Goal: Information Seeking & Learning: Learn about a topic

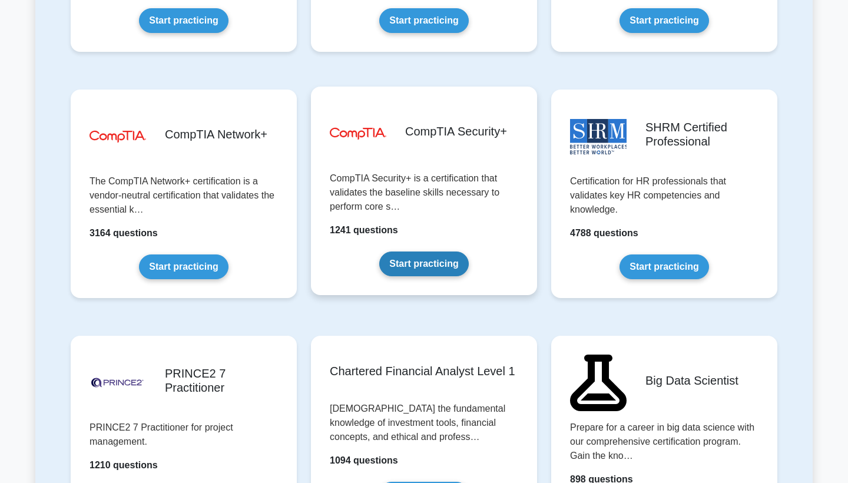
scroll to position [2155, 1]
click at [426, 263] on link "Start practicing" at bounding box center [423, 264] width 89 height 25
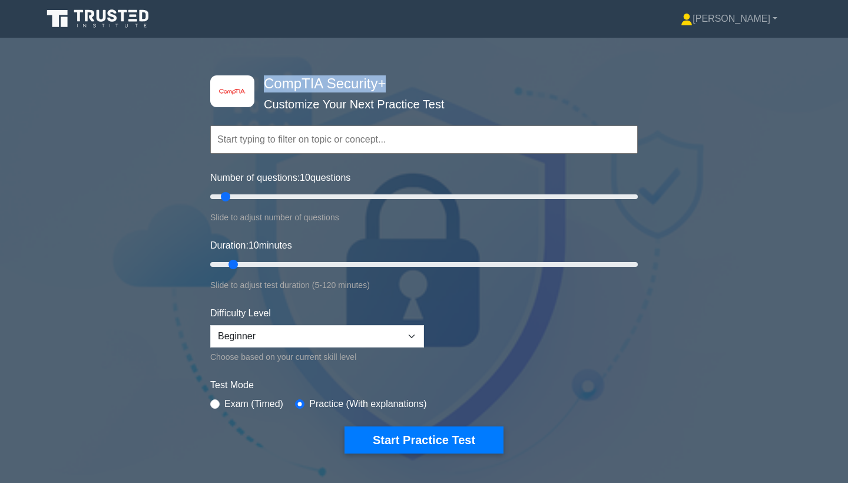
drag, startPoint x: 266, startPoint y: 84, endPoint x: 354, endPoint y: 86, distance: 87.8
click at [388, 88] on h4 "CompTIA Security+" at bounding box center [419, 83] width 321 height 17
copy h4 "CompTIA Security+"
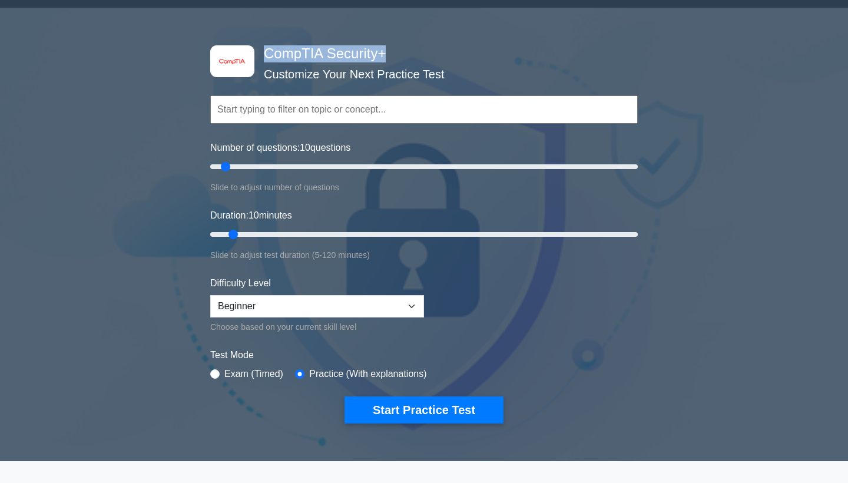
scroll to position [32, 0]
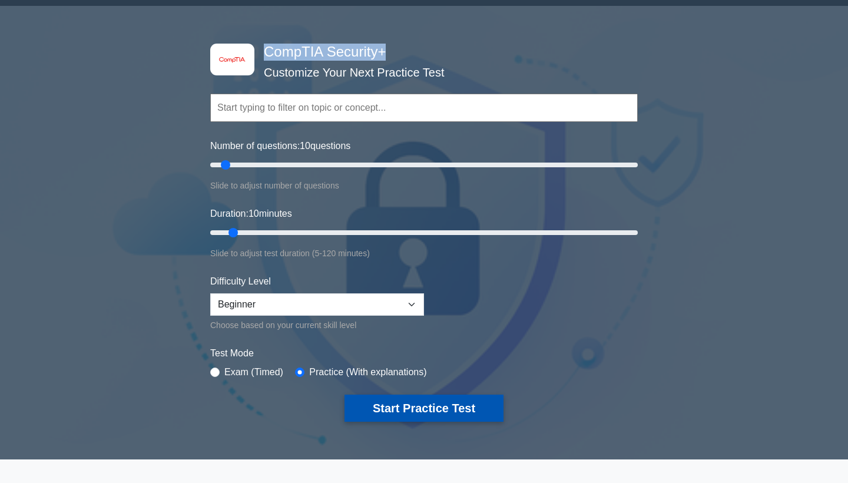
click at [411, 403] on button "Start Practice Test" at bounding box center [424, 408] width 159 height 27
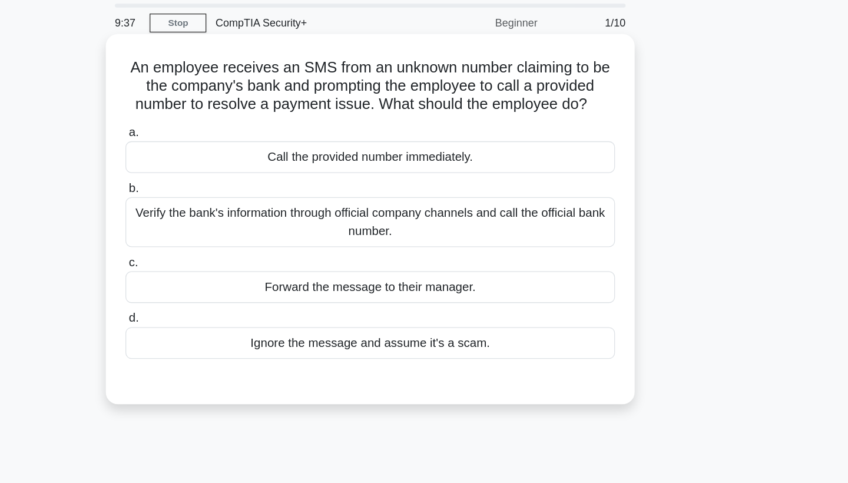
click at [291, 193] on div "Verify the bank's information through official company channels and call the of…" at bounding box center [424, 212] width 382 height 39
click at [233, 183] on input "b. Verify the bank's information through official company channels and call the…" at bounding box center [233, 187] width 0 height 8
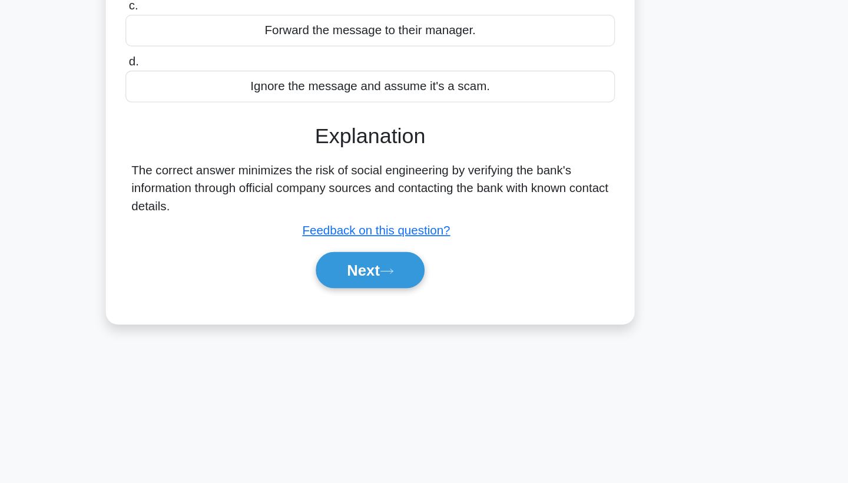
scroll to position [143, 0]
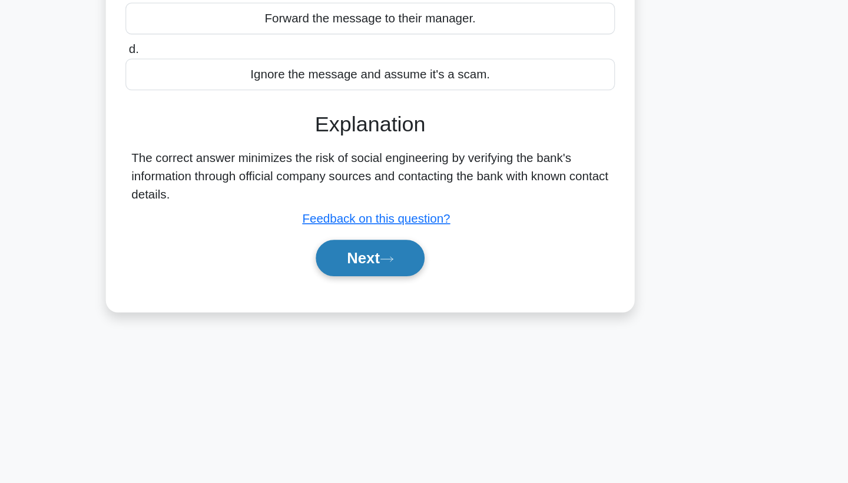
click at [382, 293] on button "Next" at bounding box center [424, 307] width 84 height 28
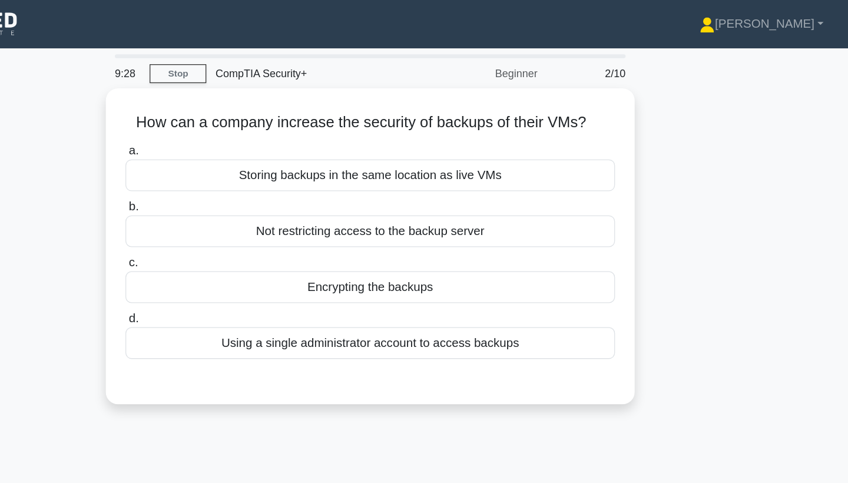
scroll to position [0, 0]
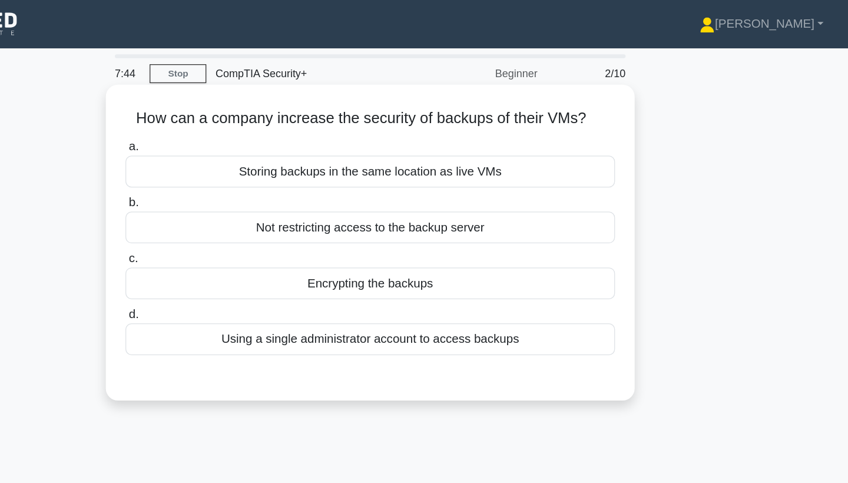
click at [279, 226] on div "Encrypting the backups" at bounding box center [424, 221] width 382 height 25
click at [233, 206] on input "c. Encrypting the backups" at bounding box center [233, 202] width 0 height 8
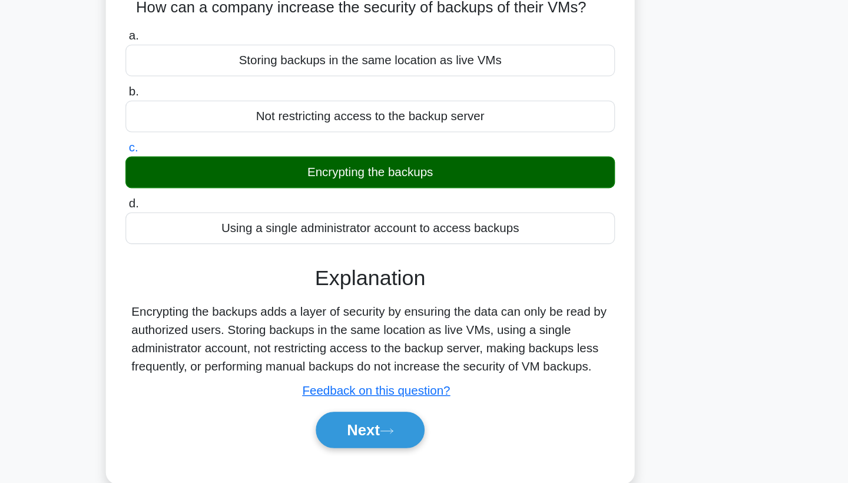
scroll to position [25, 0]
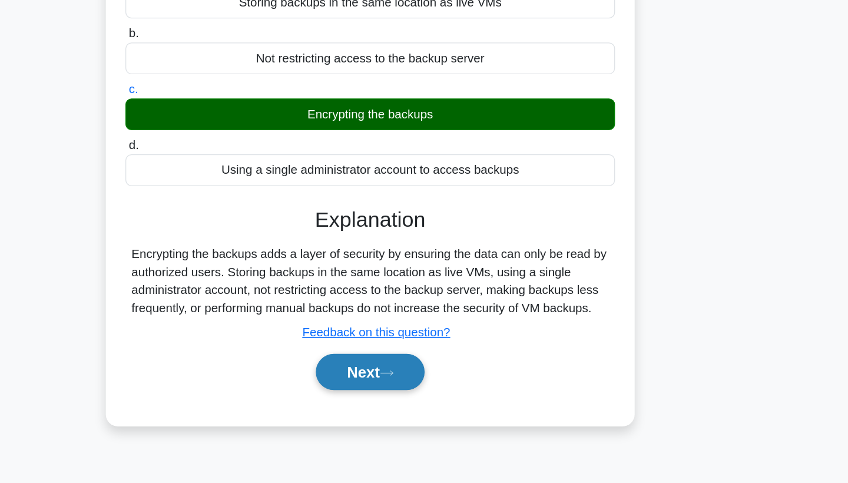
click at [432, 394] on icon at bounding box center [437, 397] width 11 height 6
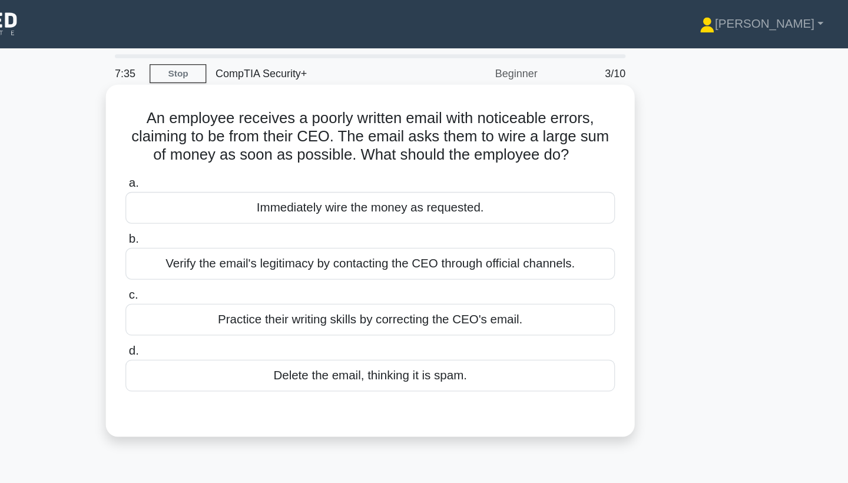
scroll to position [0, 0]
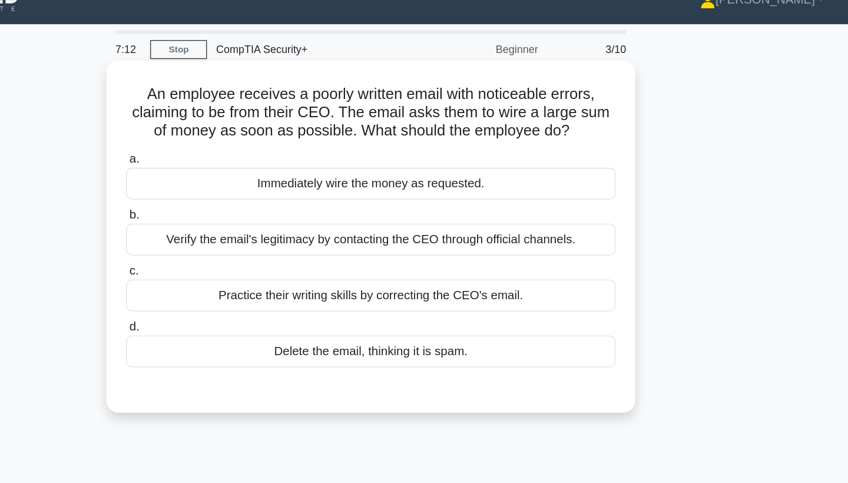
click at [254, 193] on div "Verify the email's legitimacy by contacting the CEO through official channels." at bounding box center [424, 205] width 382 height 25
click at [233, 186] on input "b. Verify the email's legitimacy by contacting the CEO through official channel…" at bounding box center [233, 187] width 0 height 8
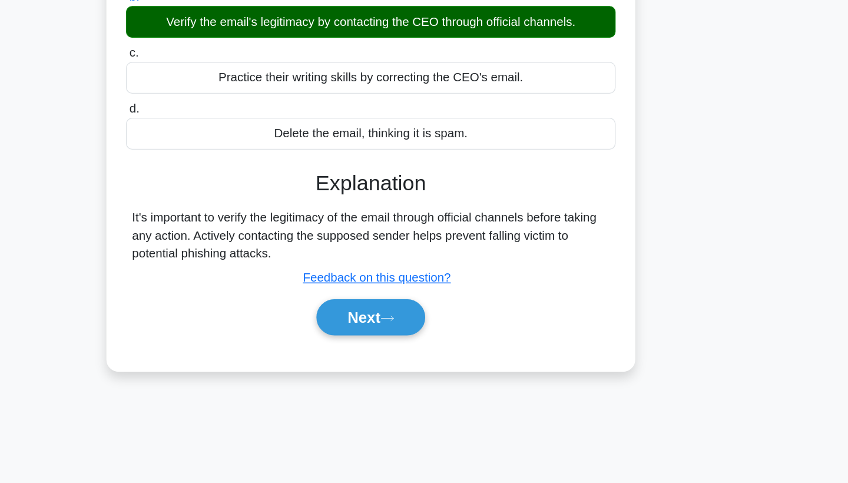
scroll to position [90, 0]
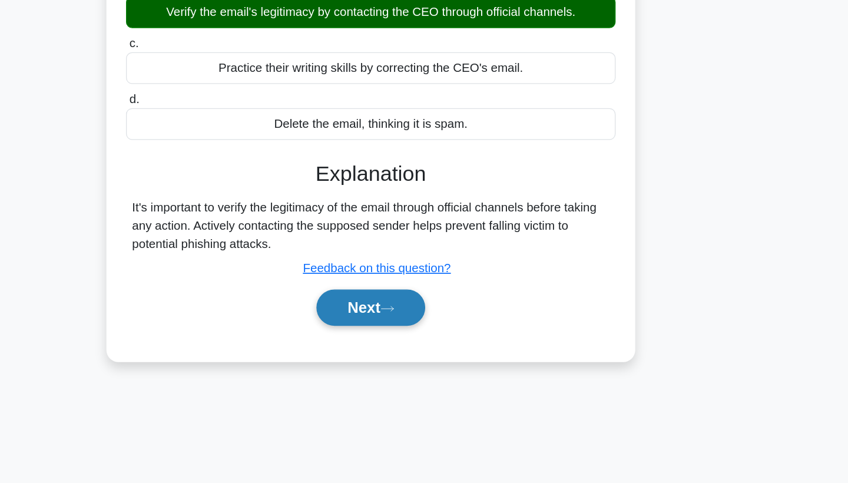
click at [382, 332] on button "Next" at bounding box center [424, 346] width 84 height 28
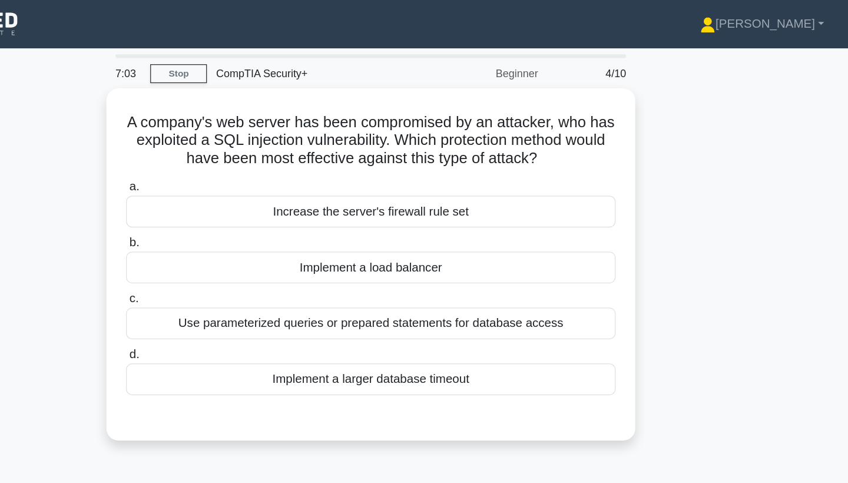
scroll to position [0, 0]
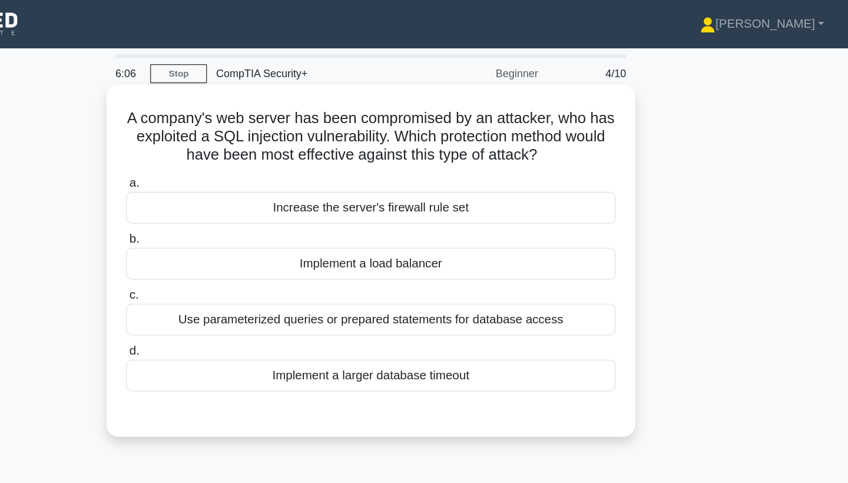
click at [268, 163] on div "Increase the server's firewall rule set" at bounding box center [424, 162] width 382 height 25
click at [233, 147] on input "a. Increase the server's firewall rule set" at bounding box center [233, 143] width 0 height 8
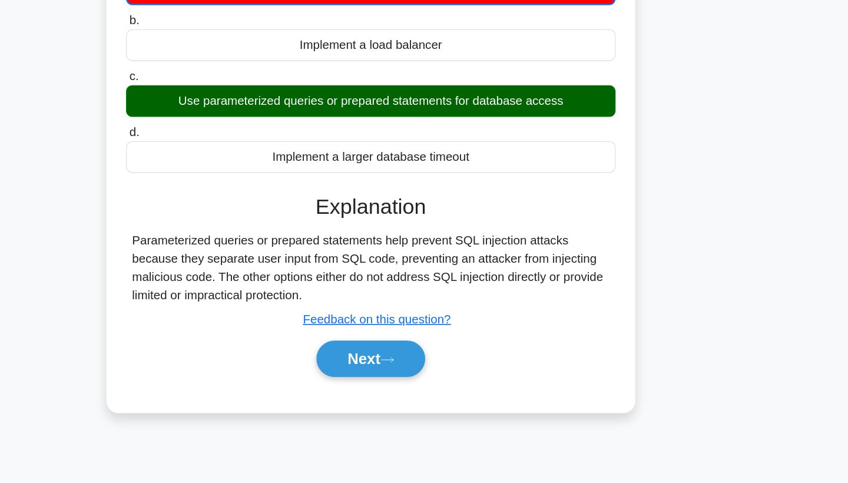
scroll to position [71, 0]
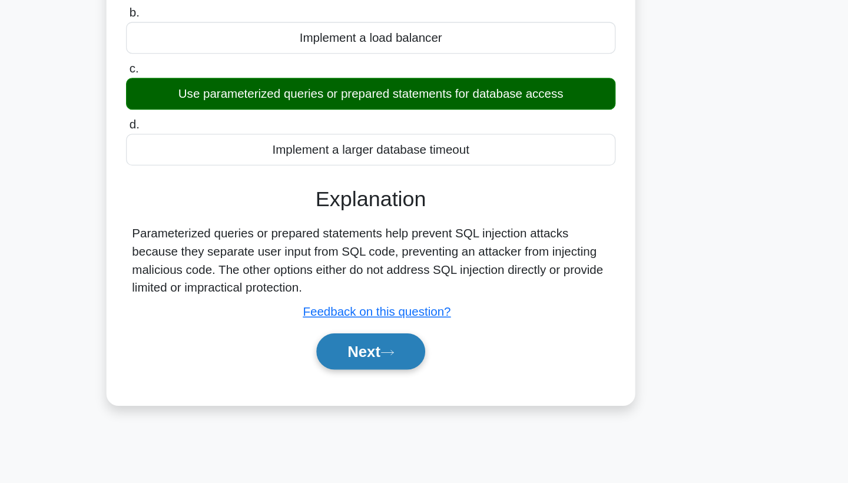
click at [382, 366] on button "Next" at bounding box center [424, 380] width 84 height 28
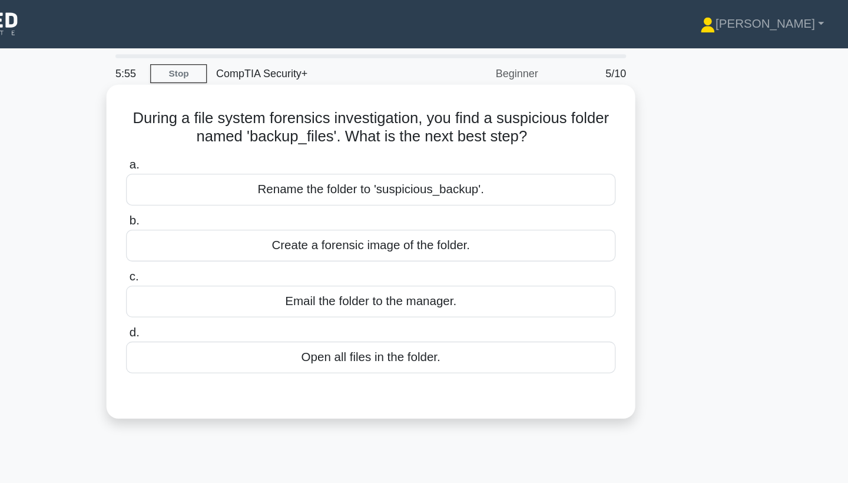
scroll to position [0, 0]
click at [349, 150] on div "Rename the folder to 'suspicious_backup'." at bounding box center [424, 148] width 382 height 25
click at [233, 133] on input "a. Rename the folder to 'suspicious_backup'." at bounding box center [233, 129] width 0 height 8
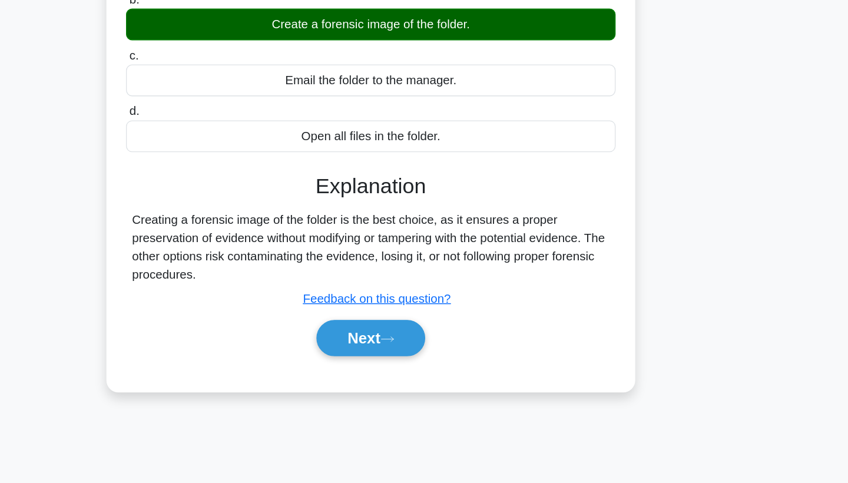
scroll to position [68, 0]
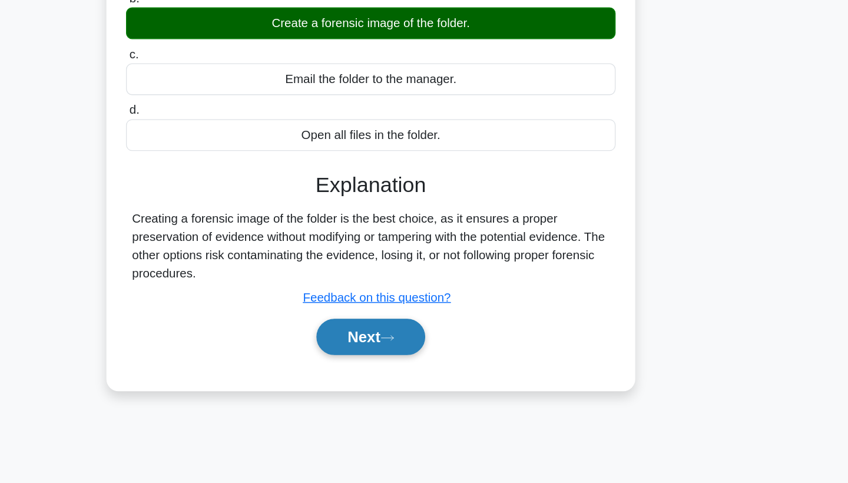
click at [432, 367] on icon at bounding box center [437, 370] width 11 height 6
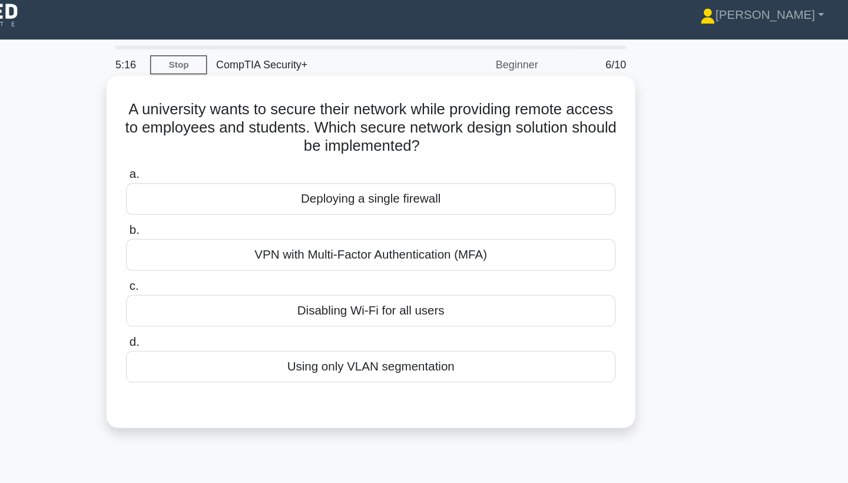
scroll to position [2, 0]
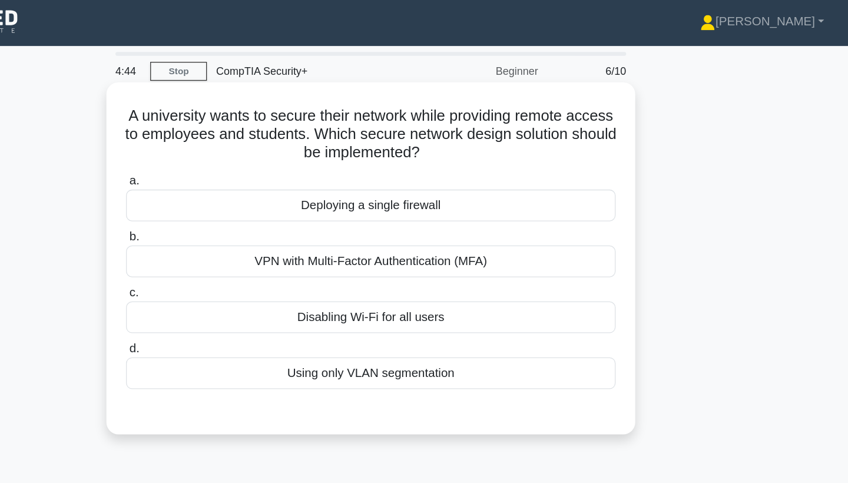
click at [329, 204] on div "VPN with Multi-Factor Authentication (MFA)" at bounding box center [424, 203] width 382 height 25
click at [233, 189] on input "b. VPN with Multi-Factor Authentication (MFA)" at bounding box center [233, 185] width 0 height 8
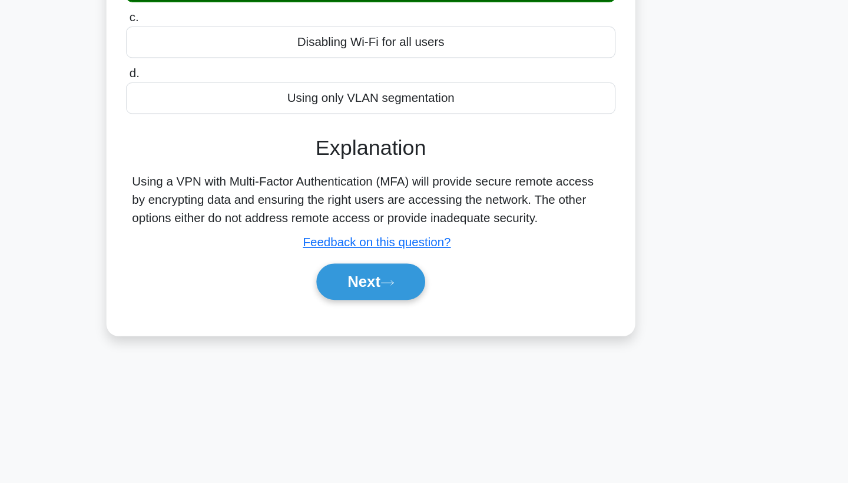
scroll to position [140, 0]
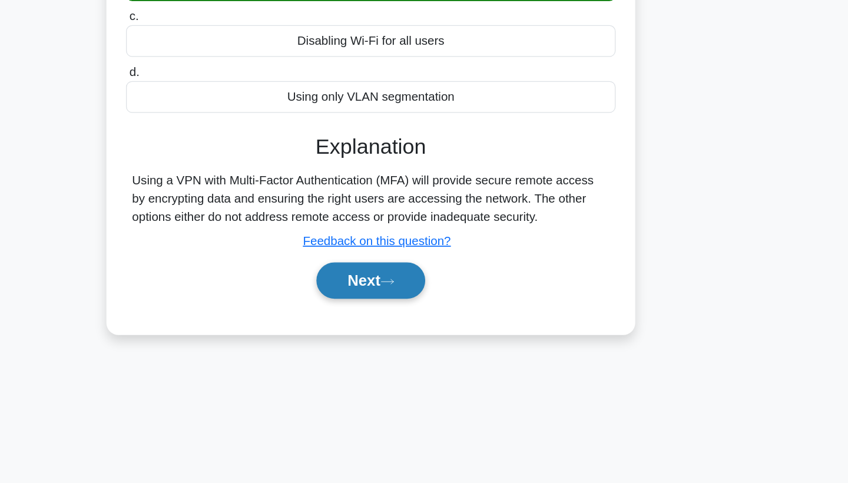
click at [382, 282] on button "Next" at bounding box center [424, 296] width 84 height 28
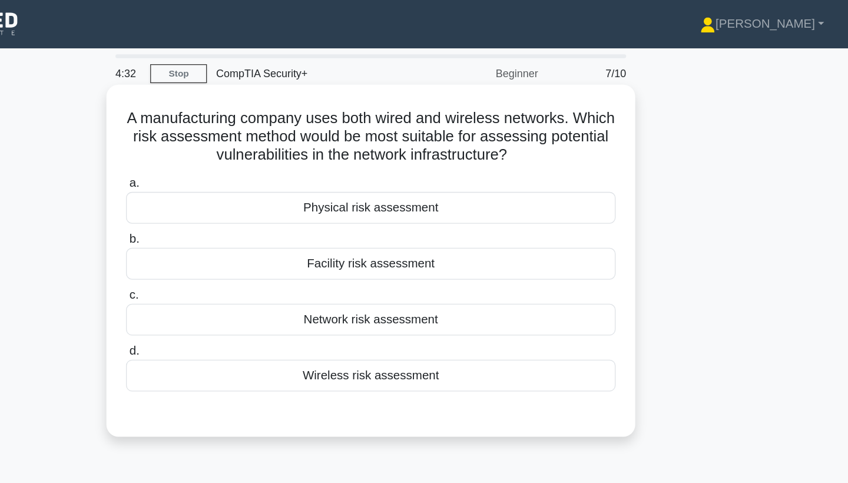
scroll to position [0, 0]
click at [305, 210] on div "Facility risk assessment" at bounding box center [424, 205] width 382 height 25
click at [233, 190] on input "b. Facility risk assessment" at bounding box center [233, 187] width 0 height 8
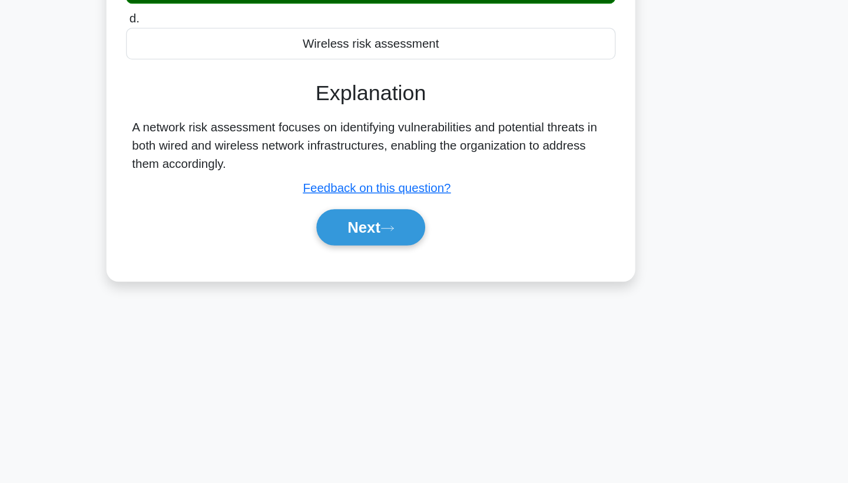
scroll to position [153, 0]
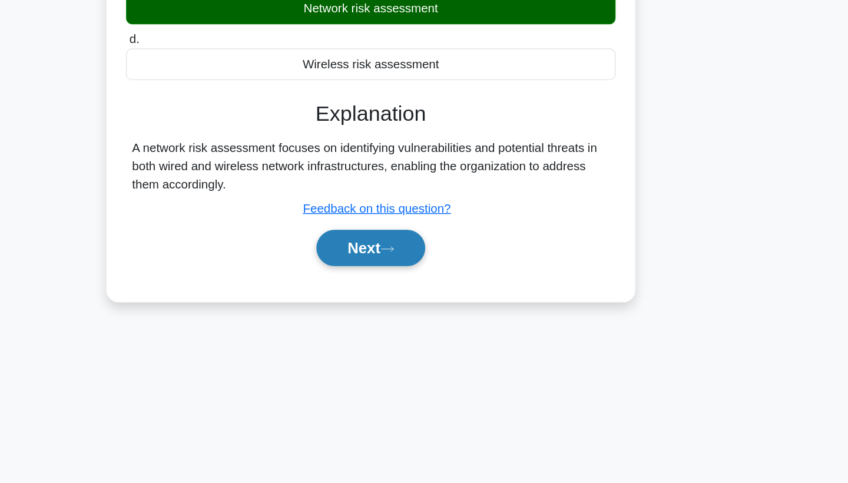
click at [382, 270] on button "Next" at bounding box center [424, 284] width 84 height 28
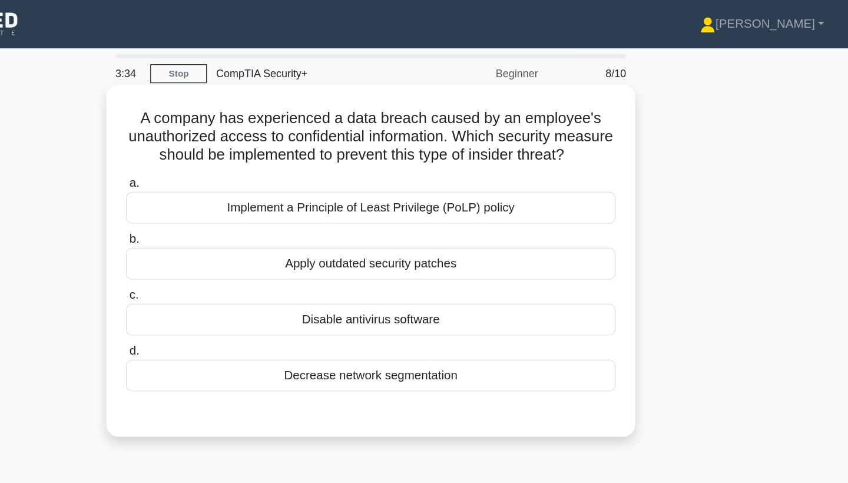
scroll to position [0, 0]
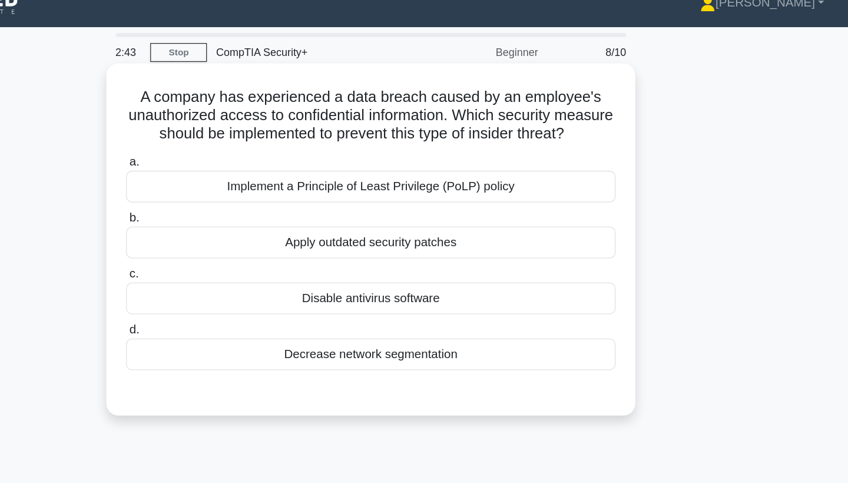
click at [276, 150] on div "Implement a Principle of Least Privilege (PoLP) policy" at bounding box center [424, 162] width 382 height 25
click at [233, 140] on input "a. Implement a Principle of Least Privilege (PoLP) policy" at bounding box center [233, 143] width 0 height 8
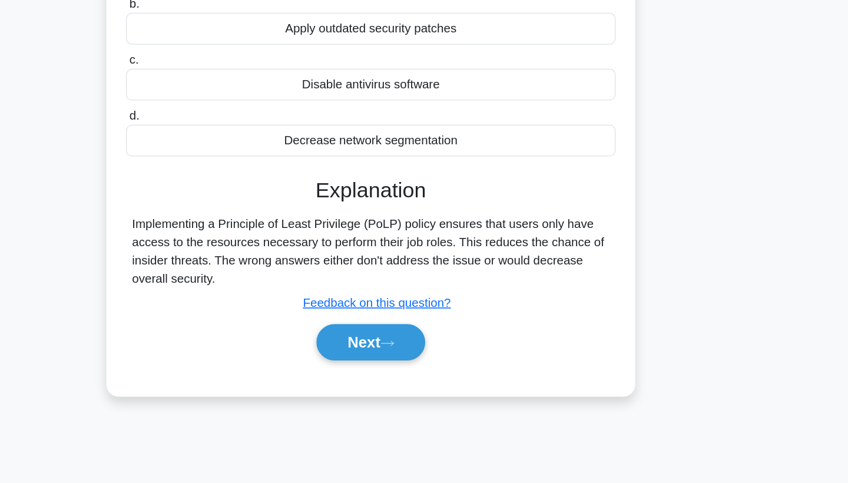
scroll to position [87, 0]
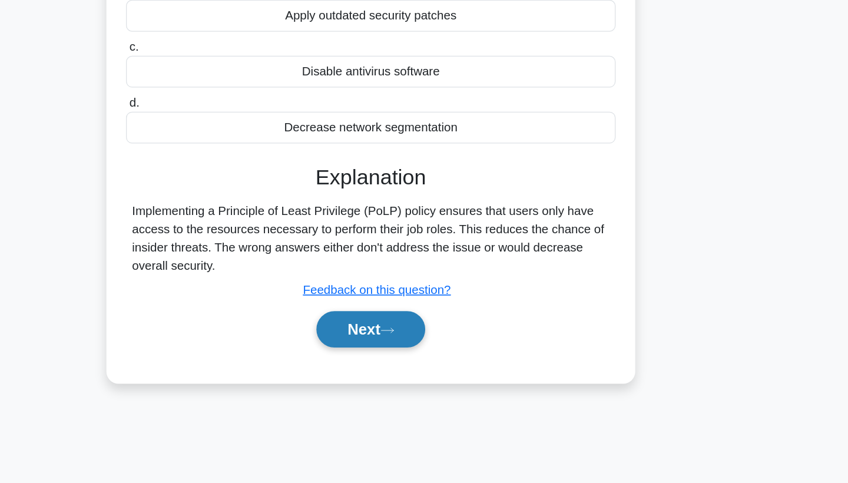
click at [382, 349] on button "Next" at bounding box center [424, 363] width 84 height 28
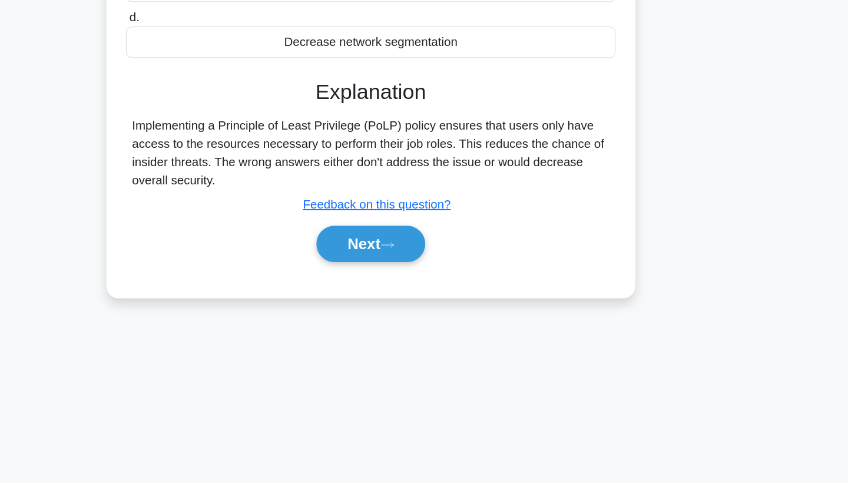
scroll to position [153, 0]
click at [382, 283] on button "Next" at bounding box center [424, 297] width 84 height 28
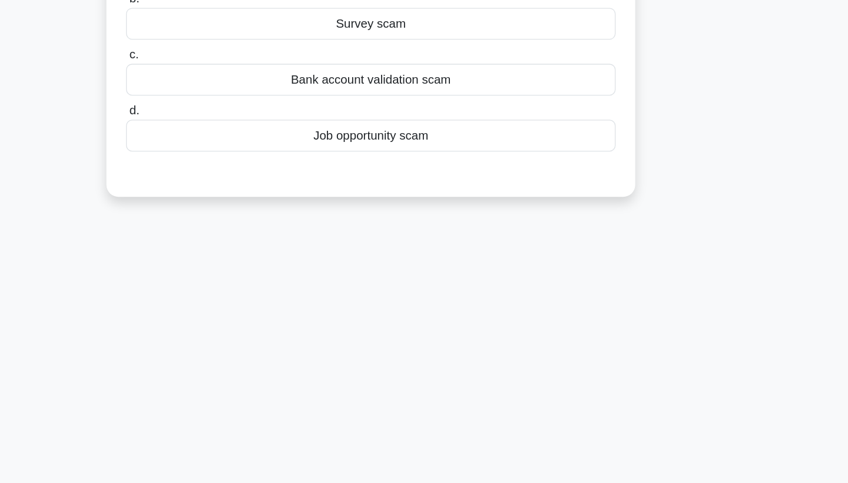
scroll to position [2, 0]
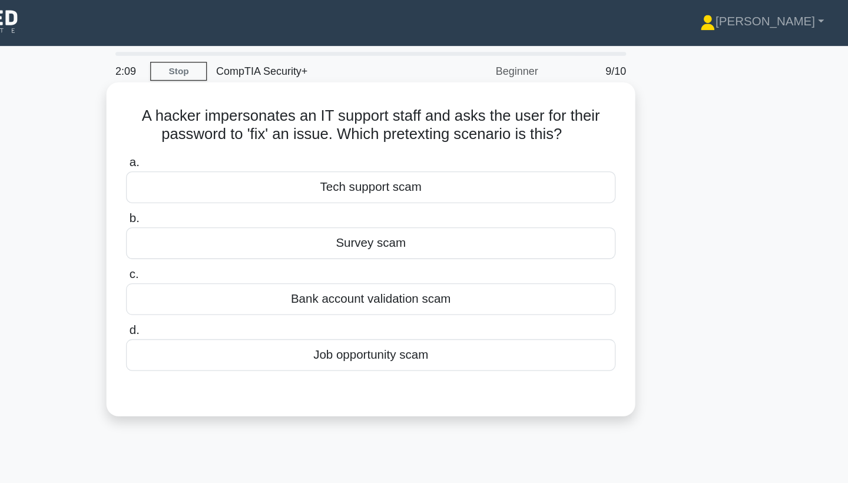
click at [292, 152] on div "Tech support scam" at bounding box center [424, 146] width 382 height 25
click at [233, 131] on input "a. Tech support scam" at bounding box center [233, 127] width 0 height 8
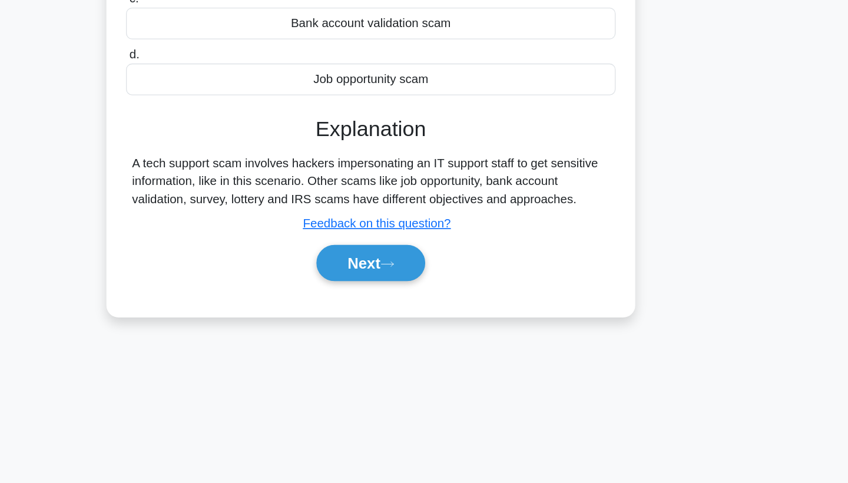
scroll to position [112, 0]
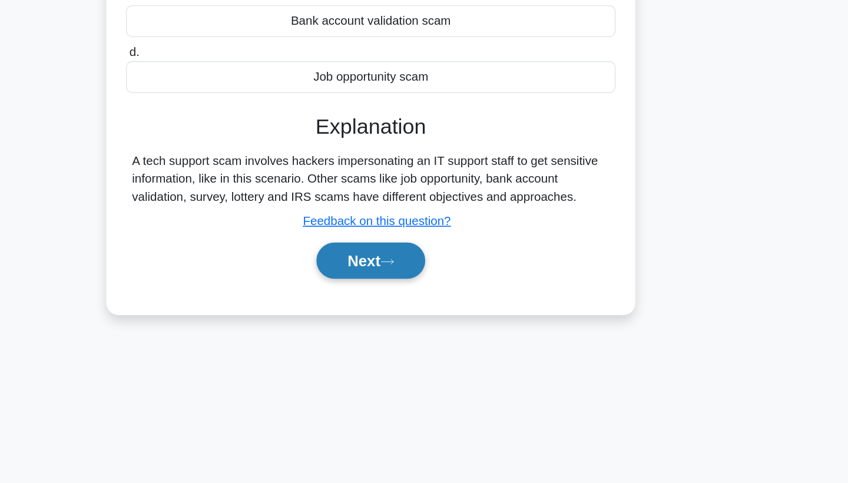
click at [382, 296] on button "Next" at bounding box center [424, 310] width 84 height 28
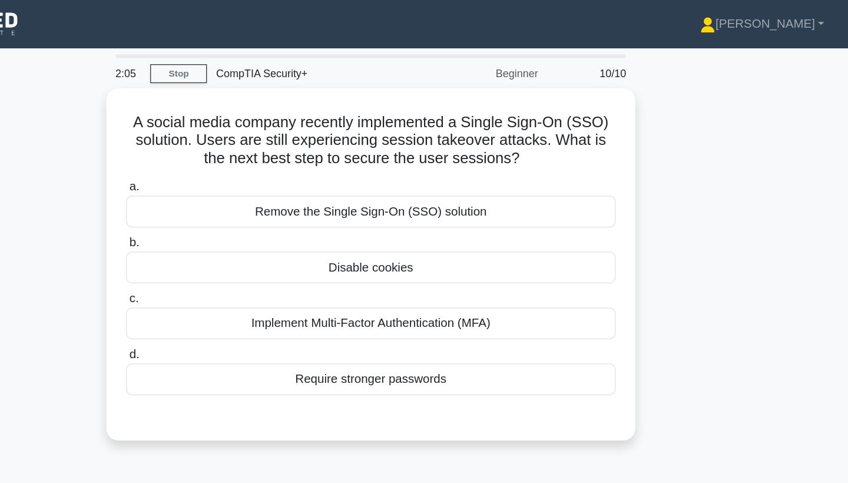
scroll to position [0, 0]
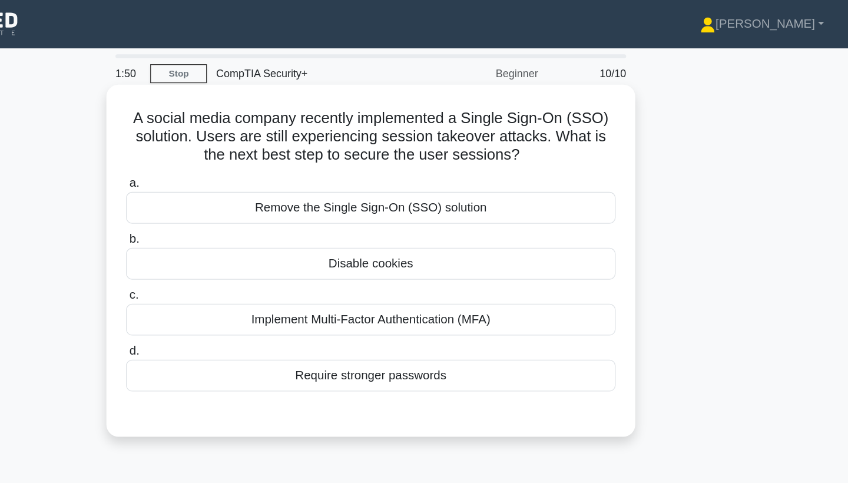
click at [338, 252] on div "Implement Multi-Factor Authentication (MFA)" at bounding box center [424, 249] width 382 height 25
click at [233, 234] on input "c. Implement Multi-Factor Authentication (MFA)" at bounding box center [233, 230] width 0 height 8
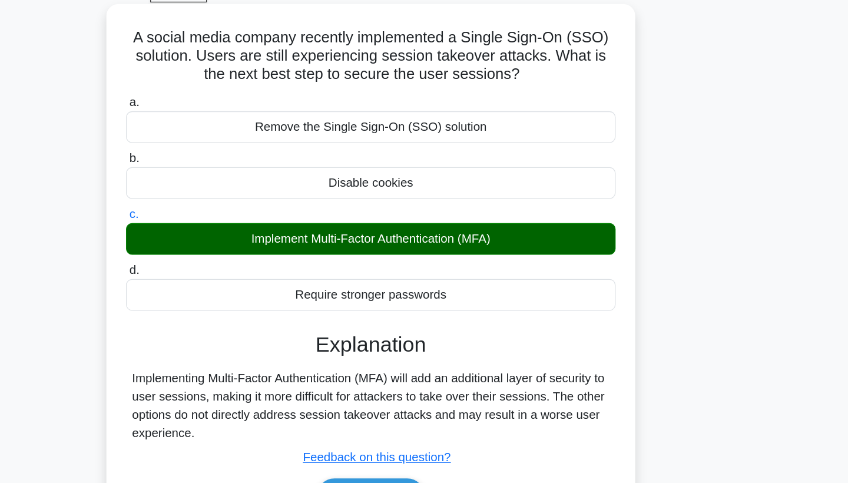
scroll to position [129, 0]
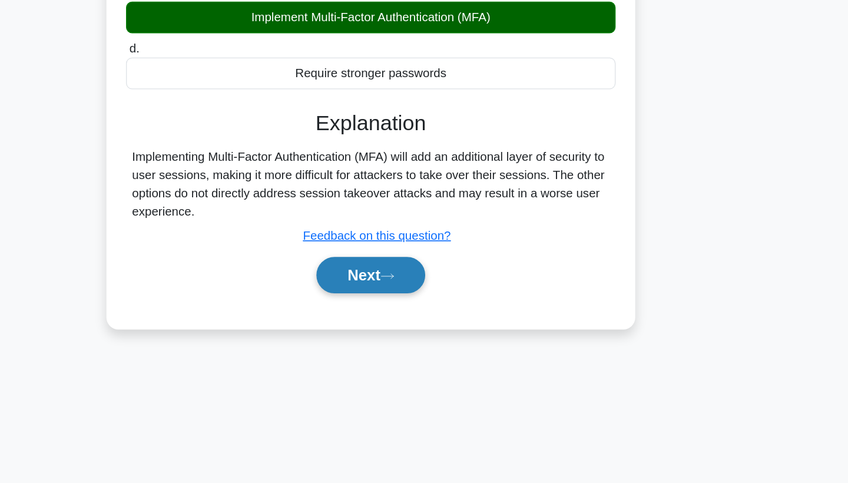
click at [382, 307] on button "Next" at bounding box center [424, 321] width 84 height 28
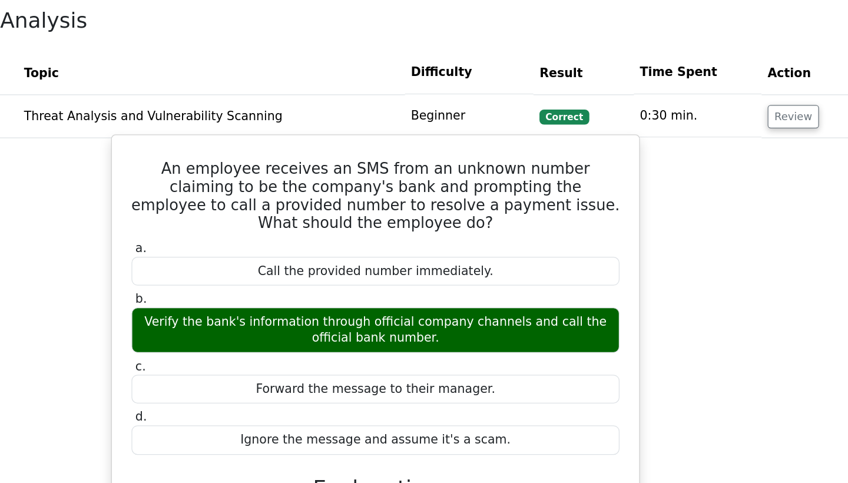
scroll to position [682, 0]
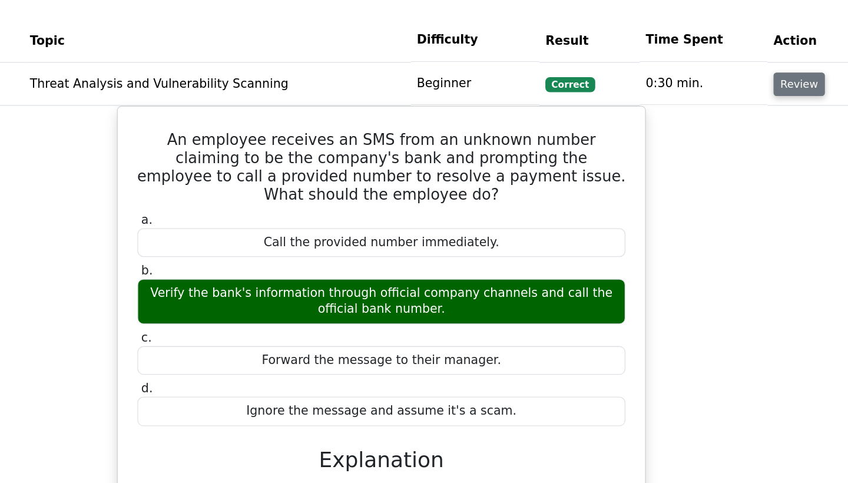
click at [730, 82] on button "Review" at bounding box center [750, 91] width 40 height 18
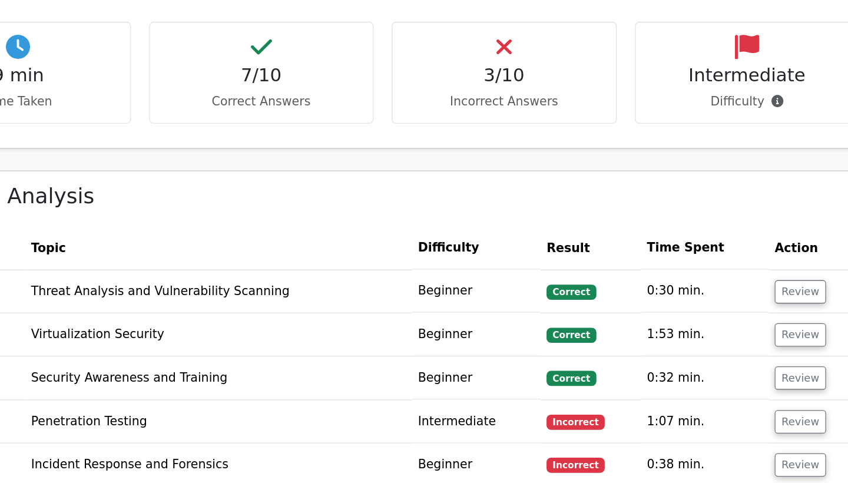
scroll to position [512, 0]
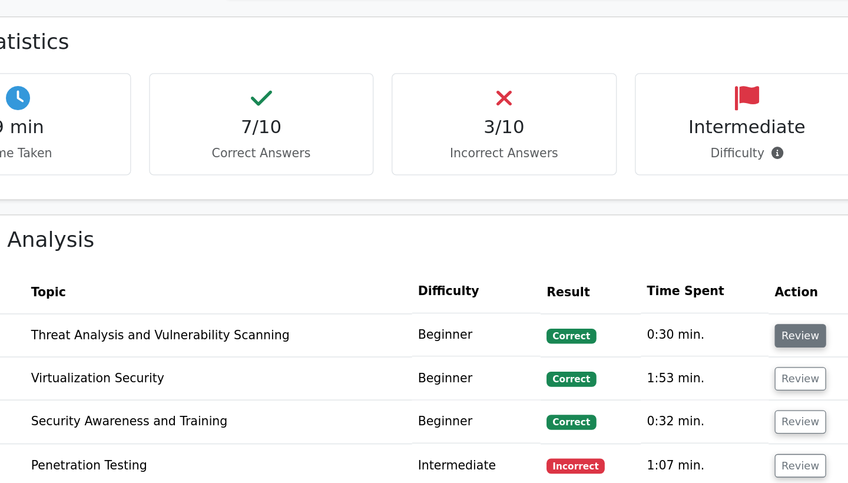
click at [730, 256] on button "Review" at bounding box center [750, 262] width 40 height 18
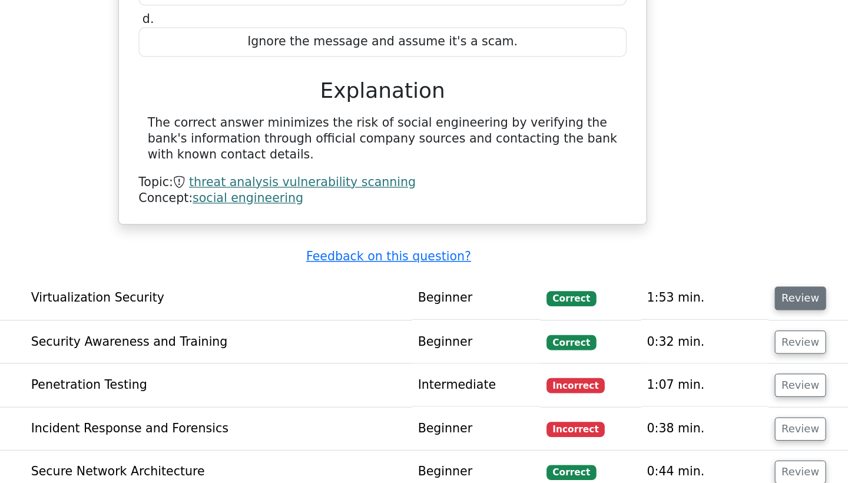
click at [730, 330] on button "Review" at bounding box center [750, 339] width 40 height 18
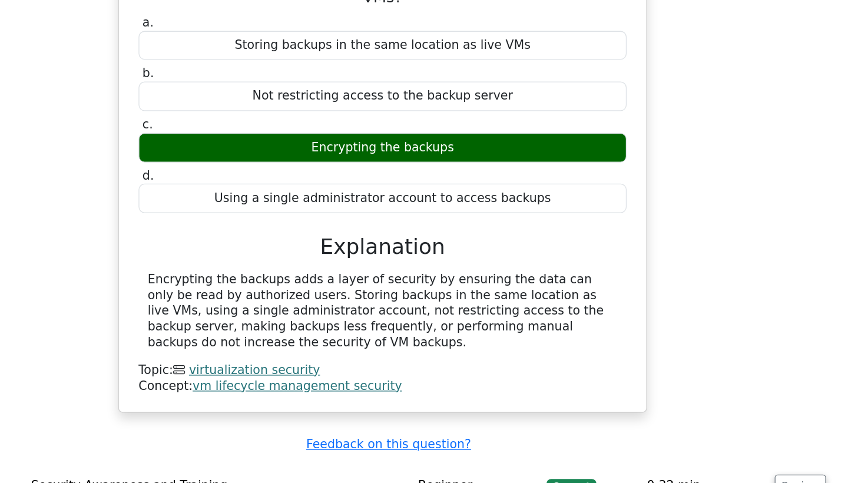
scroll to position [1300, 0]
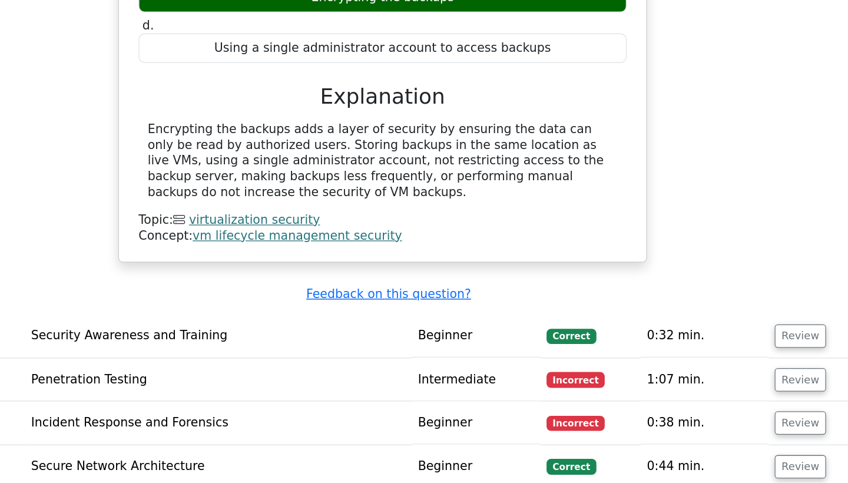
click at [725, 352] on td "Review" at bounding box center [760, 369] width 71 height 34
click at [730, 359] on button "Review" at bounding box center [750, 368] width 40 height 18
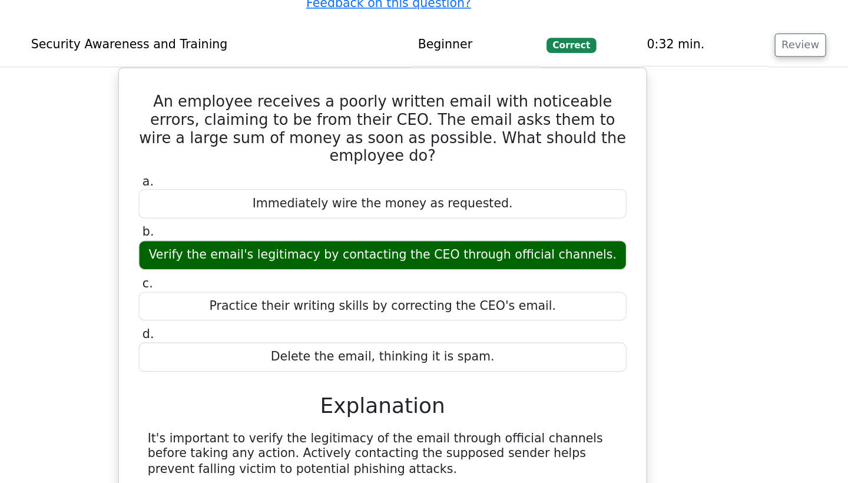
scroll to position [1670, 0]
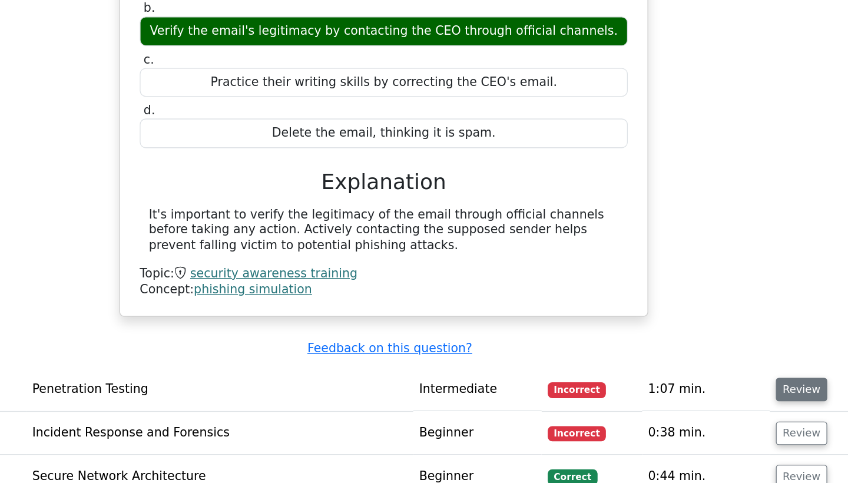
click at [730, 401] on button "Review" at bounding box center [750, 410] width 40 height 18
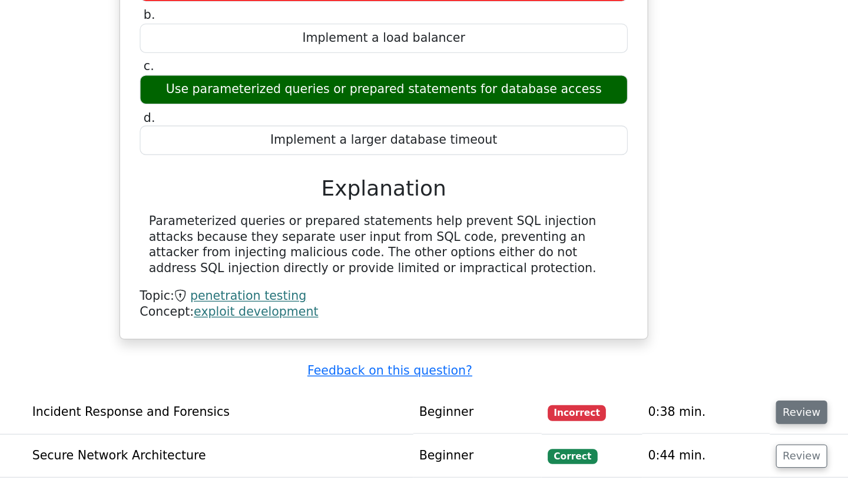
click at [730, 419] on button "Review" at bounding box center [750, 428] width 40 height 18
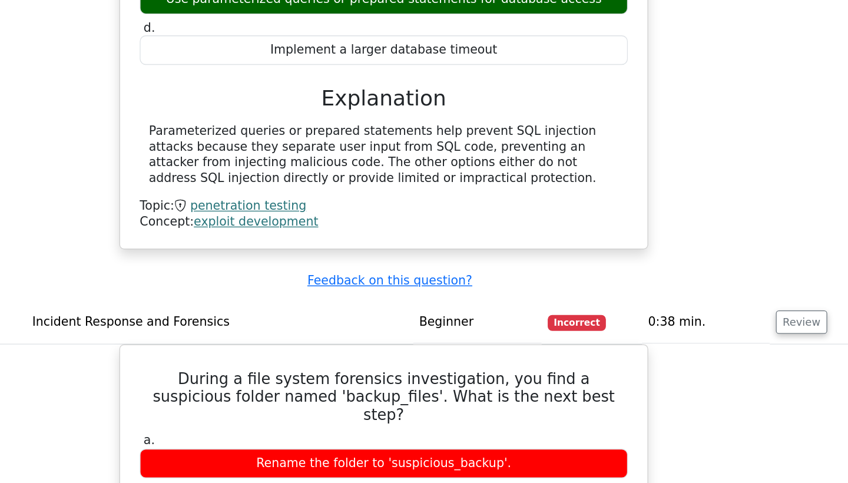
scroll to position [2489, 0]
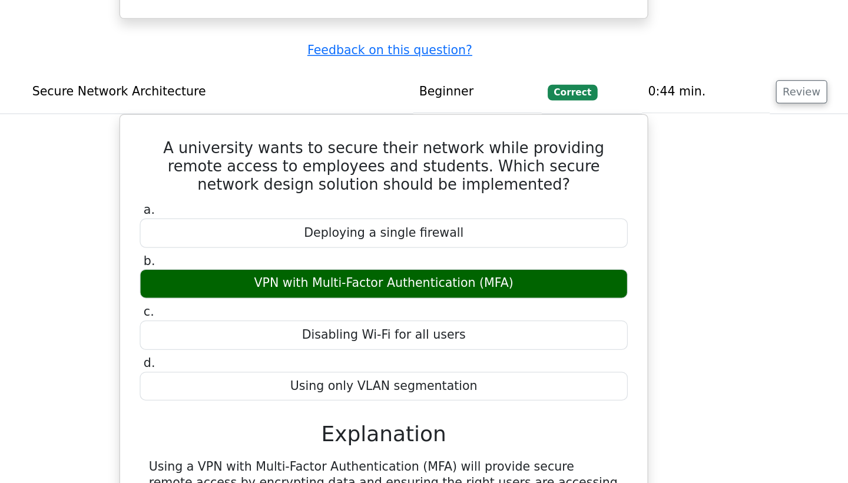
scroll to position [2961, 0]
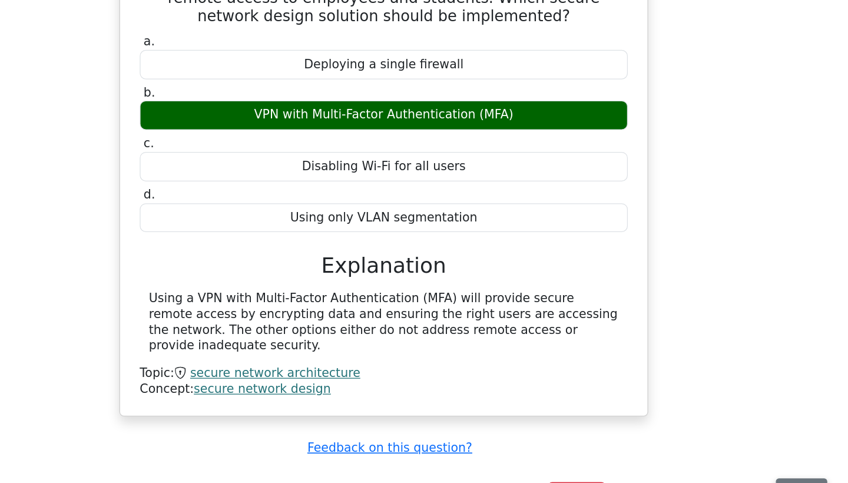
click at [730, 480] on button "Review" at bounding box center [750, 489] width 40 height 18
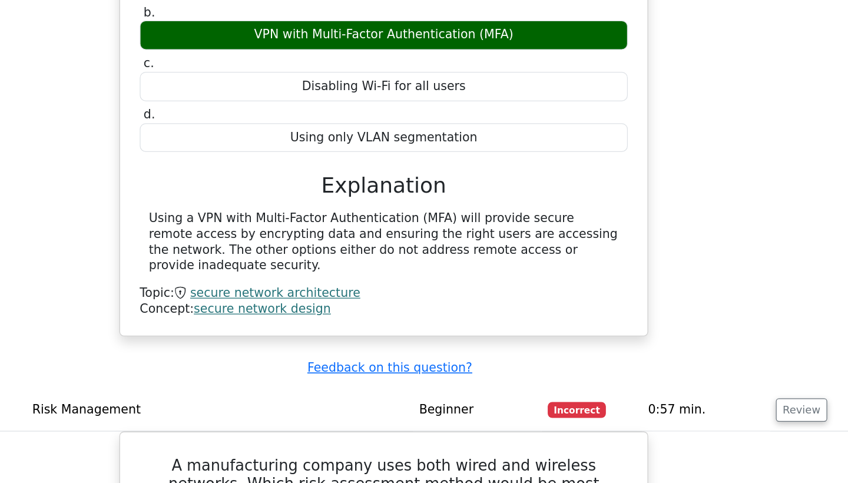
scroll to position [3447, 0]
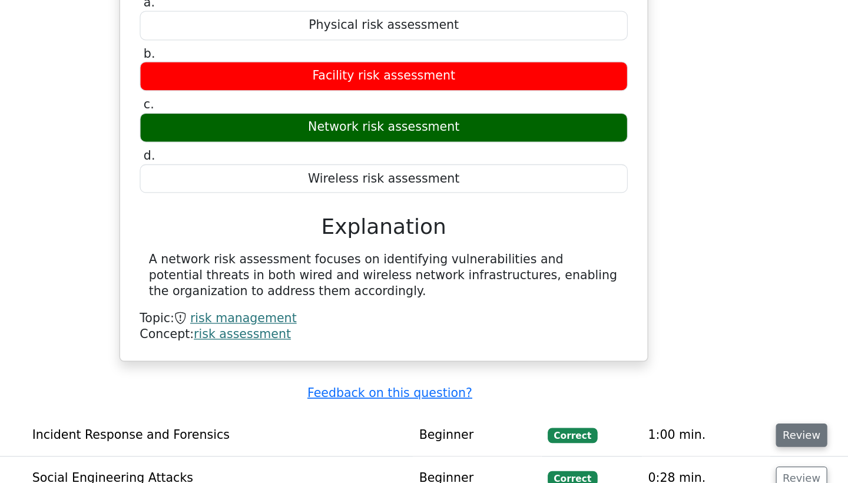
click at [730, 437] on button "Review" at bounding box center [750, 446] width 40 height 18
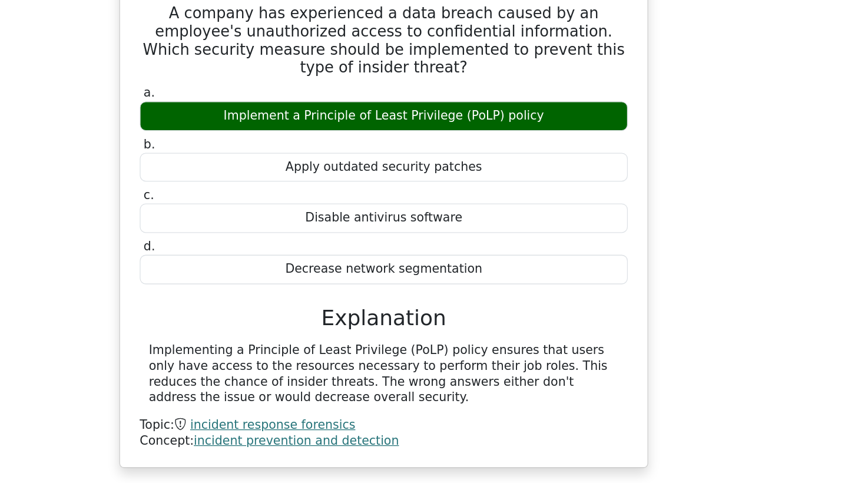
scroll to position [3820, 0]
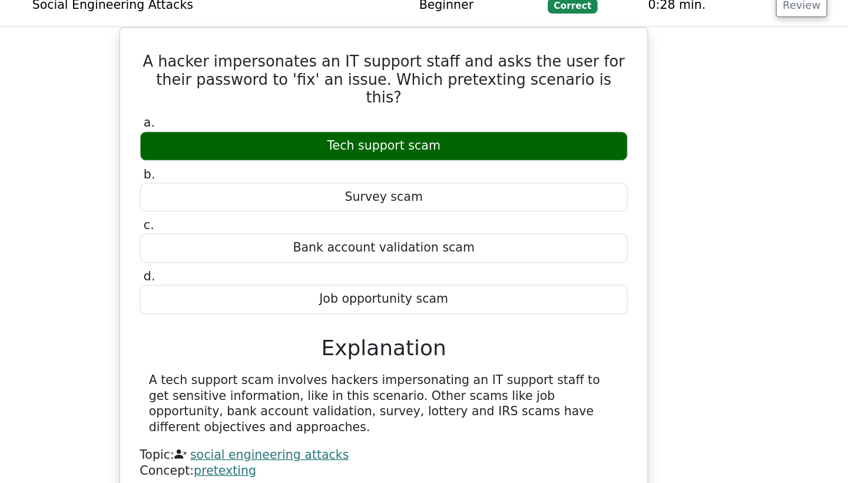
scroll to position [4286, 0]
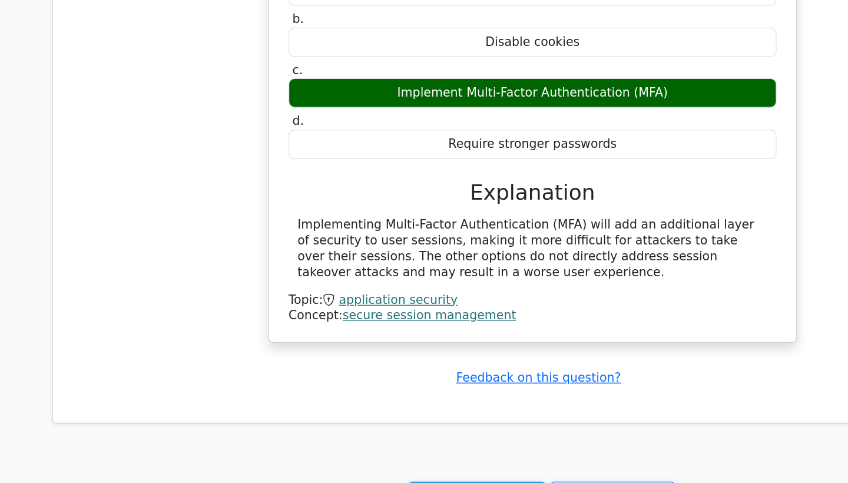
scroll to position [4797, 0]
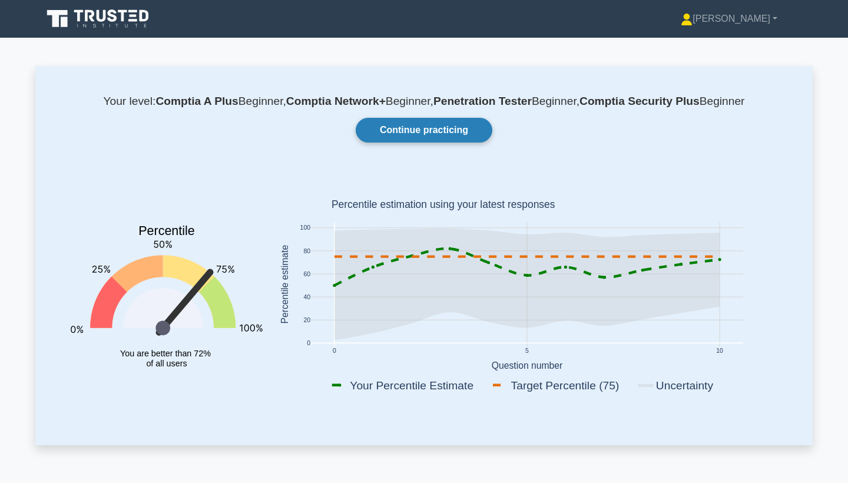
click at [437, 134] on link "Continue practicing" at bounding box center [424, 130] width 137 height 25
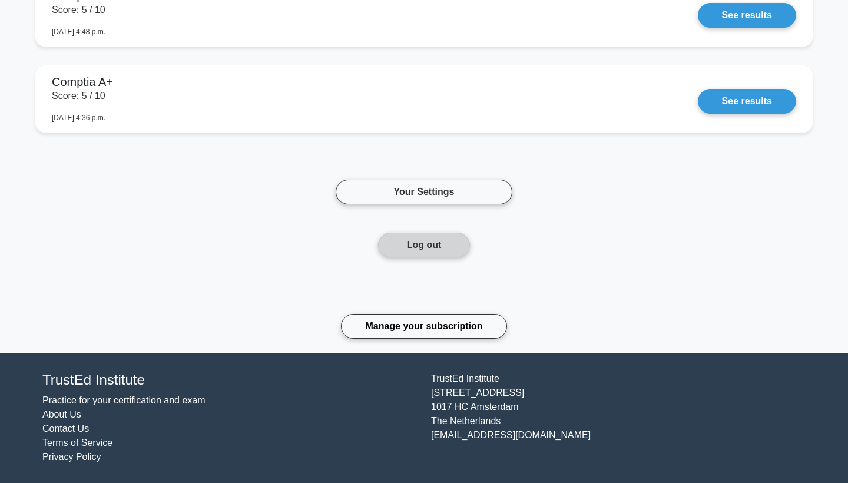
scroll to position [1662, 0]
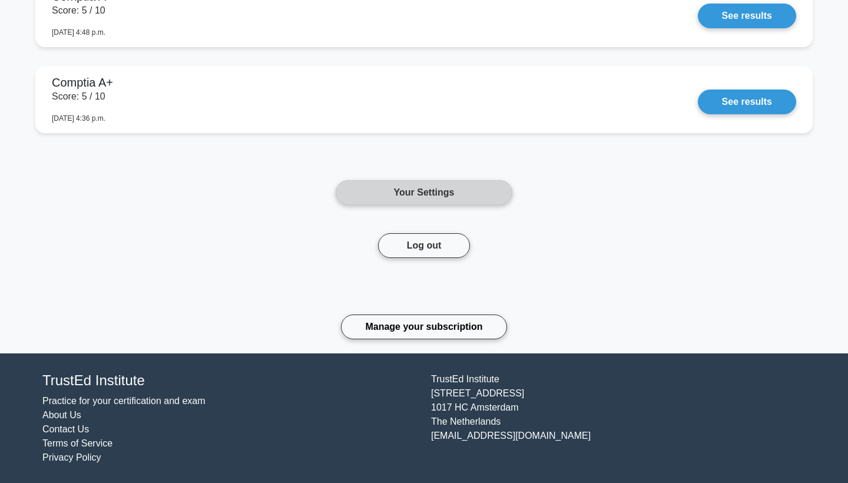
click at [400, 193] on link "Your Settings" at bounding box center [424, 192] width 177 height 25
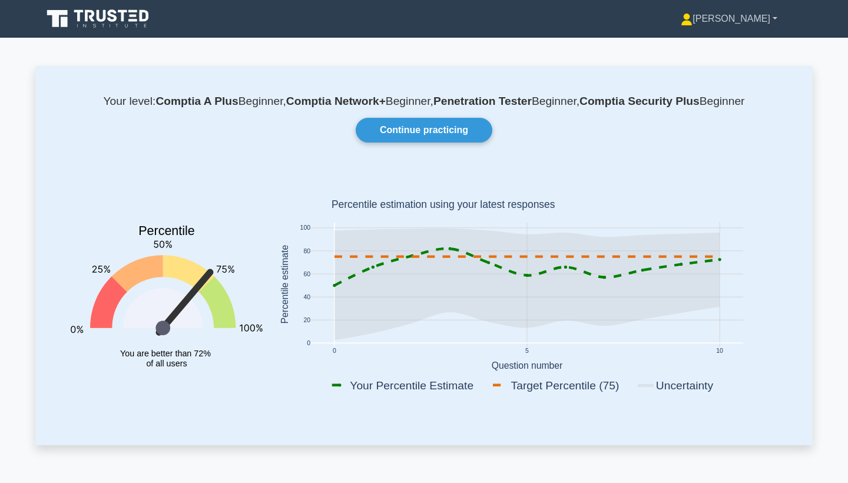
scroll to position [0, 0]
click at [693, 22] on icon at bounding box center [687, 20] width 12 height 12
click at [724, 53] on link "Profile" at bounding box center [699, 46] width 93 height 19
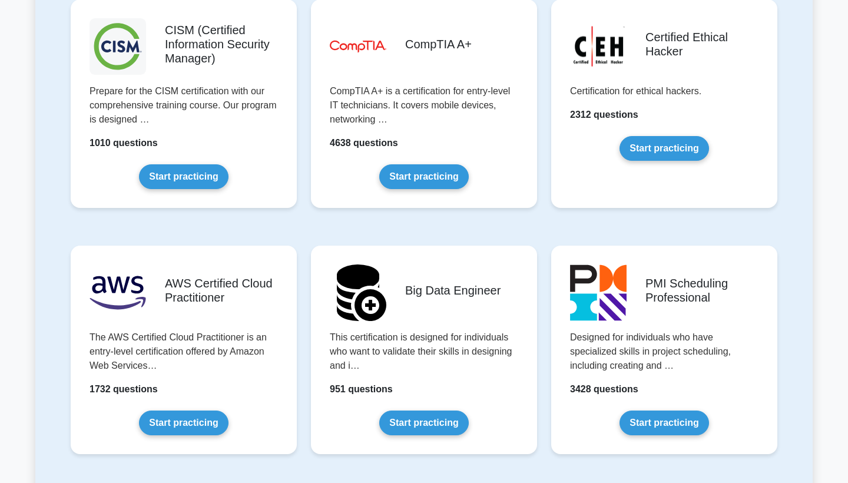
scroll to position [1756, 0]
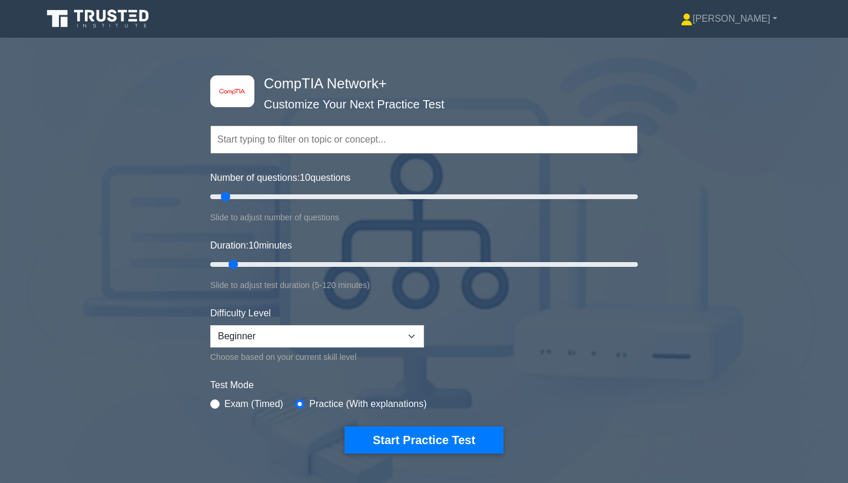
type input "15"
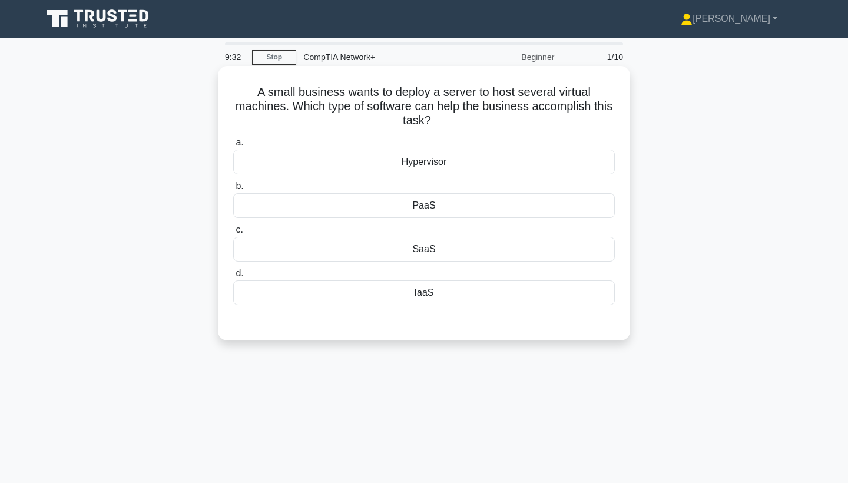
click at [421, 157] on div "Hypervisor" at bounding box center [424, 162] width 382 height 25
click at [233, 147] on input "a. Hypervisor" at bounding box center [233, 143] width 0 height 8
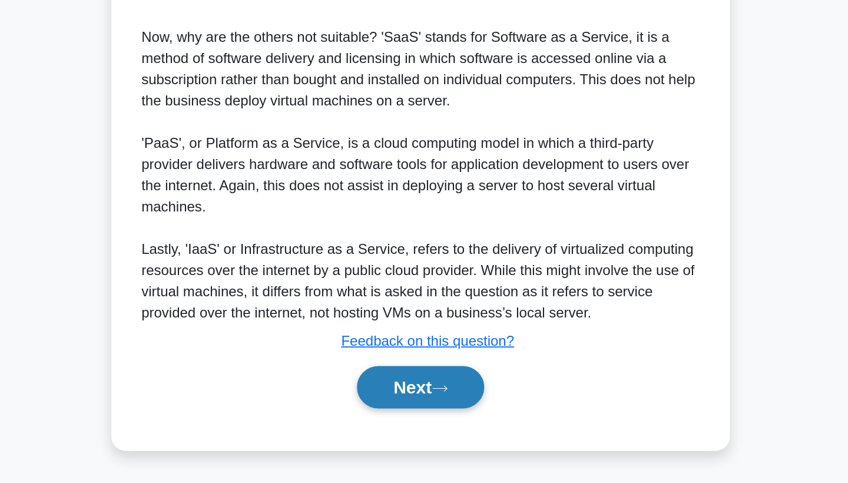
click at [382, 405] on button "Next" at bounding box center [424, 419] width 84 height 28
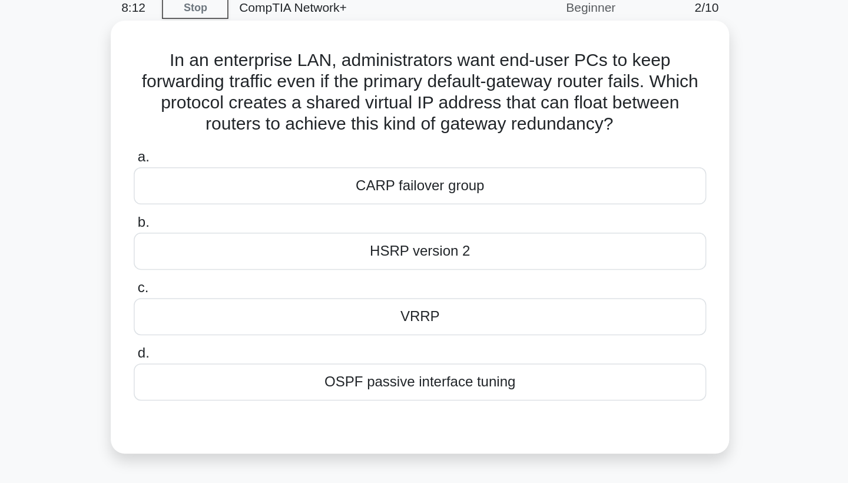
click at [266, 164] on div "CARP failover group" at bounding box center [424, 176] width 382 height 25
click at [233, 153] on input "a. CARP failover group" at bounding box center [233, 157] width 0 height 8
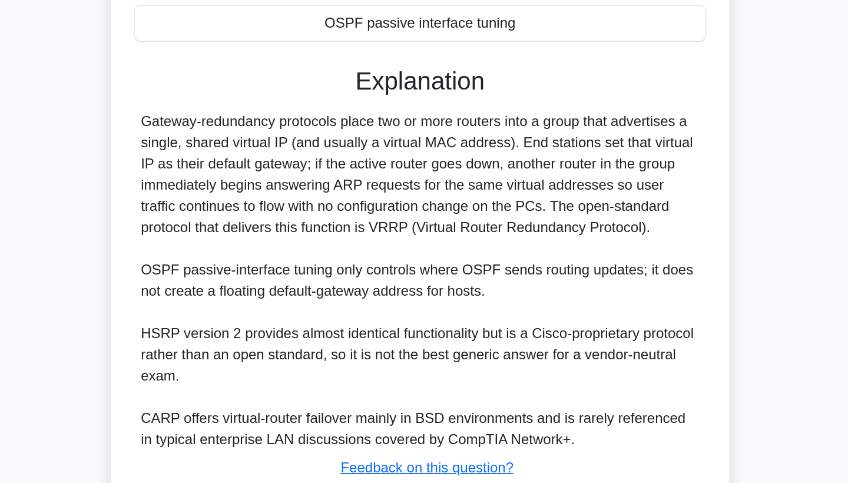
scroll to position [133, 0]
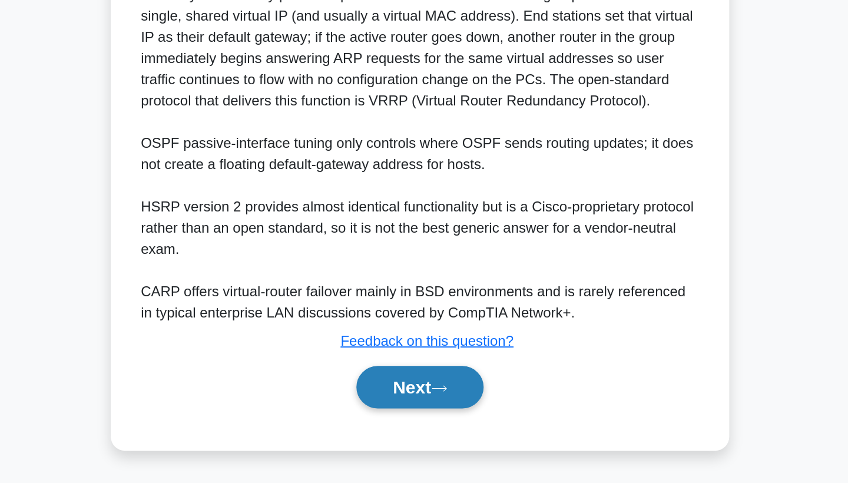
click at [382, 405] on button "Next" at bounding box center [424, 419] width 84 height 28
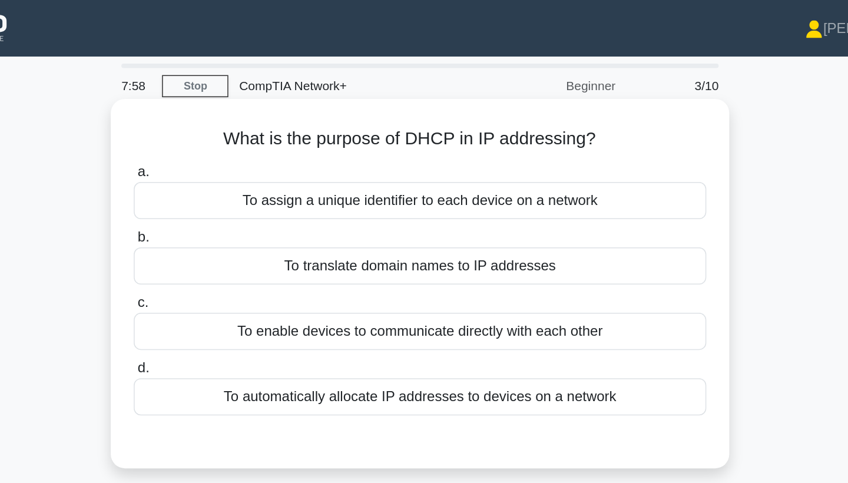
scroll to position [0, 0]
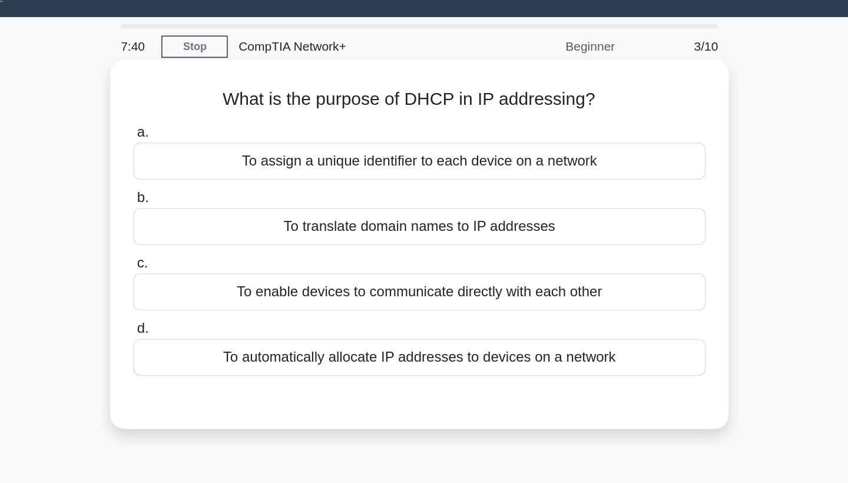
click at [303, 252] on div "To automatically allocate IP addresses to devices on a network" at bounding box center [424, 264] width 382 height 25
click at [233, 242] on input "d. To automatically allocate IP addresses to devices on a network" at bounding box center [233, 246] width 0 height 8
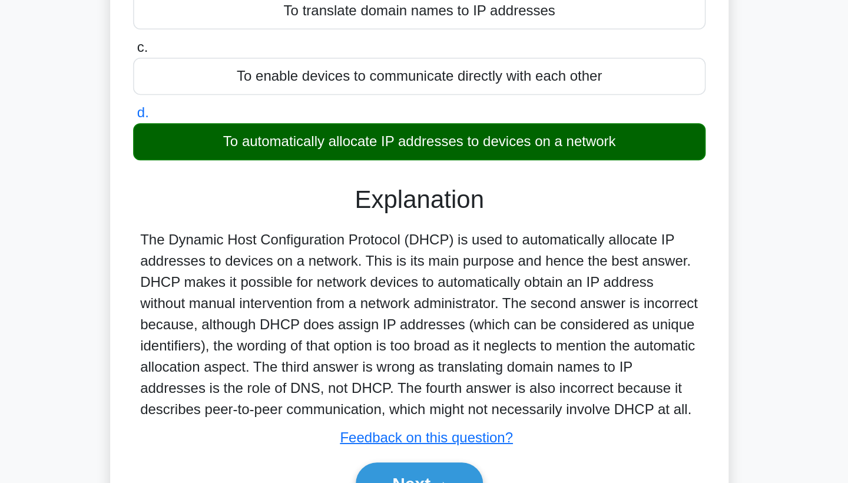
scroll to position [82, 0]
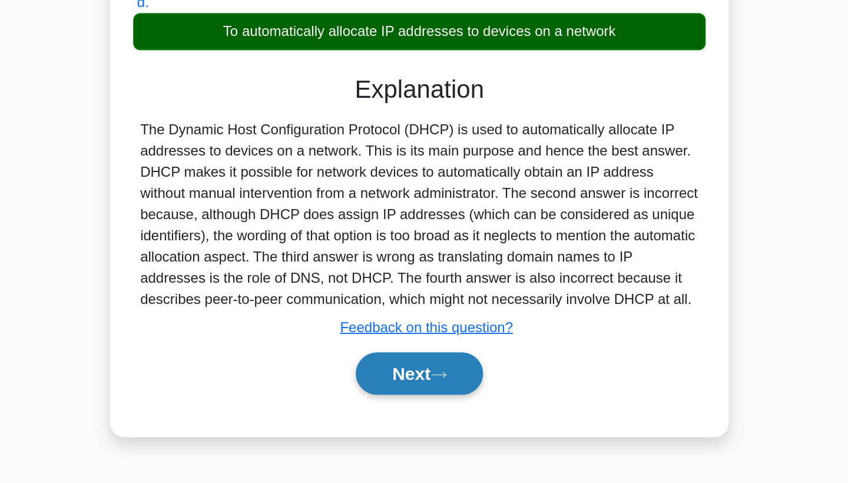
click at [382, 396] on button "Next" at bounding box center [424, 410] width 84 height 28
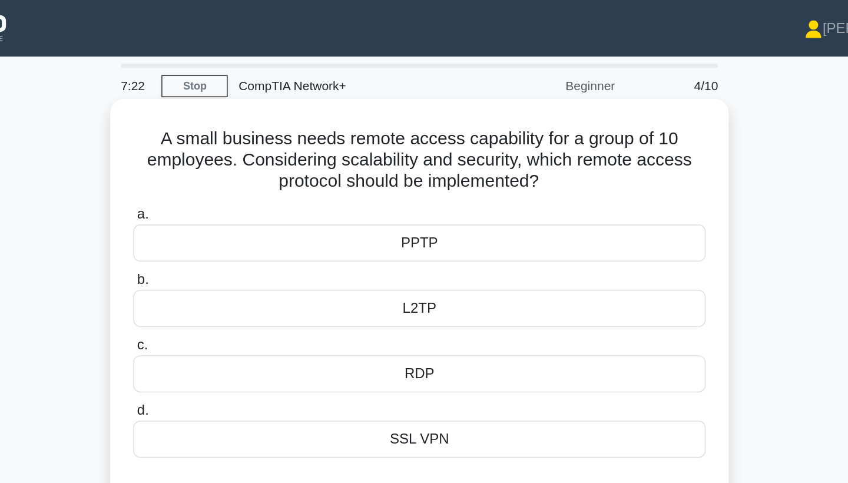
scroll to position [0, 0]
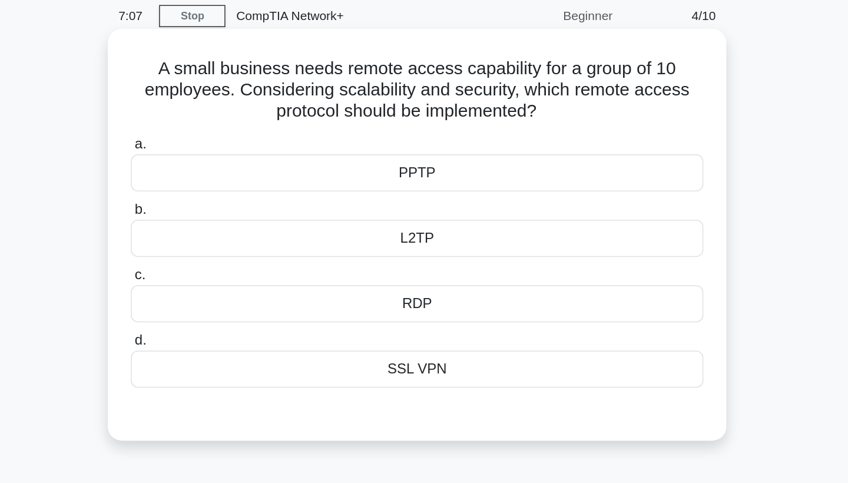
click at [283, 280] on div "SSL VPN" at bounding box center [424, 292] width 382 height 25
click at [233, 270] on input "d. SSL VPN" at bounding box center [233, 274] width 0 height 8
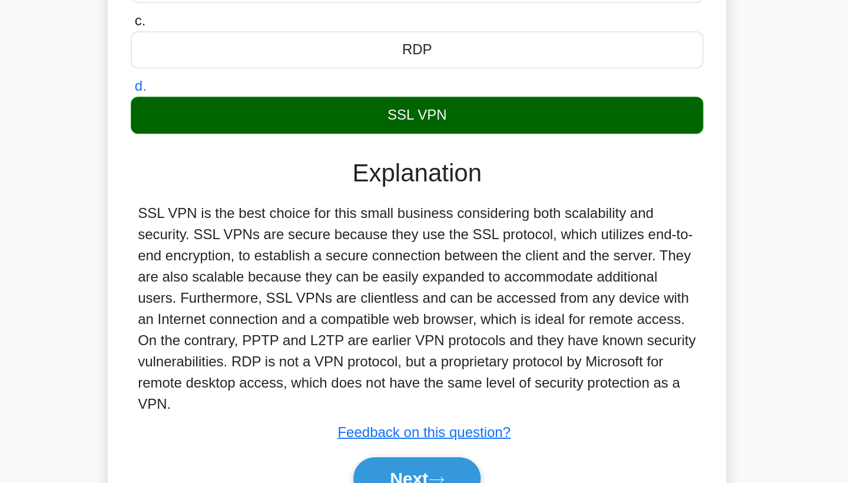
scroll to position [136, 0]
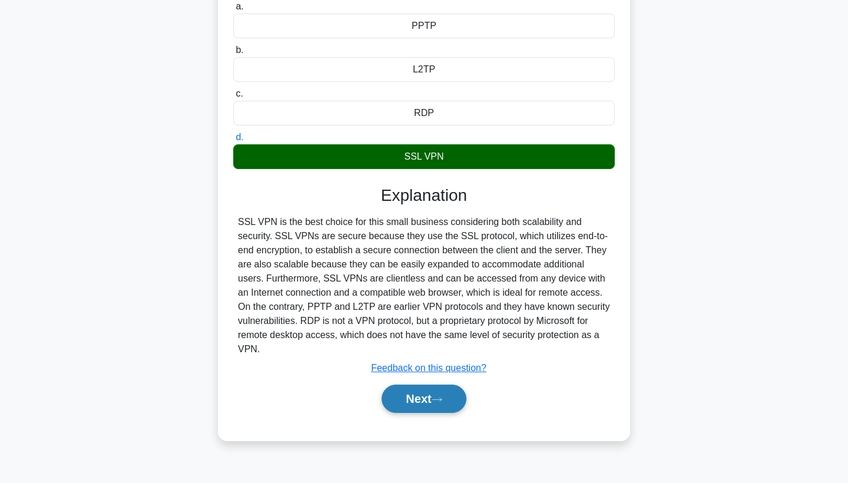
click at [421, 394] on button "Next" at bounding box center [424, 399] width 84 height 28
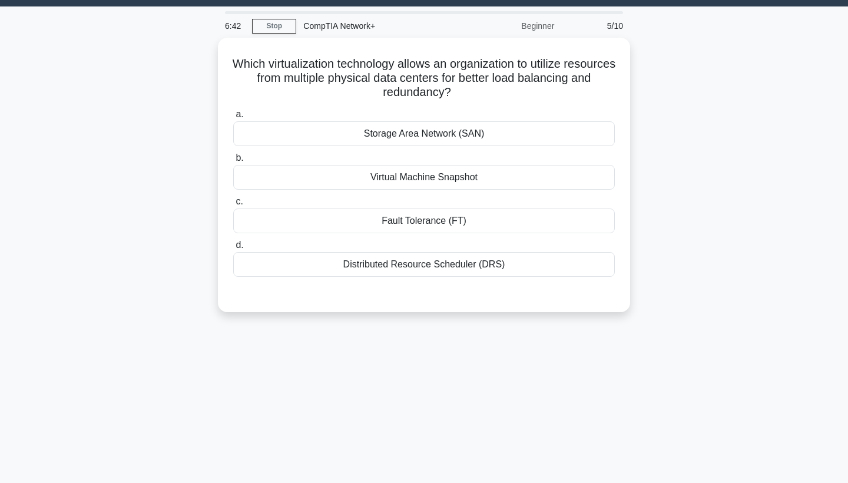
scroll to position [30, 0]
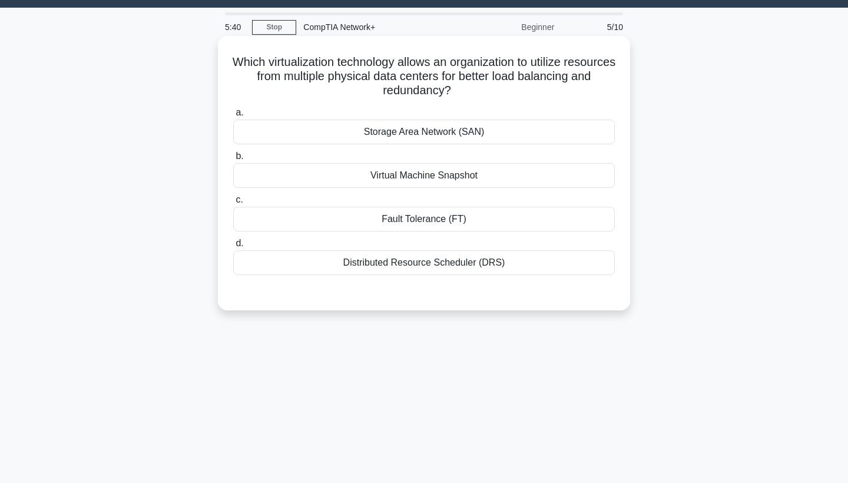
click at [436, 173] on div "Virtual Machine Snapshot" at bounding box center [424, 175] width 382 height 25
click at [233, 160] on input "b. Virtual Machine Snapshot" at bounding box center [233, 157] width 0 height 8
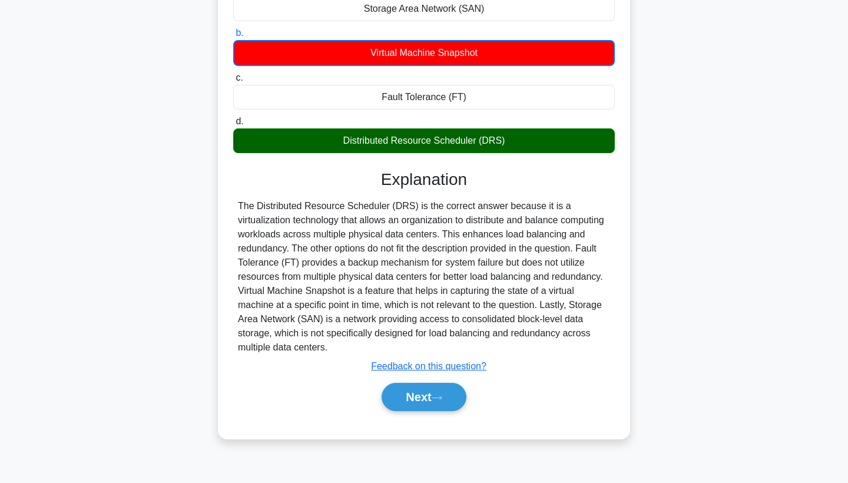
scroll to position [153, 0]
click at [427, 404] on button "Next" at bounding box center [424, 397] width 84 height 28
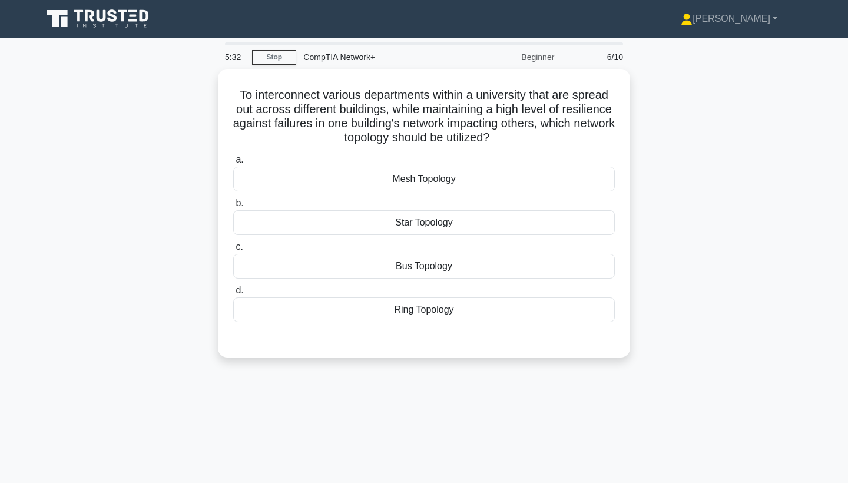
scroll to position [0, 0]
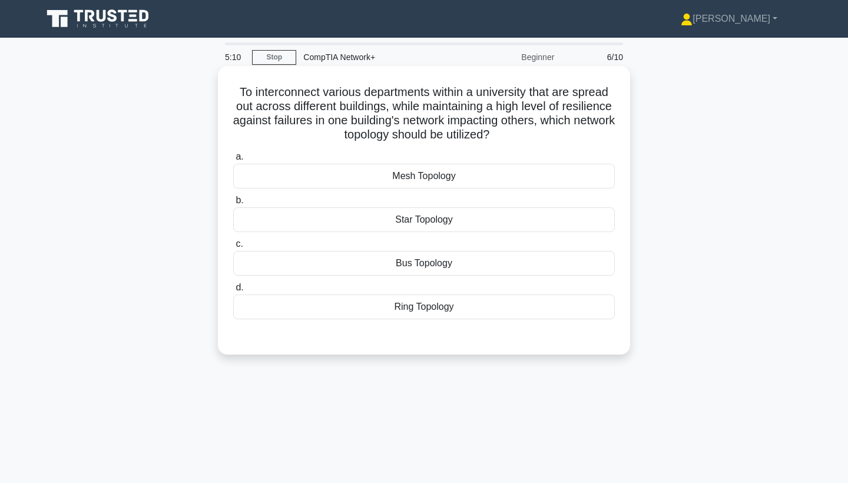
click at [422, 224] on div "Star Topology" at bounding box center [424, 219] width 382 height 25
click at [233, 204] on input "b. Star Topology" at bounding box center [233, 201] width 0 height 8
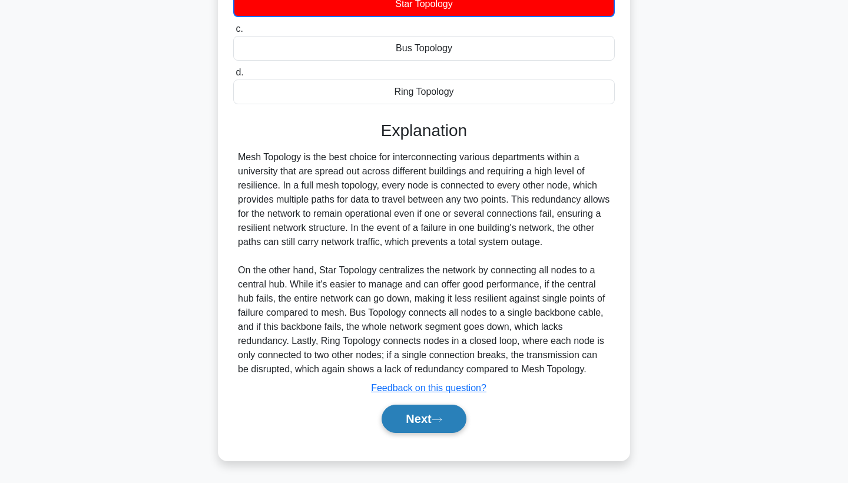
drag, startPoint x: 417, startPoint y: 424, endPoint x: 422, endPoint y: 418, distance: 7.9
click at [417, 424] on button "Next" at bounding box center [424, 419] width 84 height 28
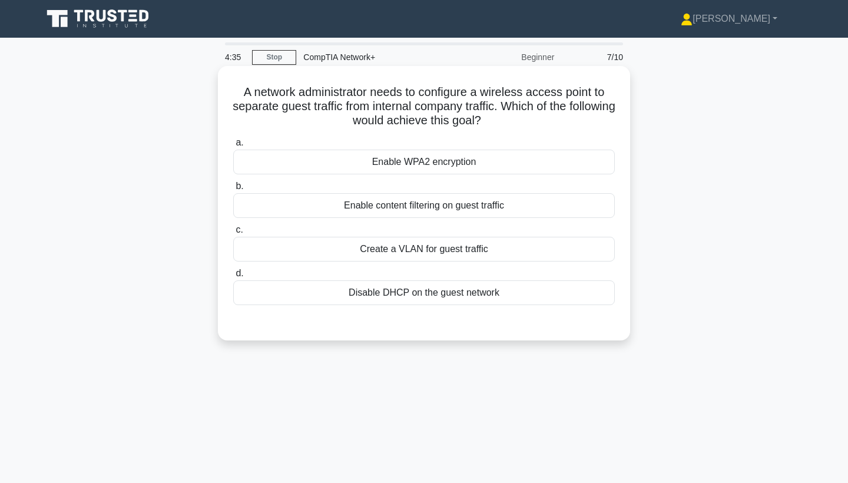
click at [414, 254] on div "Create a VLAN for guest traffic" at bounding box center [424, 249] width 382 height 25
click at [233, 234] on input "c. Create a VLAN for guest traffic" at bounding box center [233, 230] width 0 height 8
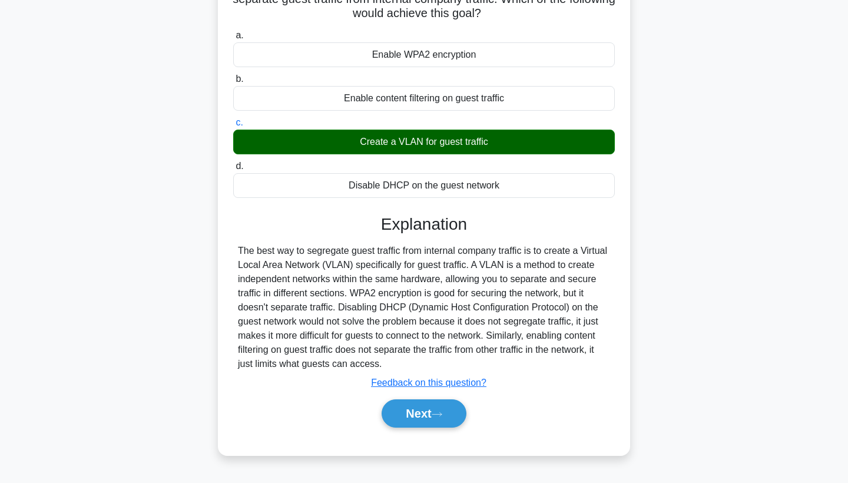
scroll to position [110, 0]
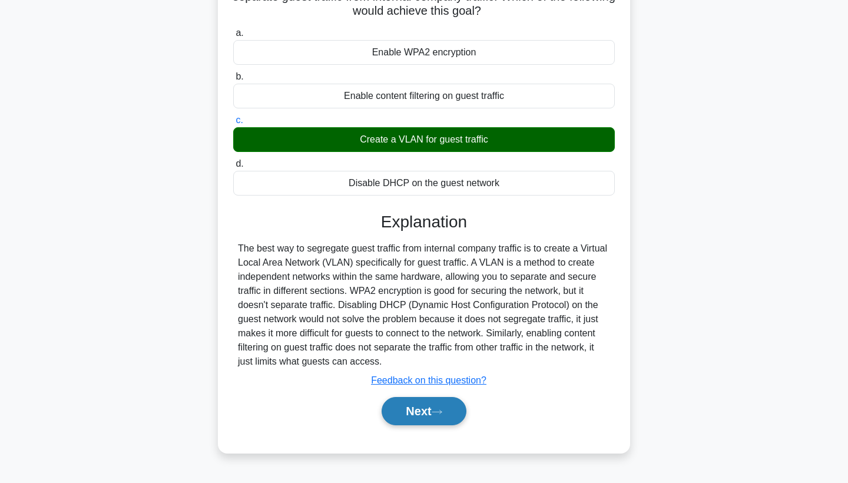
click at [434, 414] on button "Next" at bounding box center [424, 411] width 84 height 28
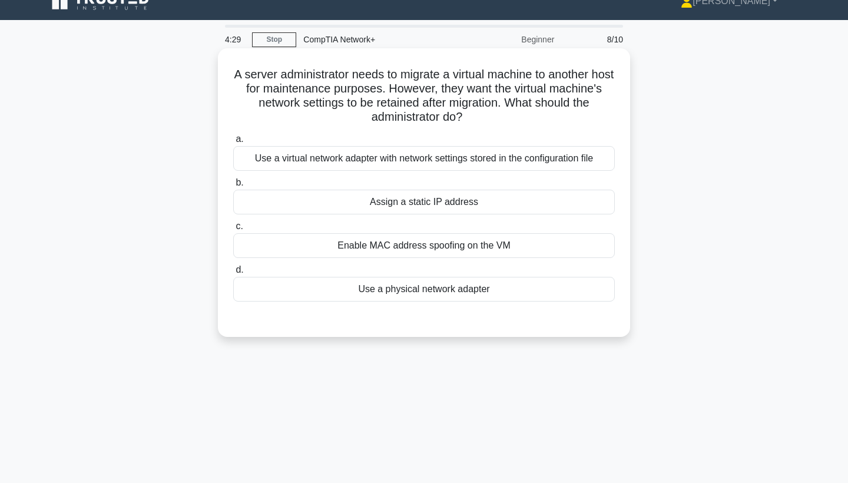
scroll to position [0, 0]
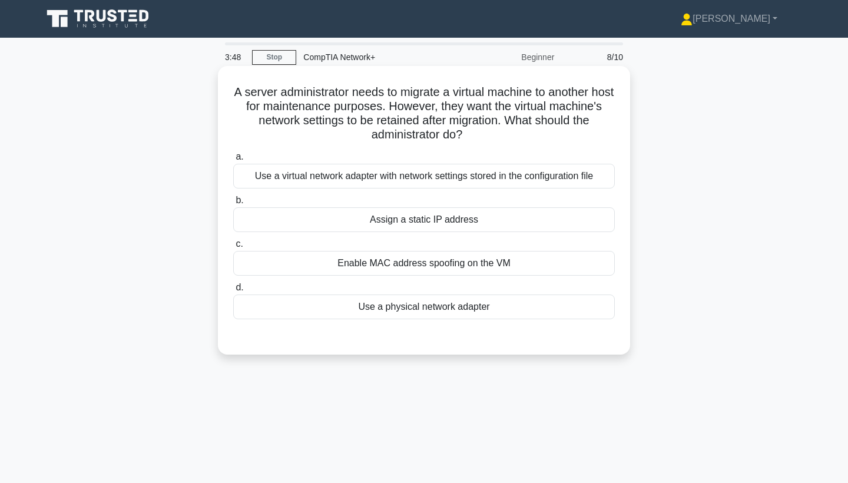
click at [432, 179] on div "Use a virtual network adapter with network settings stored in the configuration…" at bounding box center [424, 176] width 382 height 25
click at [233, 161] on input "a. Use a virtual network adapter with network settings stored in the configurat…" at bounding box center [233, 157] width 0 height 8
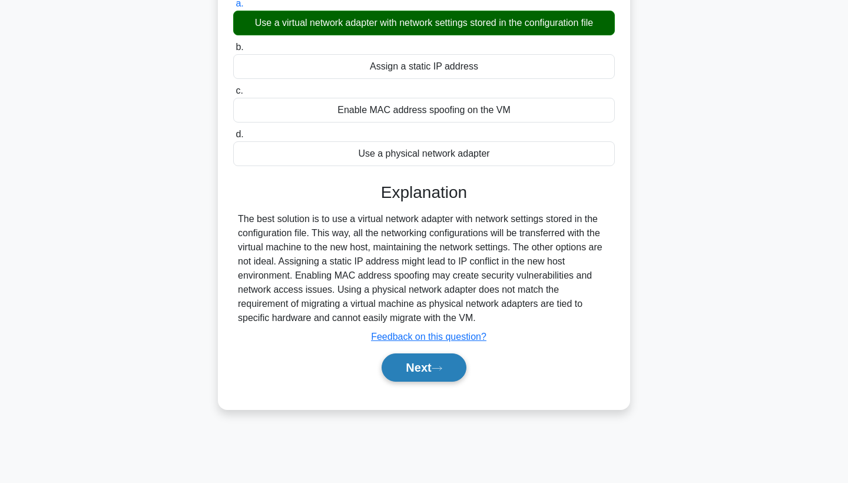
click at [431, 366] on button "Next" at bounding box center [424, 368] width 84 height 28
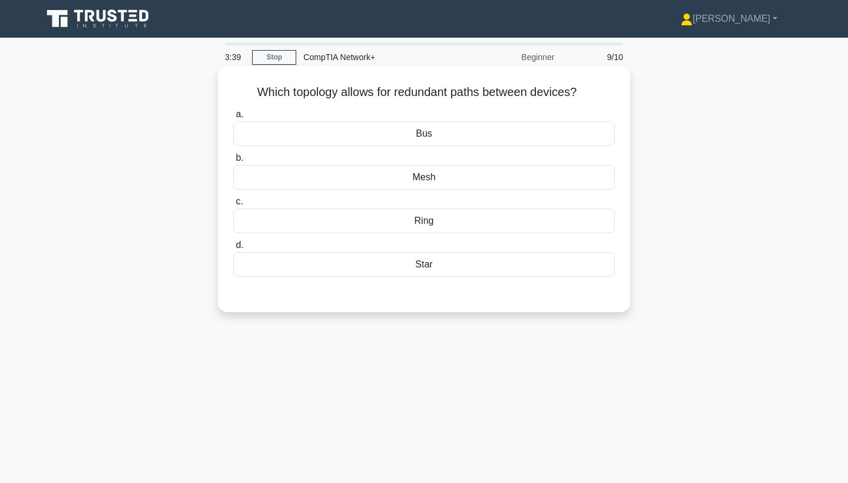
click at [431, 183] on div "Mesh" at bounding box center [424, 177] width 382 height 25
click at [233, 162] on input "b. Mesh" at bounding box center [233, 158] width 0 height 8
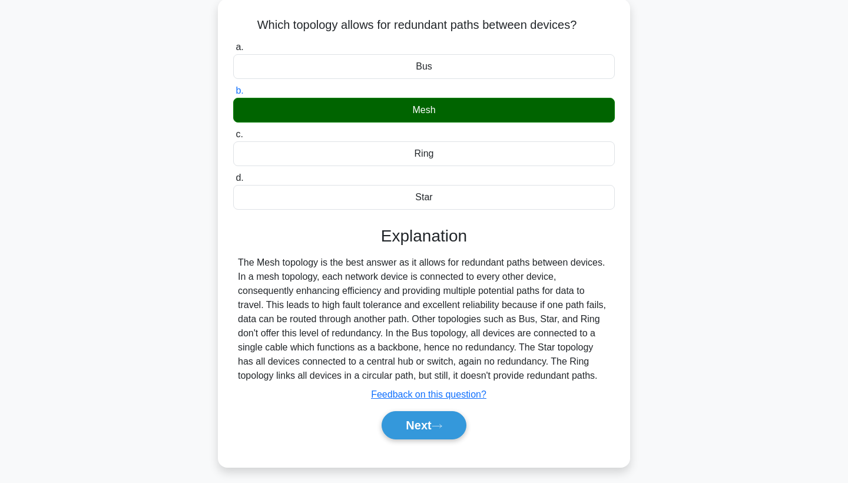
scroll to position [80, 0]
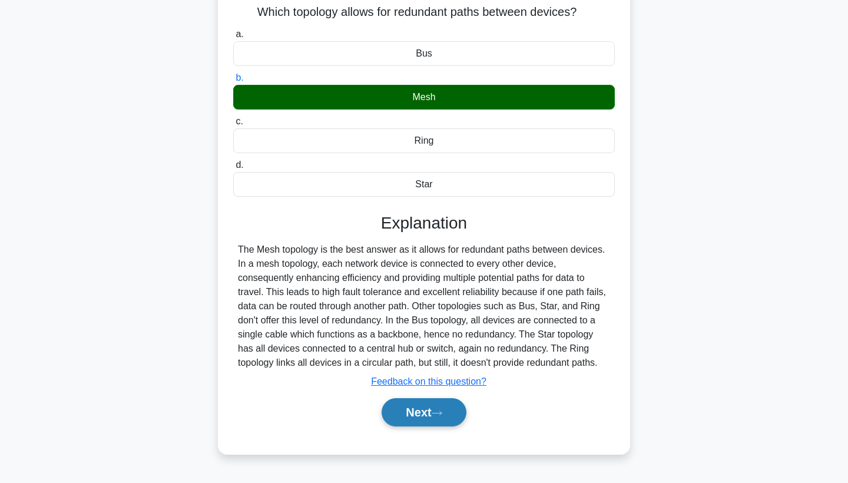
click at [394, 418] on button "Next" at bounding box center [424, 412] width 84 height 28
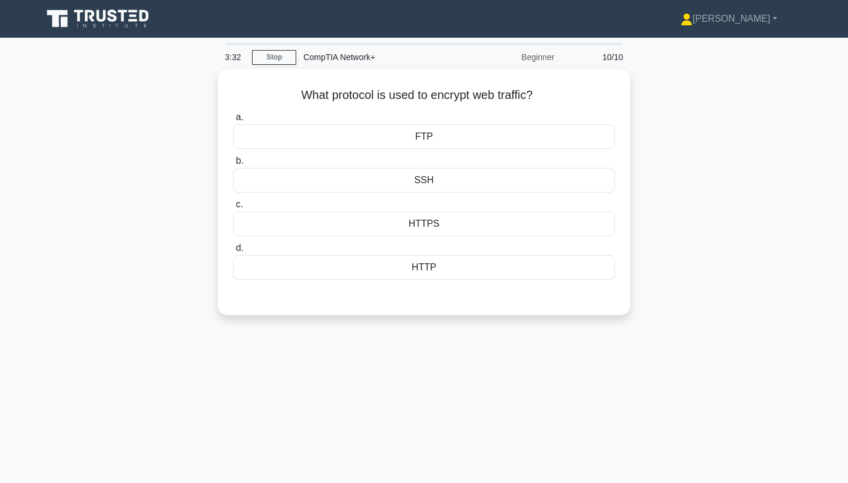
scroll to position [0, 0]
click at [415, 265] on div "HTTP" at bounding box center [424, 264] width 382 height 25
click at [233, 249] on input "d. HTTP" at bounding box center [233, 246] width 0 height 8
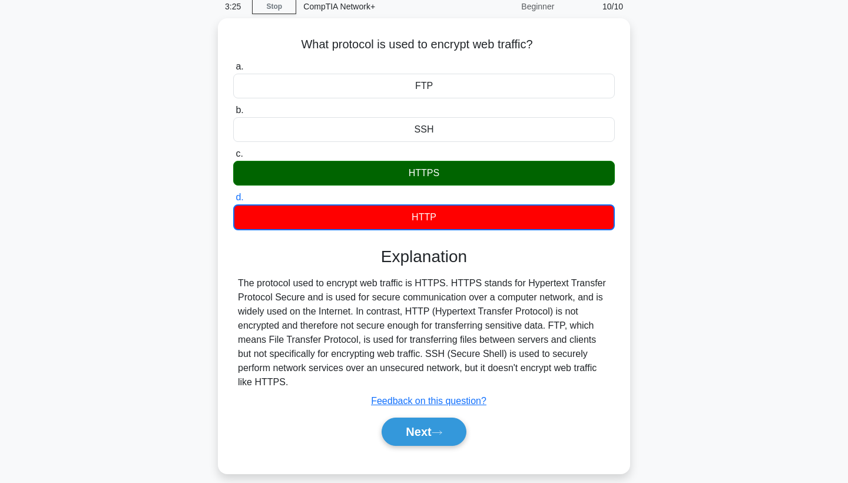
scroll to position [64, 0]
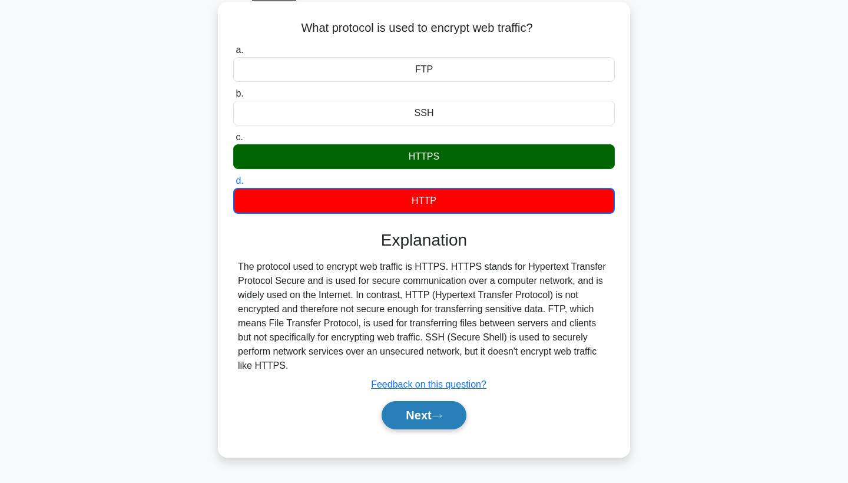
click at [407, 410] on button "Next" at bounding box center [424, 415] width 84 height 28
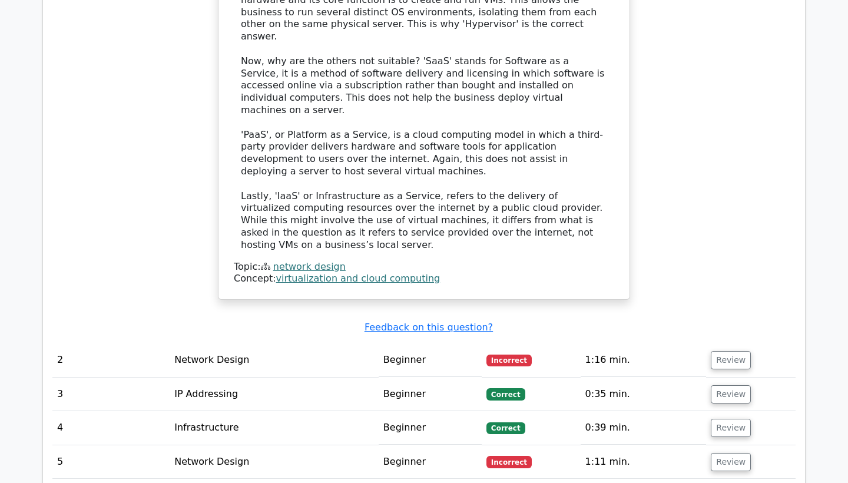
scroll to position [1029, 0]
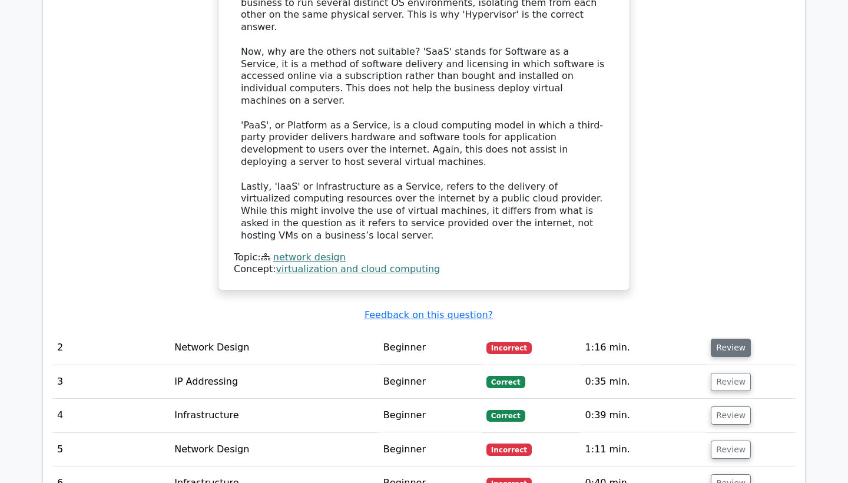
click at [716, 339] on button "Review" at bounding box center [731, 348] width 40 height 18
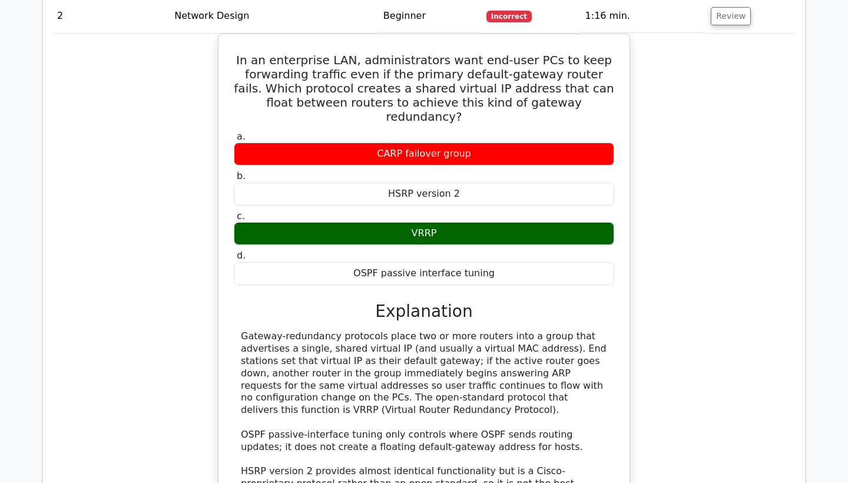
scroll to position [1654, 0]
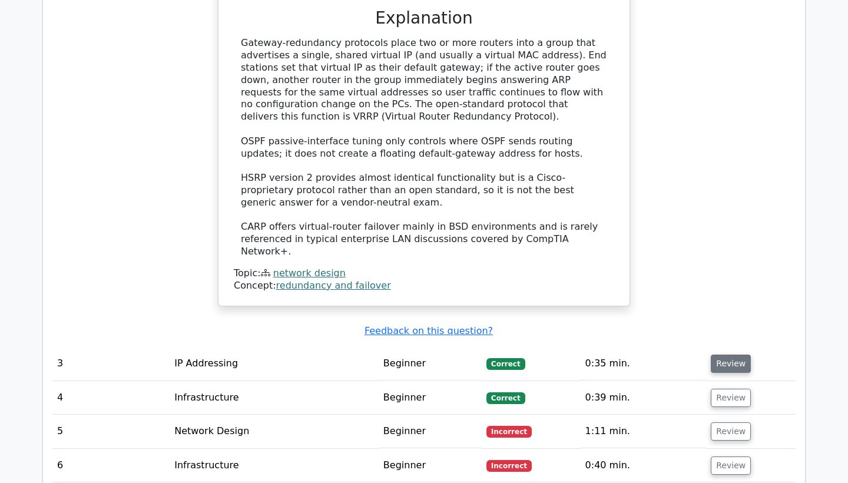
click at [729, 355] on button "Review" at bounding box center [731, 364] width 40 height 18
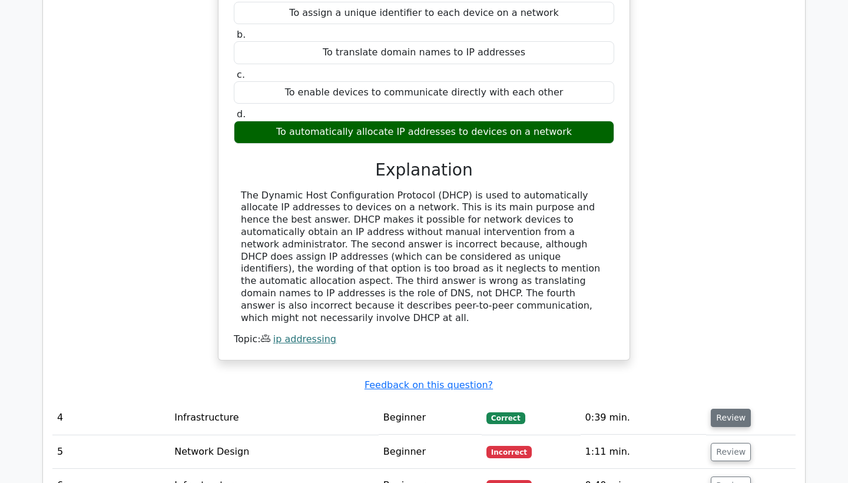
click at [726, 409] on button "Review" at bounding box center [731, 418] width 40 height 18
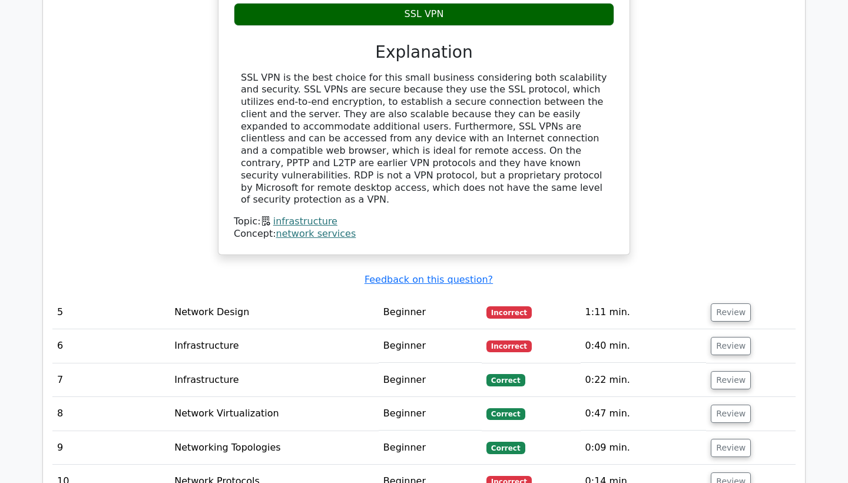
scroll to position [2777, 0]
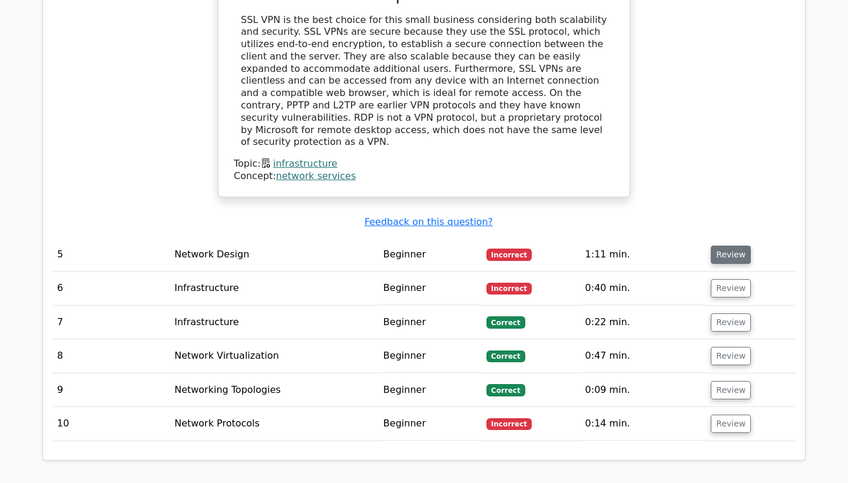
click at [728, 246] on button "Review" at bounding box center [731, 255] width 40 height 18
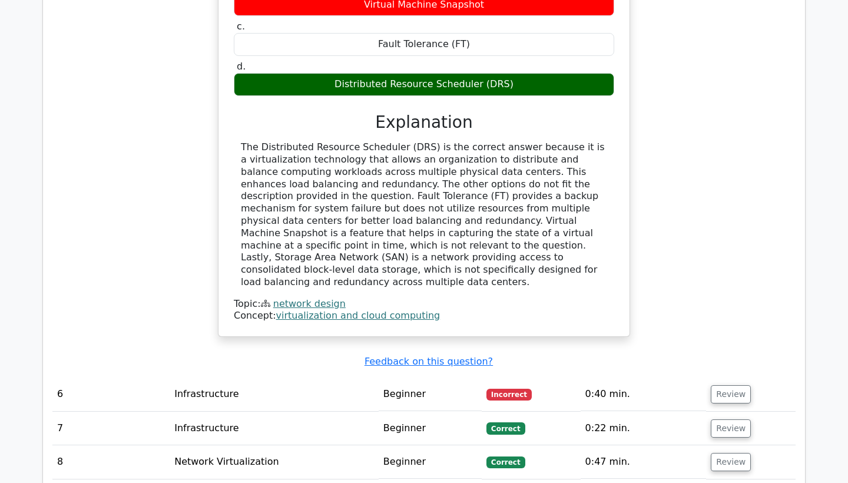
scroll to position [3240, 0]
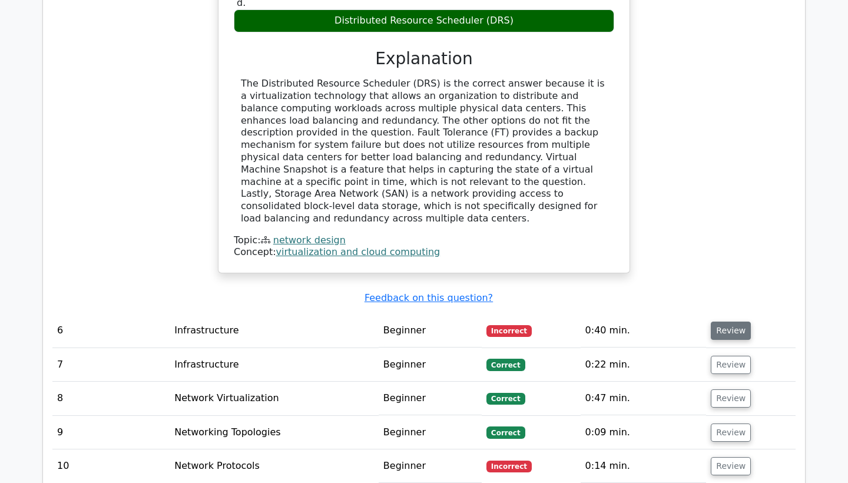
click at [720, 322] on button "Review" at bounding box center [731, 331] width 40 height 18
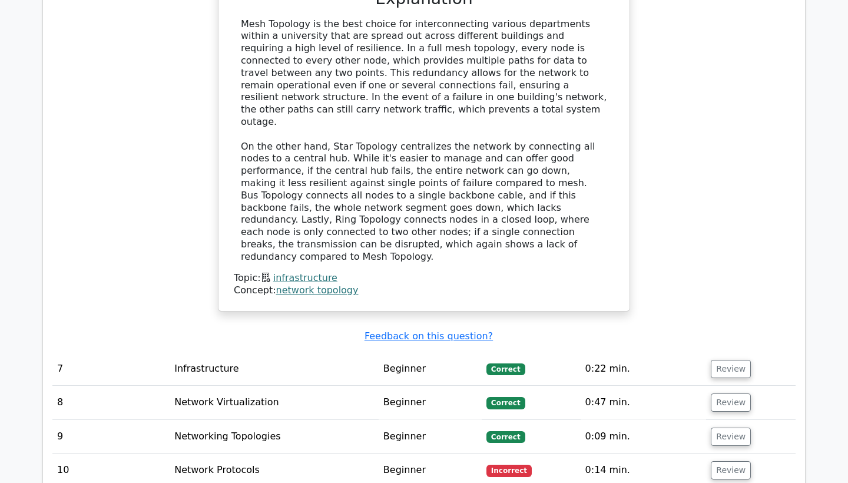
scroll to position [3902, 0]
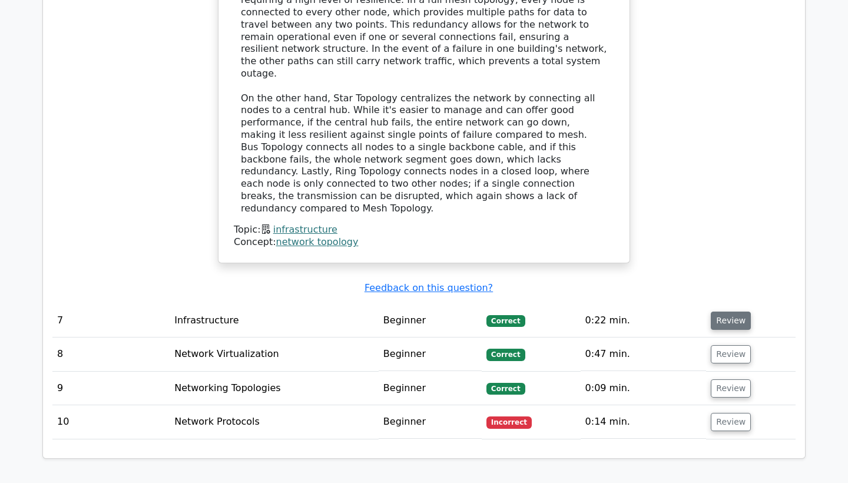
click at [720, 312] on button "Review" at bounding box center [731, 321] width 40 height 18
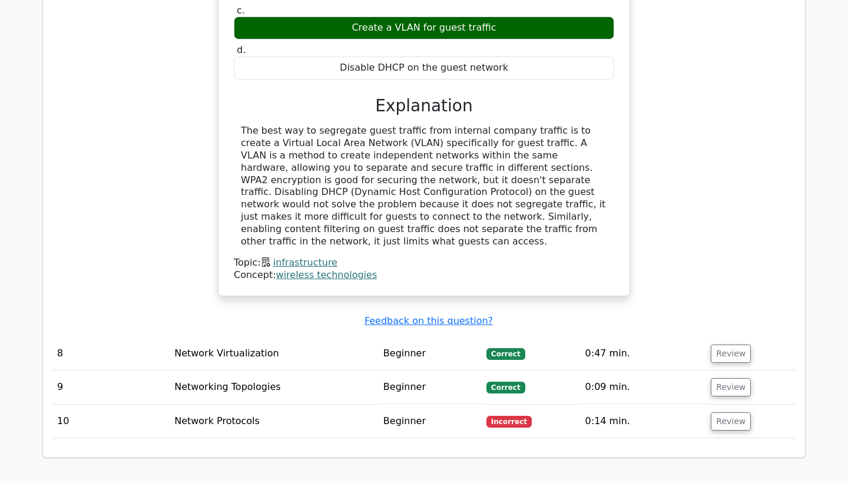
click at [727, 337] on td "Review" at bounding box center [751, 354] width 90 height 34
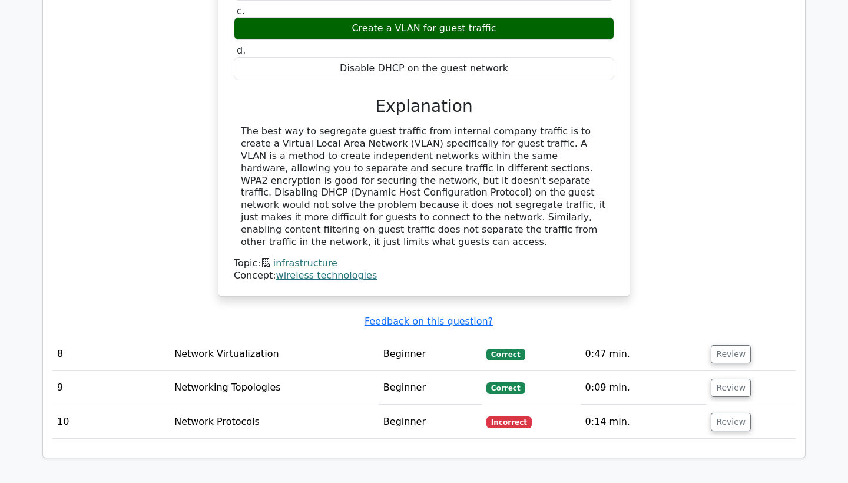
click at [725, 338] on td "Review" at bounding box center [751, 355] width 90 height 34
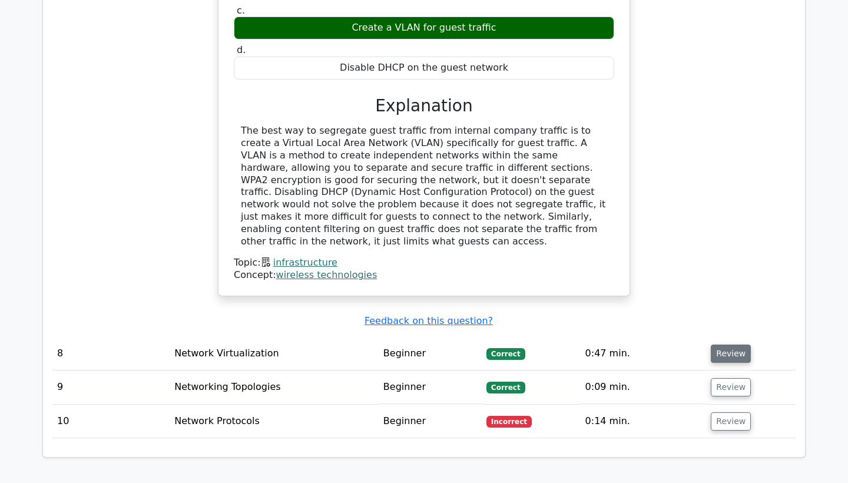
click at [728, 345] on button "Review" at bounding box center [731, 354] width 40 height 18
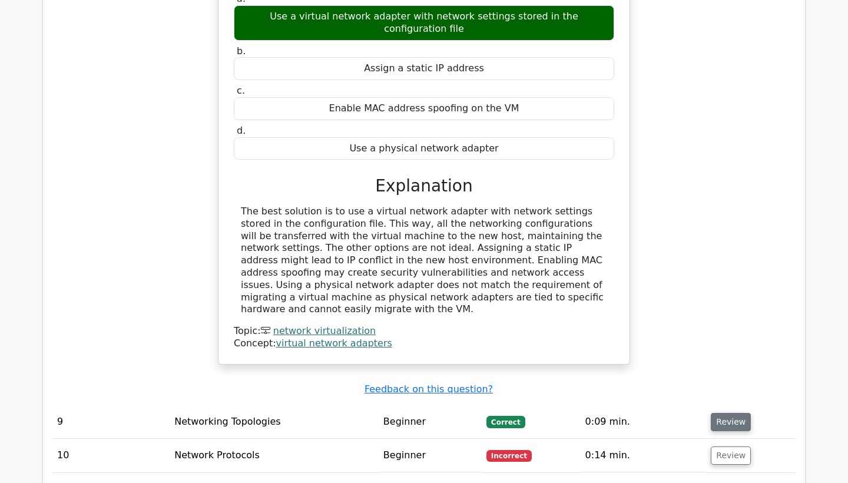
click at [719, 413] on button "Review" at bounding box center [731, 422] width 40 height 18
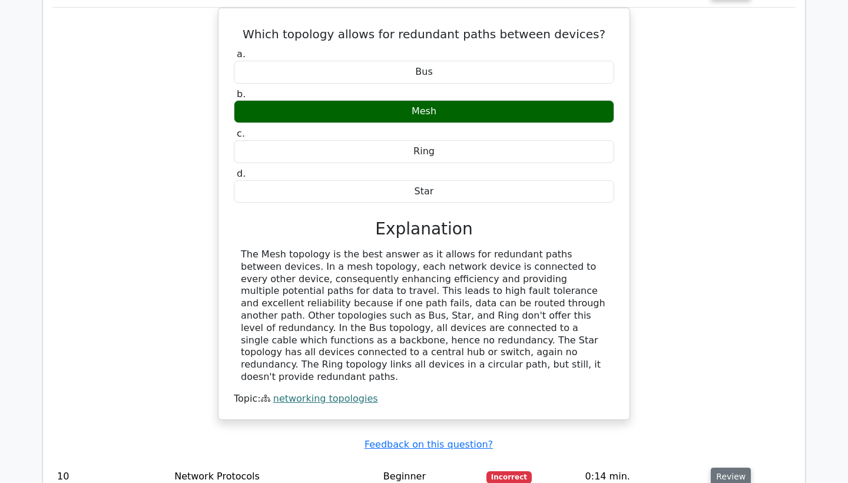
scroll to position [5275, 0]
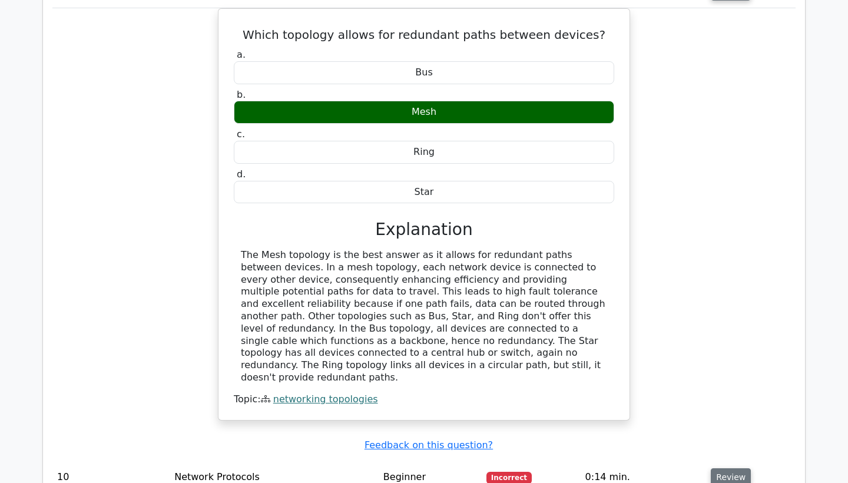
click at [723, 468] on button "Review" at bounding box center [731, 477] width 40 height 18
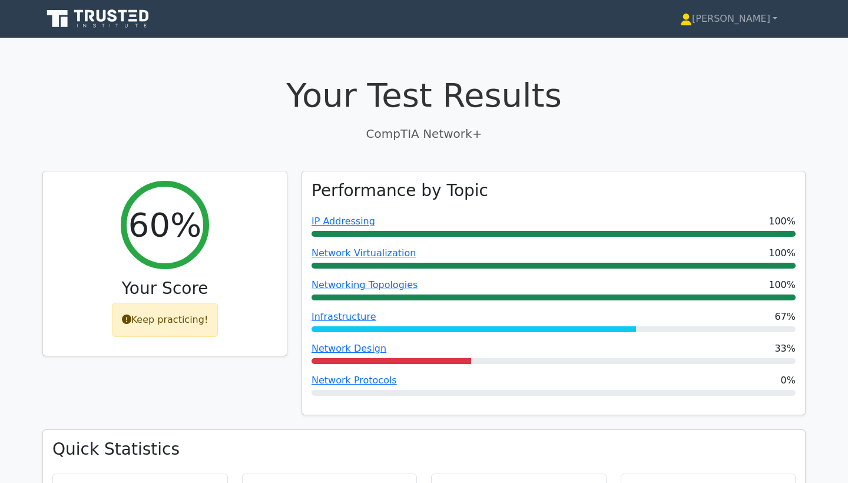
scroll to position [0, 0]
drag, startPoint x: 483, startPoint y: 132, endPoint x: 393, endPoint y: 131, distance: 89.6
click at [361, 130] on p "CompTIA Network+" at bounding box center [424, 134] width 764 height 18
copy p "CompTIA Network+"
click at [508, 122] on div "Your Test Results CompTIA Network+" at bounding box center [424, 108] width 764 height 67
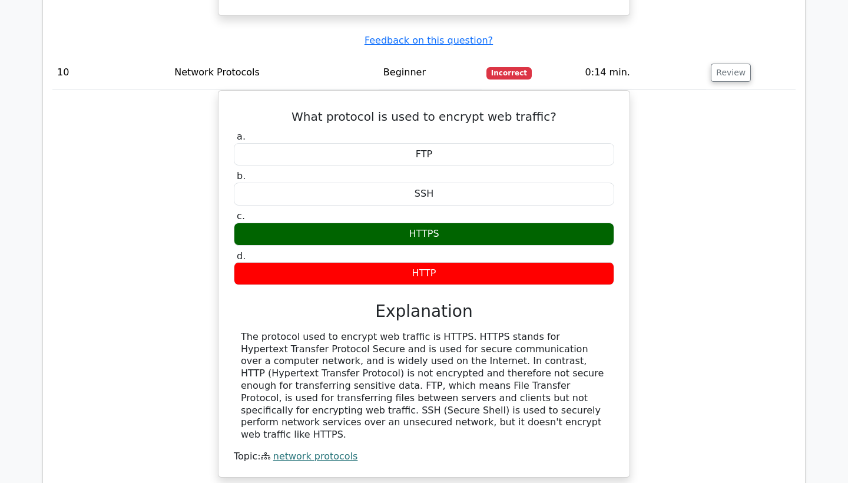
scroll to position [5682, 0]
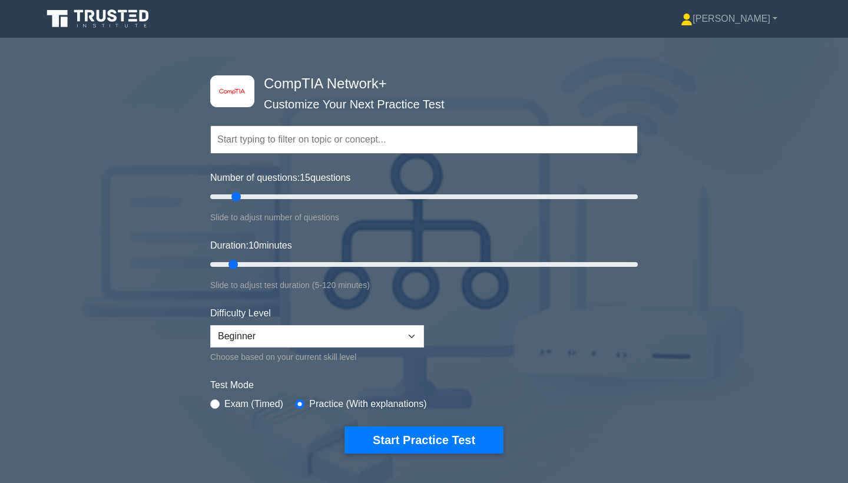
type input "10"
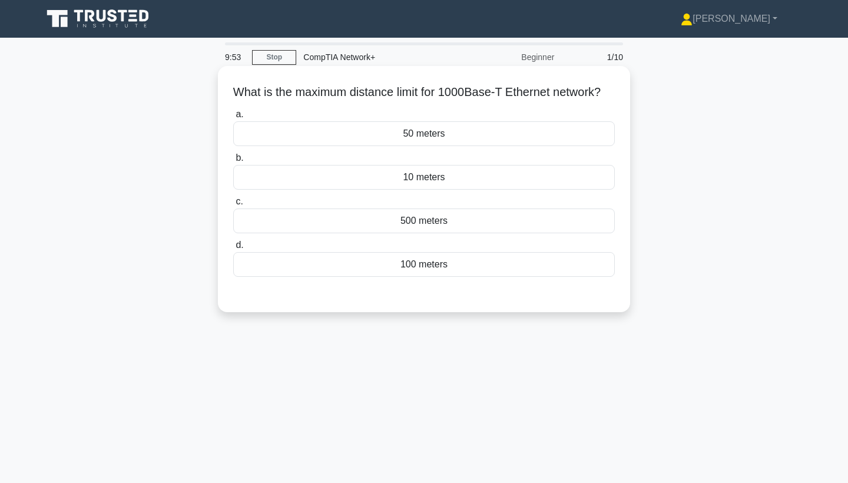
click at [429, 277] on div "100 meters" at bounding box center [424, 264] width 382 height 25
click at [233, 249] on input "d. 100 meters" at bounding box center [233, 246] width 0 height 8
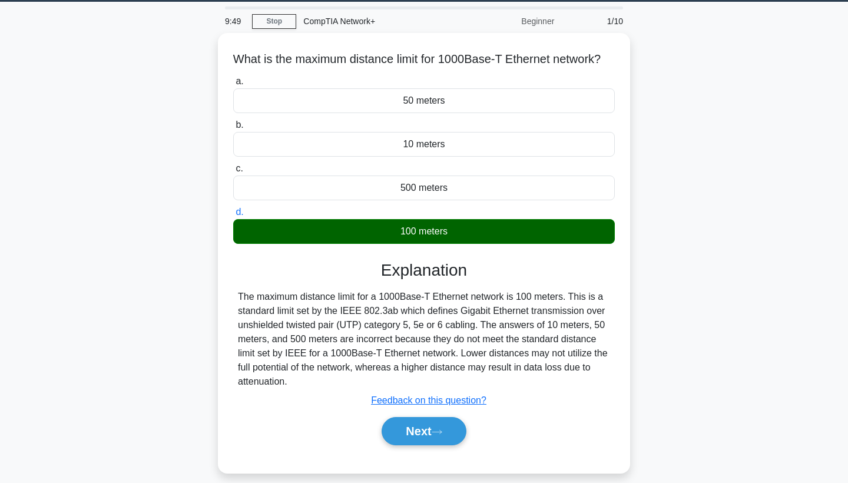
scroll to position [104, 0]
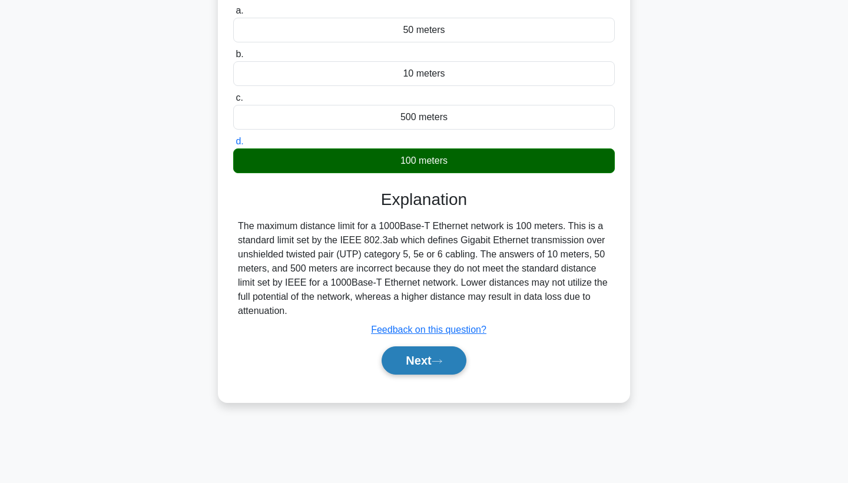
click at [399, 370] on button "Next" at bounding box center [424, 360] width 84 height 28
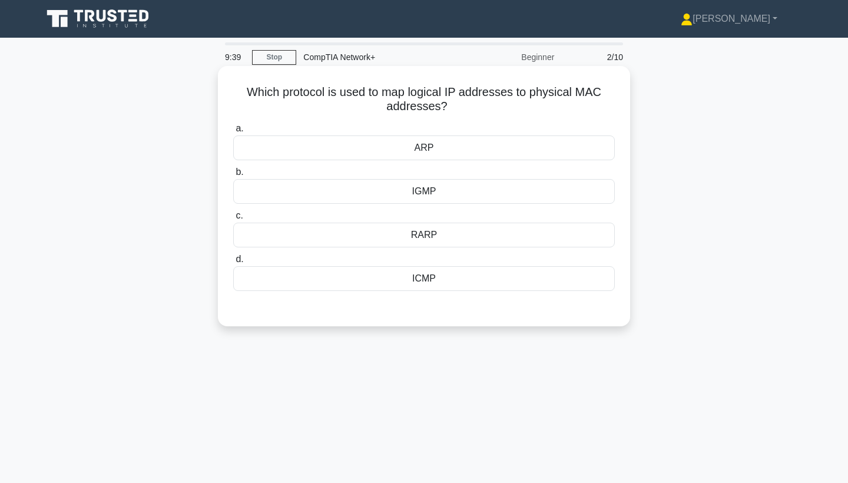
scroll to position [0, 0]
click at [445, 153] on div "ARP" at bounding box center [424, 148] width 382 height 25
click at [233, 133] on input "a. ARP" at bounding box center [233, 129] width 0 height 8
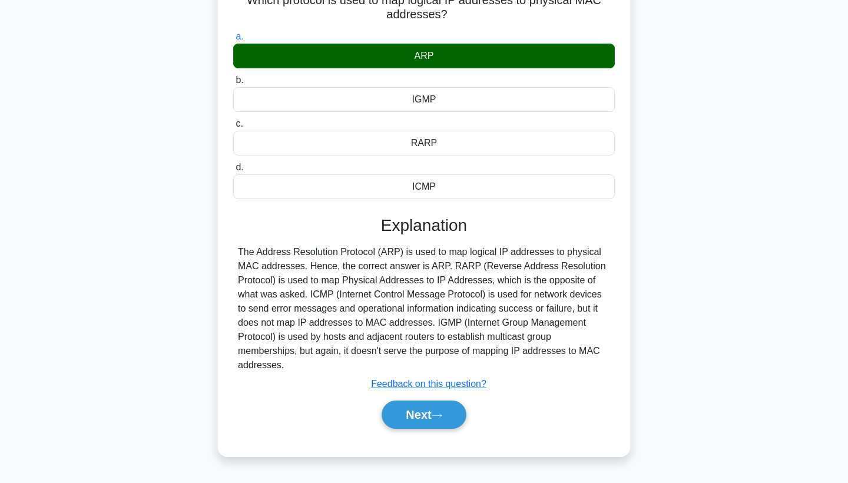
scroll to position [122, 0]
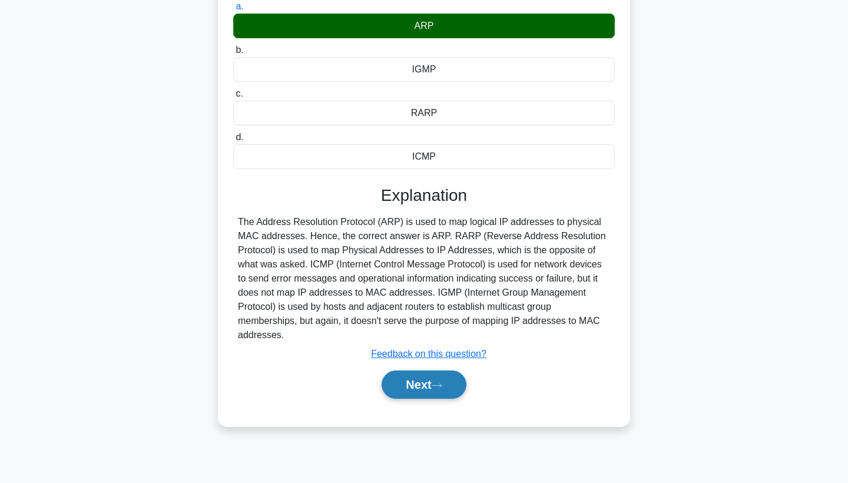
click at [438, 392] on button "Next" at bounding box center [424, 385] width 84 height 28
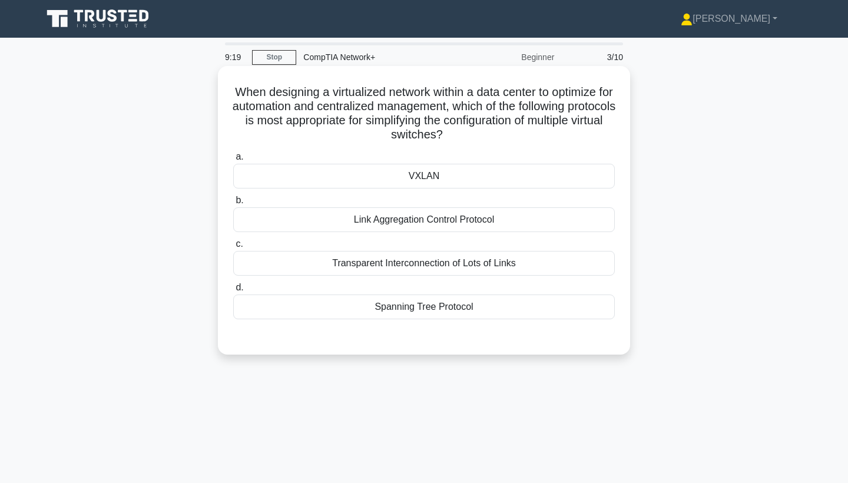
scroll to position [0, 0]
click at [464, 166] on div "VXLAN" at bounding box center [424, 176] width 382 height 25
click at [233, 161] on input "a. VXLAN" at bounding box center [233, 157] width 0 height 8
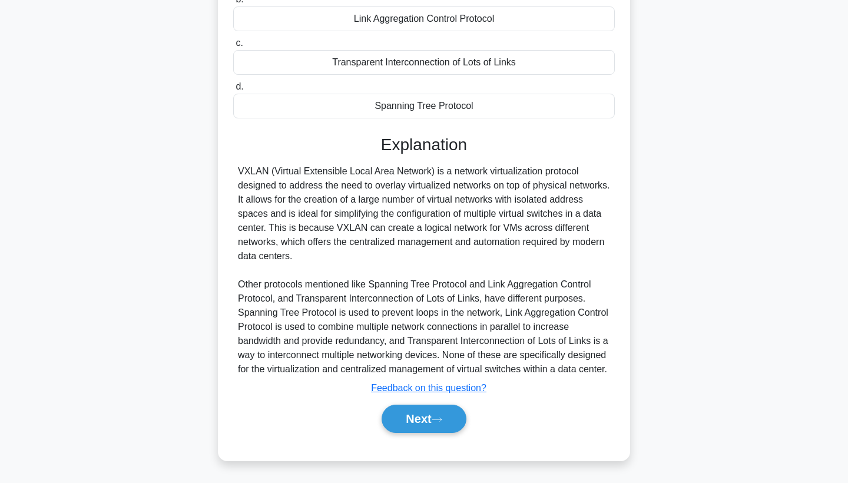
scroll to position [215, 0]
click at [427, 418] on button "Next" at bounding box center [424, 419] width 84 height 28
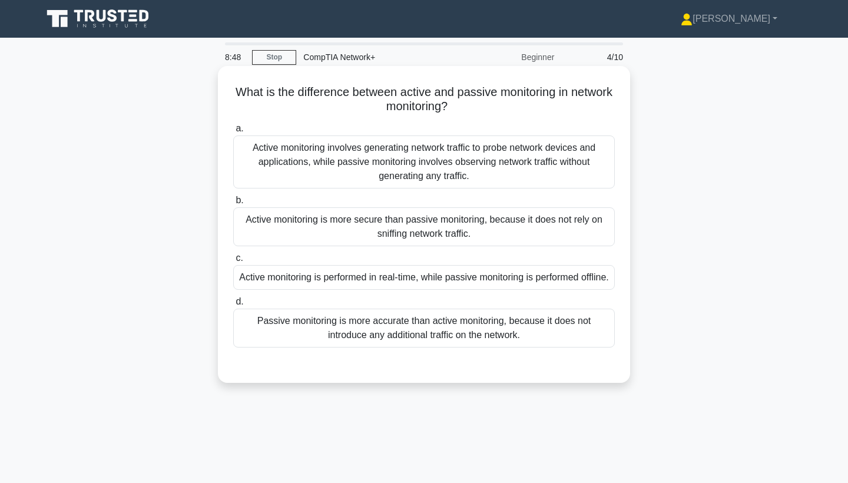
scroll to position [0, 0]
click at [449, 169] on div "Active monitoring involves generating network traffic to probe network devices …" at bounding box center [424, 162] width 382 height 53
click at [233, 133] on input "a. Active monitoring involves generating network traffic to probe network devic…" at bounding box center [233, 129] width 0 height 8
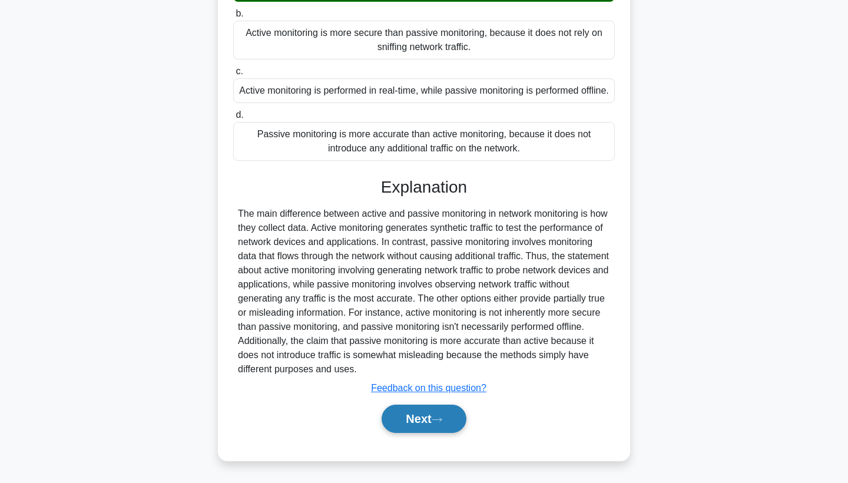
click at [426, 426] on button "Next" at bounding box center [424, 419] width 84 height 28
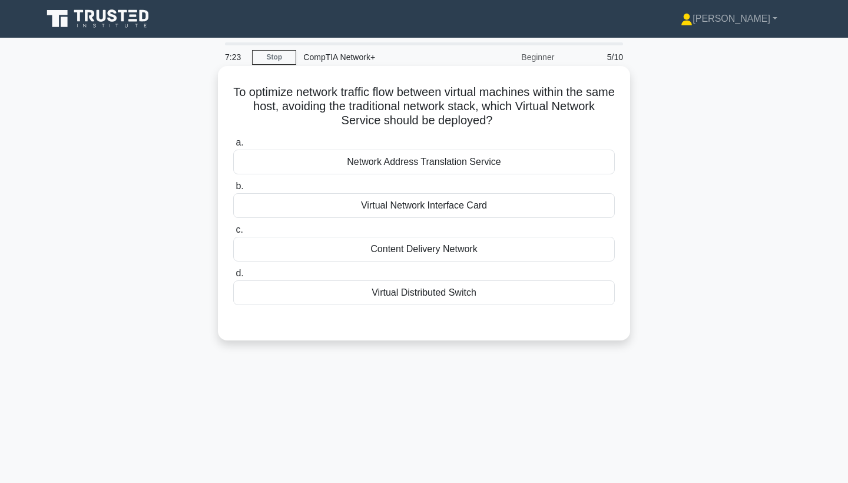
click at [433, 236] on label "c. Content Delivery Network" at bounding box center [424, 242] width 382 height 39
click at [233, 234] on input "c. Content Delivery Network" at bounding box center [233, 230] width 0 height 8
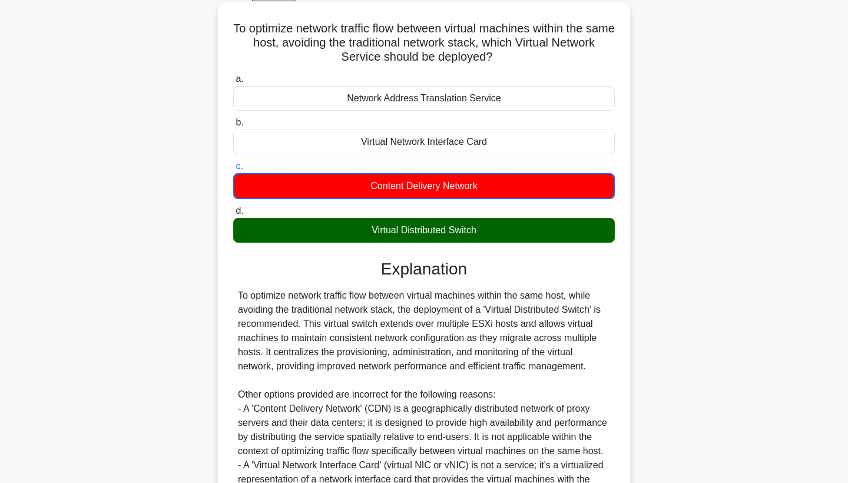
scroll to position [232, 0]
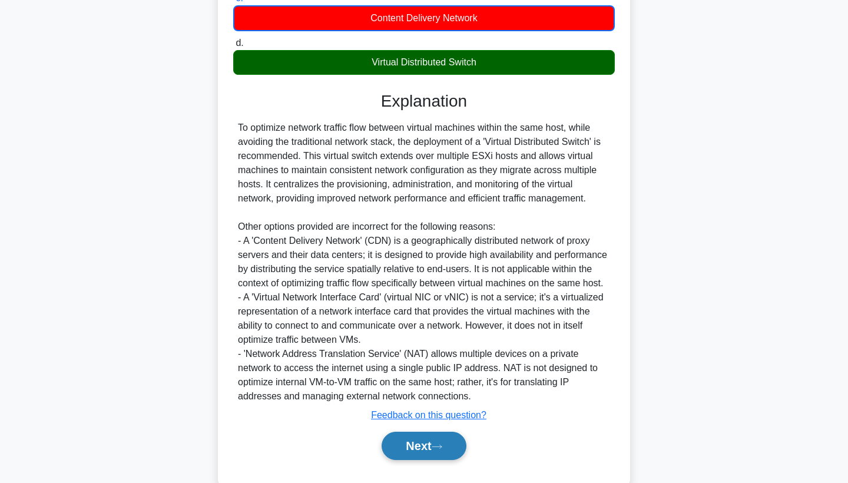
click at [424, 446] on button "Next" at bounding box center [424, 446] width 84 height 28
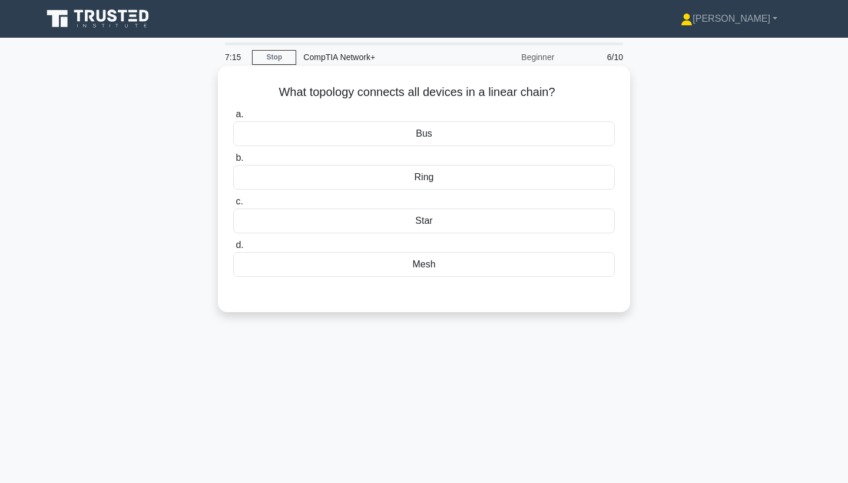
scroll to position [0, 0]
click at [443, 134] on div "Bus" at bounding box center [424, 133] width 382 height 25
click at [233, 118] on input "a. Bus" at bounding box center [233, 115] width 0 height 8
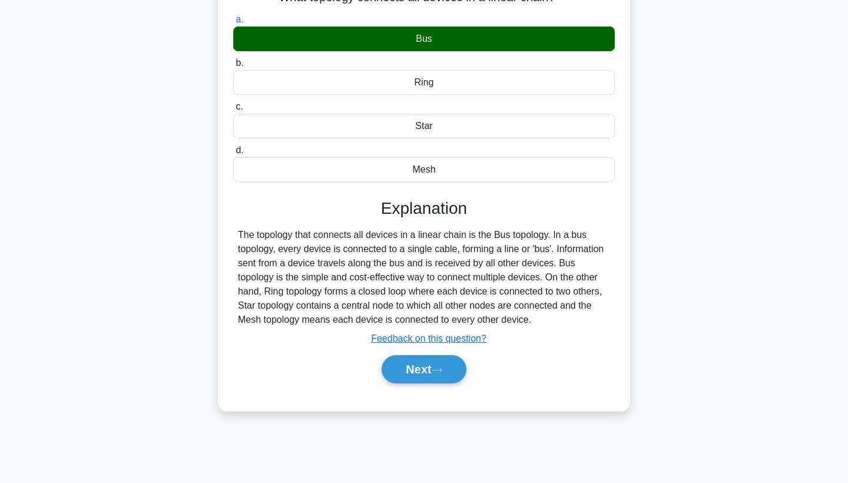
scroll to position [105, 0]
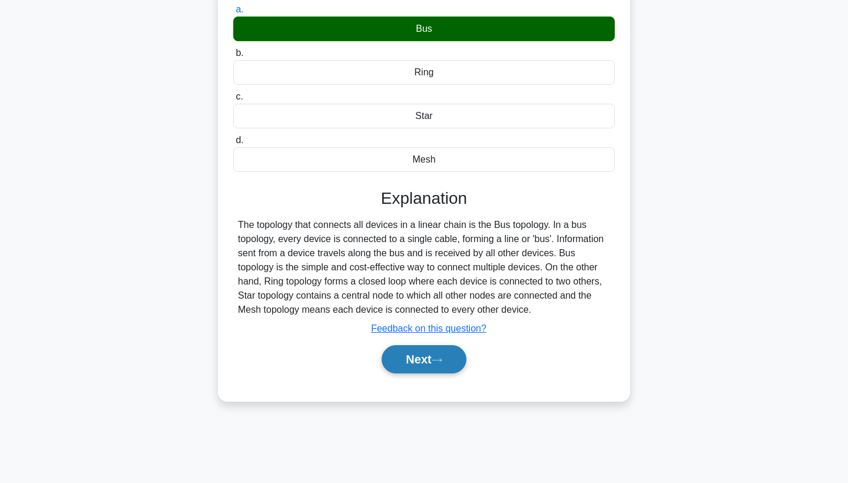
click at [414, 359] on button "Next" at bounding box center [424, 359] width 84 height 28
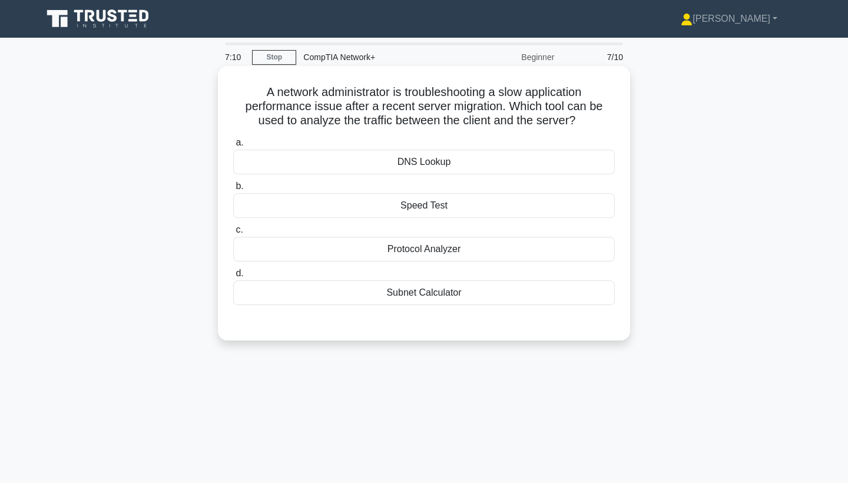
scroll to position [0, 0]
click at [434, 244] on div "Protocol Analyzer" at bounding box center [424, 249] width 382 height 25
click at [233, 234] on input "c. Protocol Analyzer" at bounding box center [233, 230] width 0 height 8
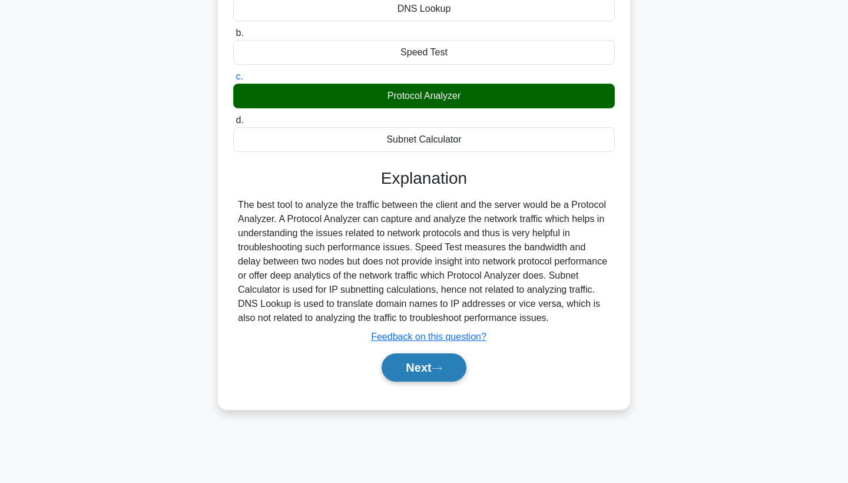
scroll to position [153, 0]
click at [420, 380] on button "Next" at bounding box center [424, 368] width 84 height 28
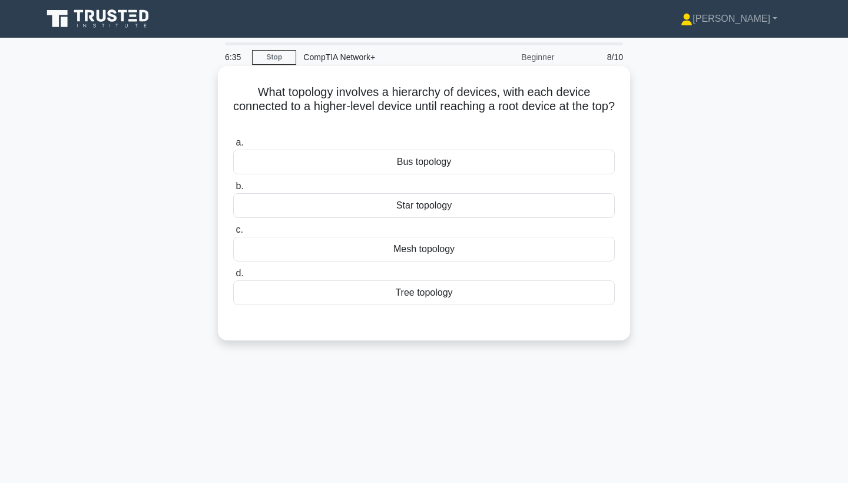
scroll to position [0, 0]
click at [437, 290] on div "Tree topology" at bounding box center [424, 292] width 382 height 25
click at [233, 278] on input "d. Tree topology" at bounding box center [233, 274] width 0 height 8
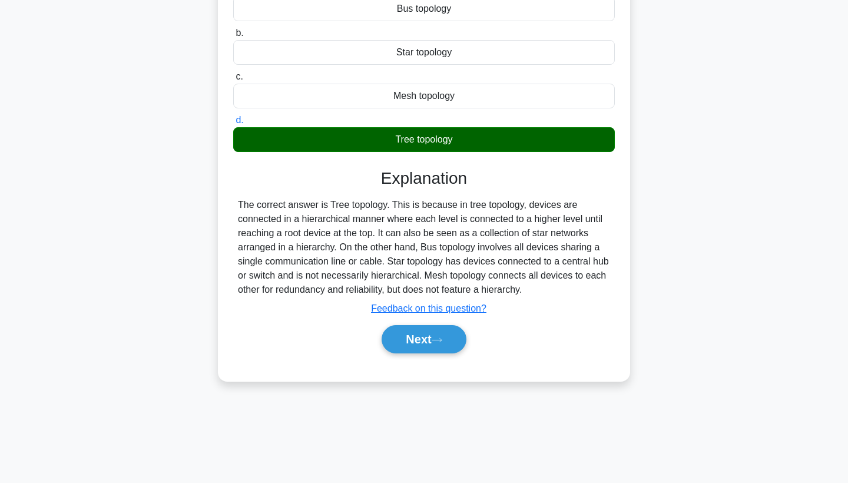
scroll to position [153, 0]
click at [432, 340] on button "Next" at bounding box center [424, 339] width 84 height 28
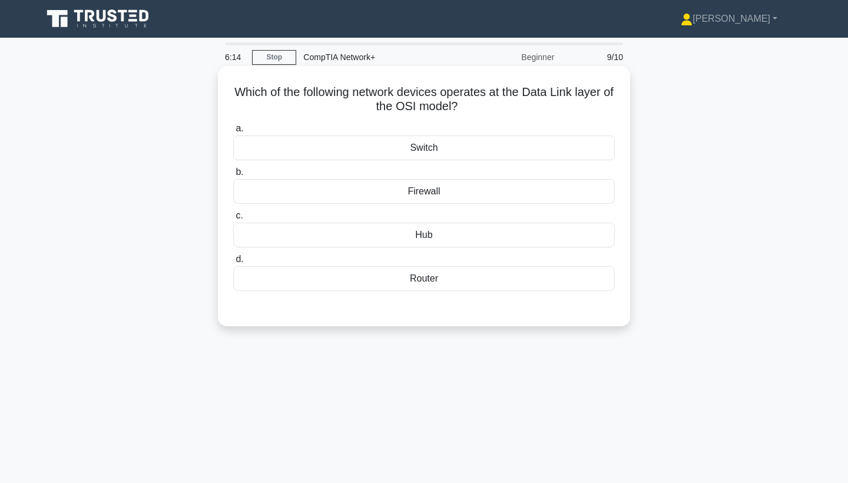
scroll to position [0, 0]
click at [415, 153] on div "Switch" at bounding box center [424, 148] width 382 height 25
click at [233, 133] on input "a. Switch" at bounding box center [233, 129] width 0 height 8
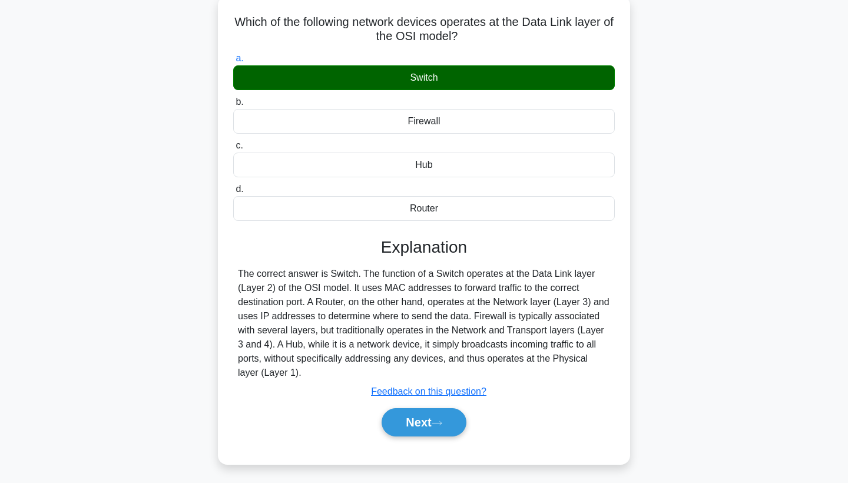
scroll to position [69, 0]
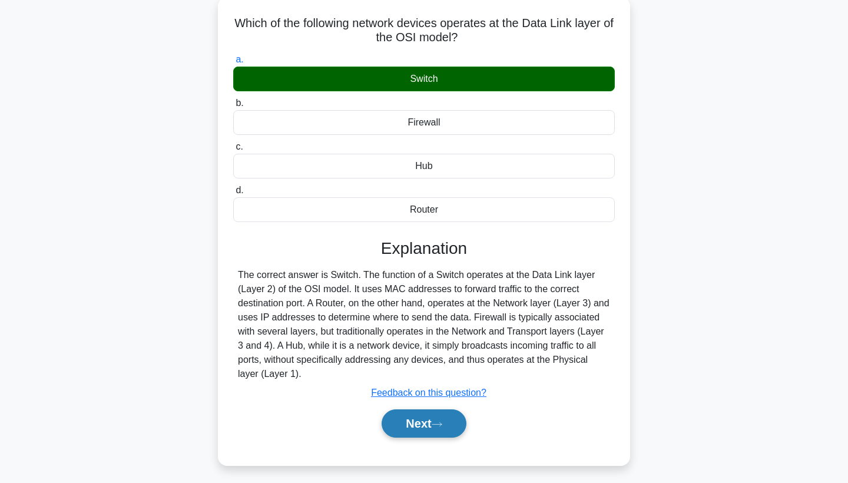
click at [428, 421] on button "Next" at bounding box center [424, 423] width 84 height 28
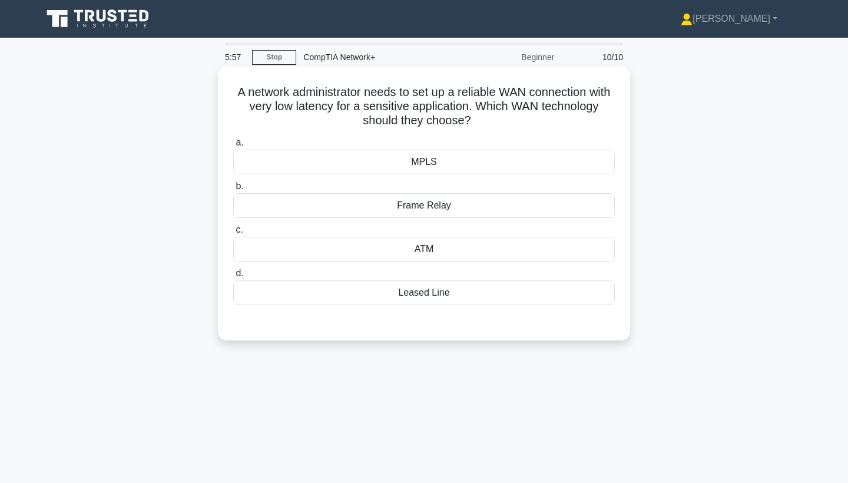
scroll to position [0, 0]
click at [432, 163] on div "MPLS" at bounding box center [424, 162] width 382 height 25
click at [233, 147] on input "a. MPLS" at bounding box center [233, 143] width 0 height 8
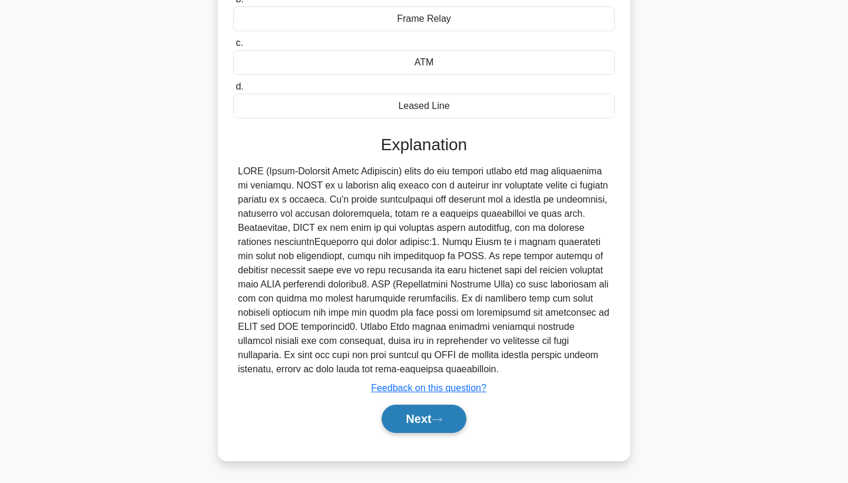
scroll to position [187, 0]
click at [408, 417] on button "Next" at bounding box center [424, 419] width 84 height 28
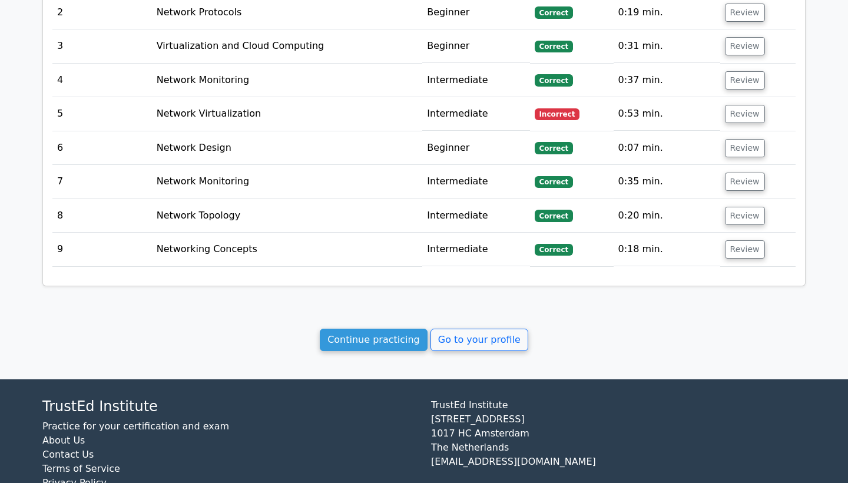
scroll to position [1195, 0]
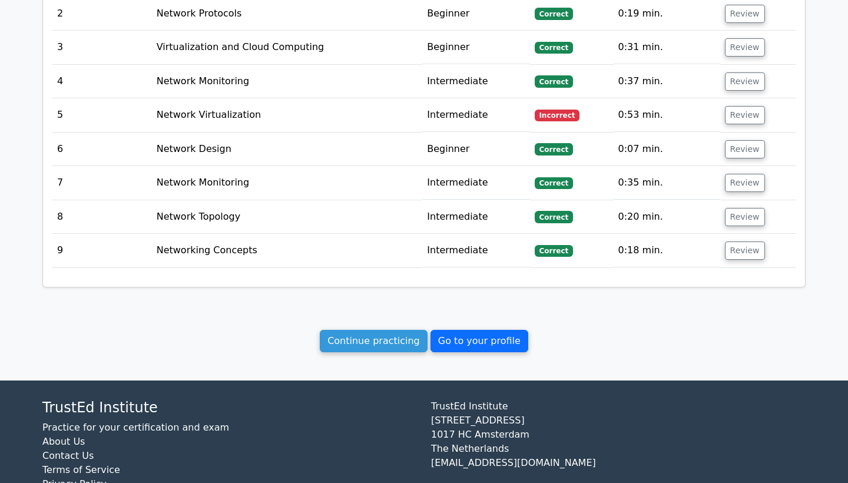
click at [498, 330] on link "Go to your profile" at bounding box center [480, 341] width 98 height 22
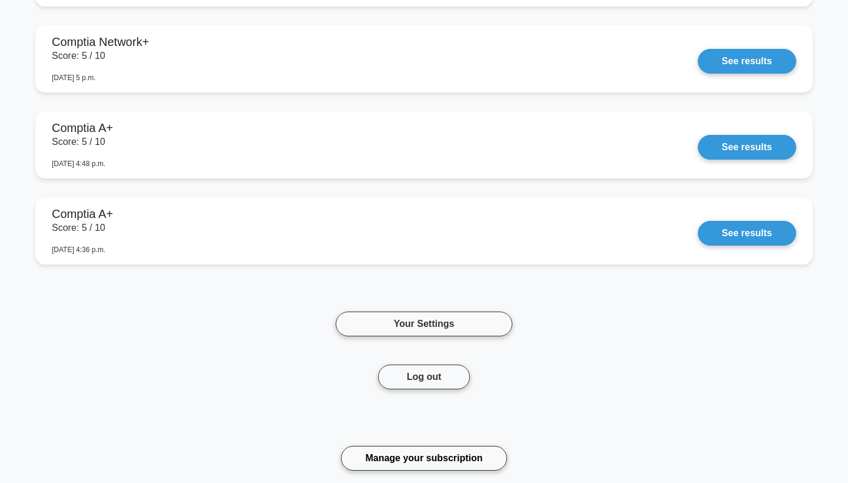
scroll to position [1734, 0]
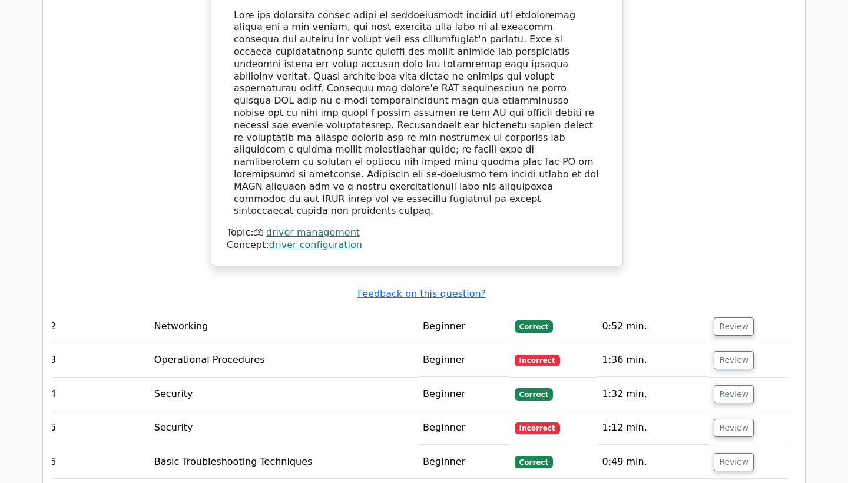
scroll to position [1020, 0]
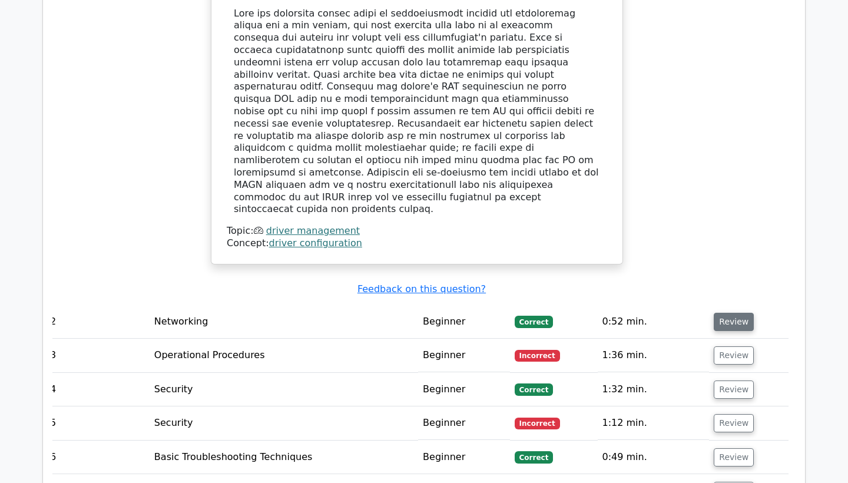
click at [736, 313] on button "Review" at bounding box center [734, 322] width 40 height 18
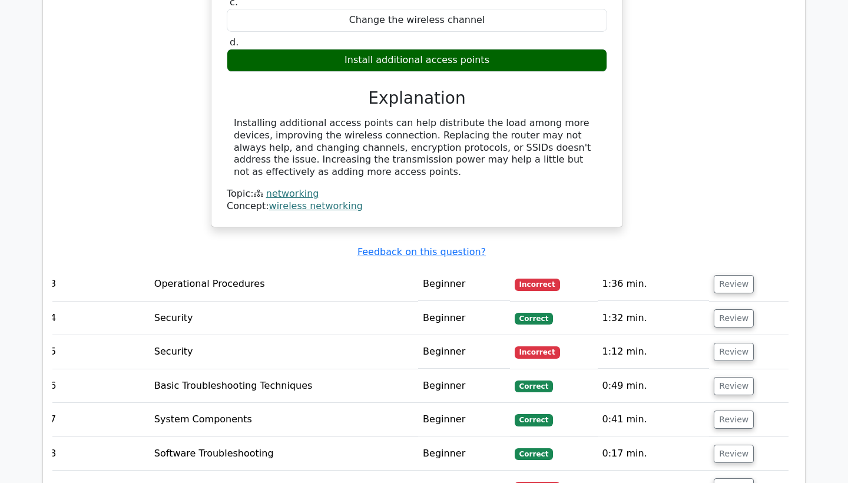
scroll to position [1511, 0]
drag, startPoint x: 725, startPoint y: 223, endPoint x: 713, endPoint y: 210, distance: 17.5
click at [724, 275] on button "Review" at bounding box center [734, 284] width 40 height 18
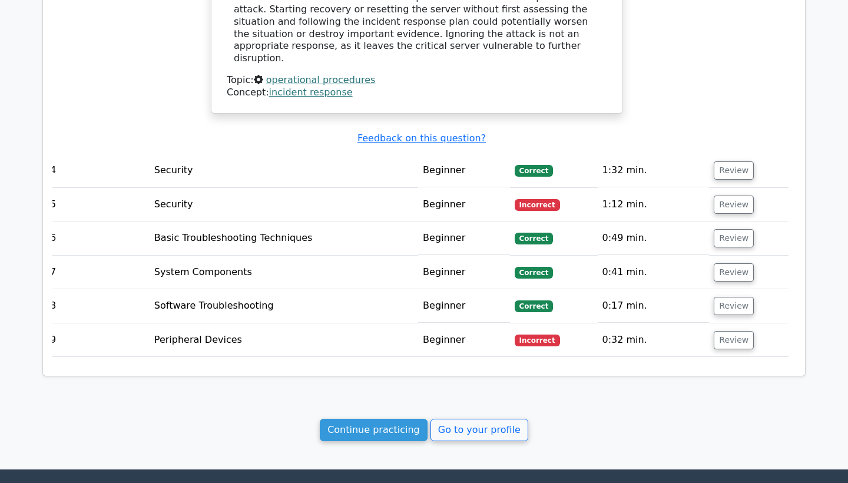
scroll to position [2145, 0]
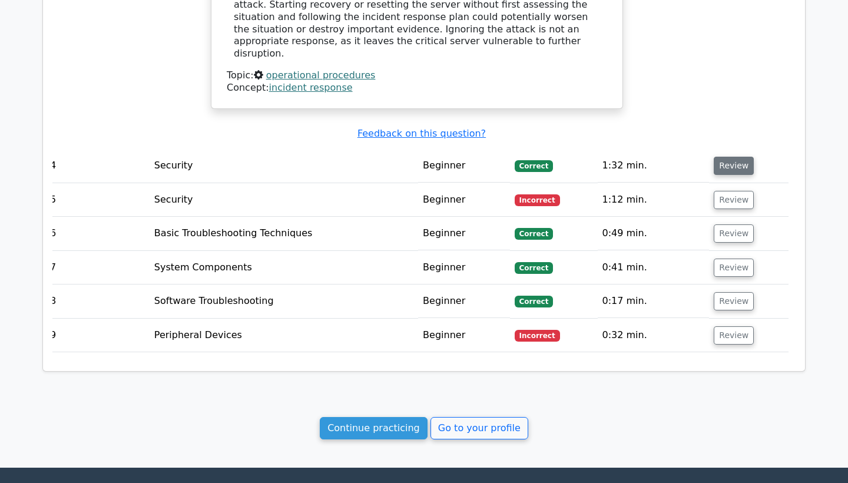
click at [727, 157] on button "Review" at bounding box center [734, 166] width 40 height 18
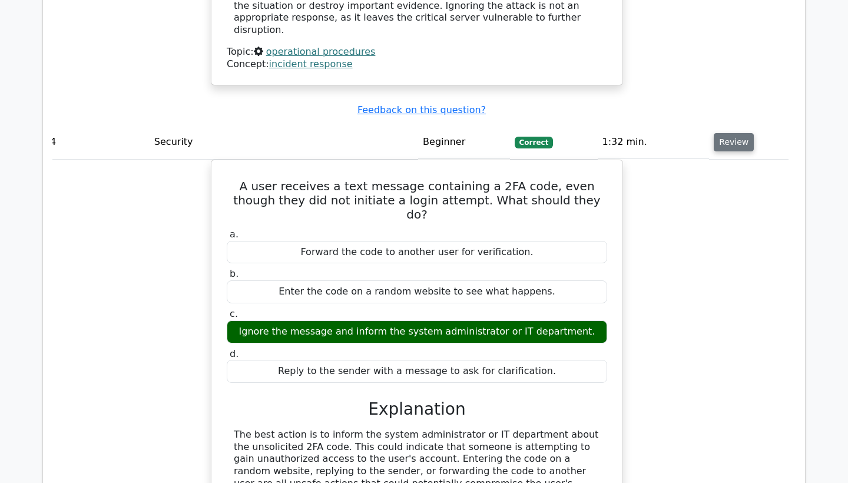
scroll to position [2169, 0]
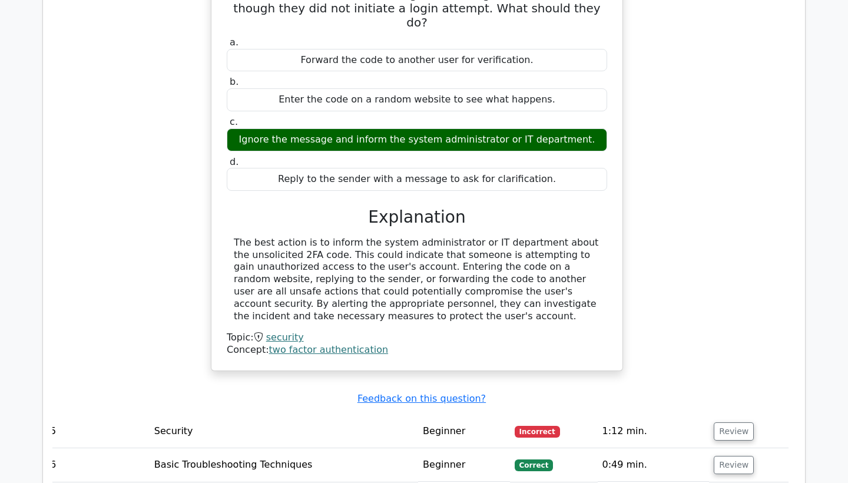
scroll to position [2358, 0]
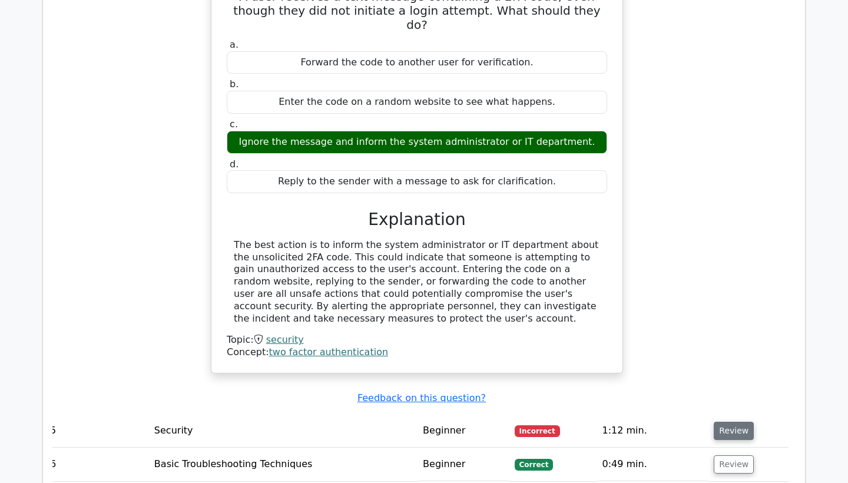
click at [722, 422] on button "Review" at bounding box center [734, 431] width 40 height 18
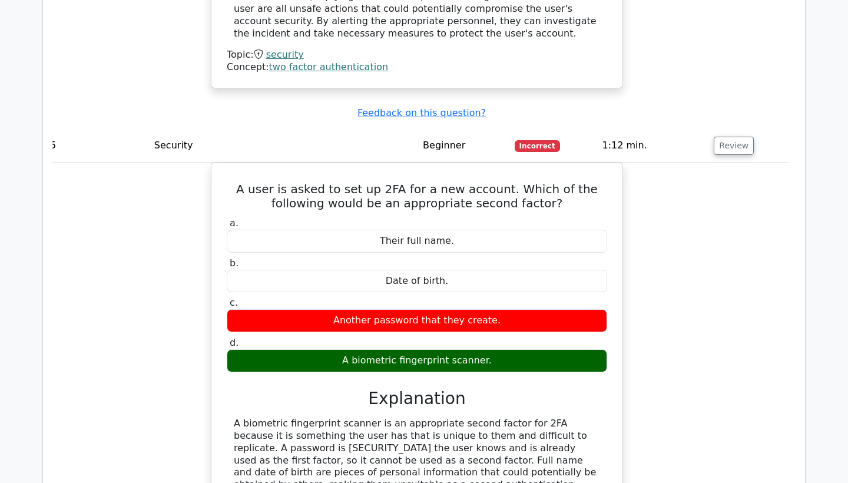
scroll to position [2644, 0]
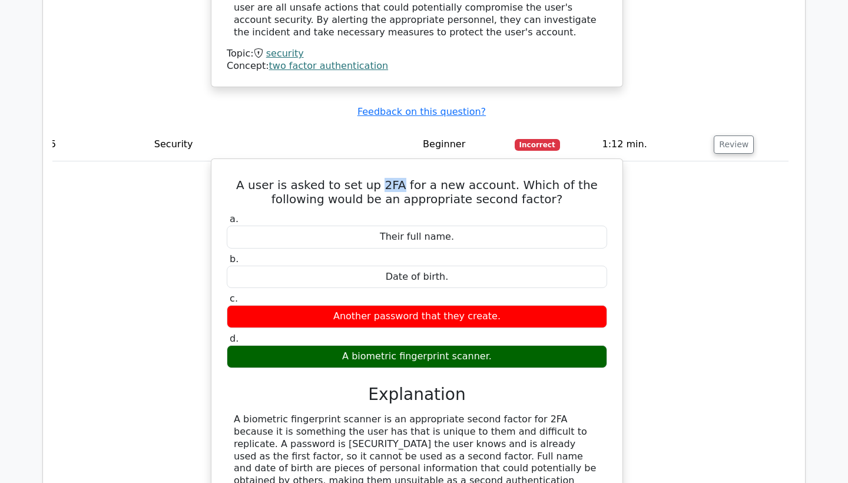
drag, startPoint x: 365, startPoint y: 83, endPoint x: 382, endPoint y: 82, distance: 17.1
click at [382, 178] on h5 "A user is asked to set up 2FA for a new account. Which of the following would b…" at bounding box center [417, 192] width 383 height 28
copy h5 "2FA"
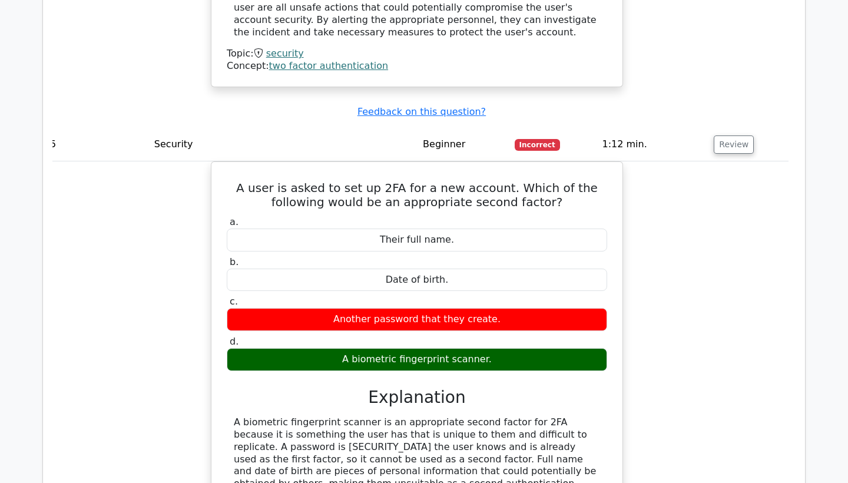
click at [718, 220] on div "A user is asked to set up 2FA for a new account. Which of the following would b…" at bounding box center [417, 363] width 744 height 404
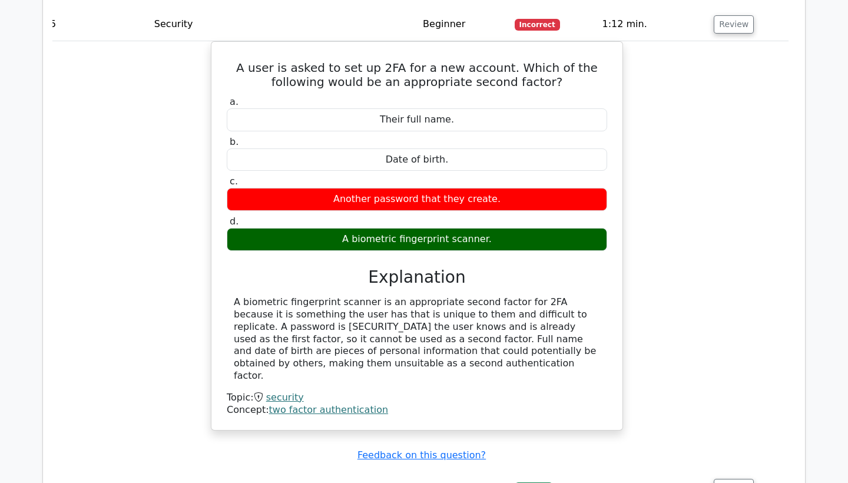
scroll to position [2764, 0]
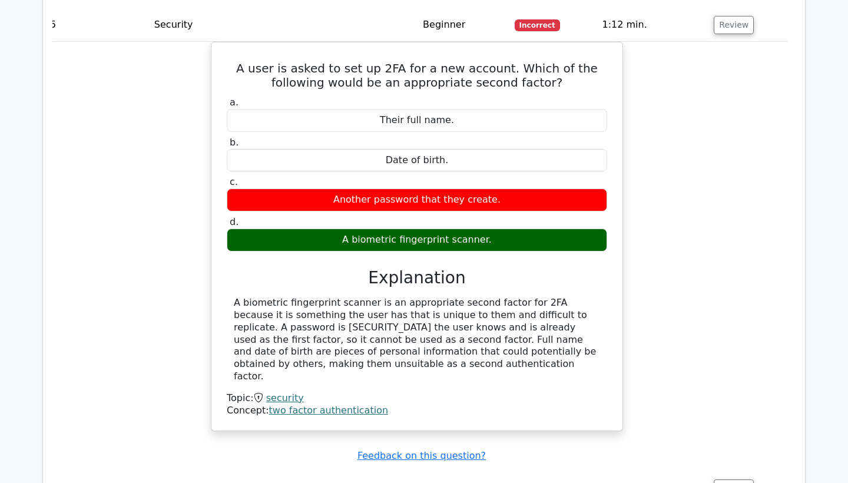
drag, startPoint x: 736, startPoint y: 365, endPoint x: 720, endPoint y: 348, distance: 23.8
click at [736, 480] on button "Review" at bounding box center [734, 489] width 40 height 18
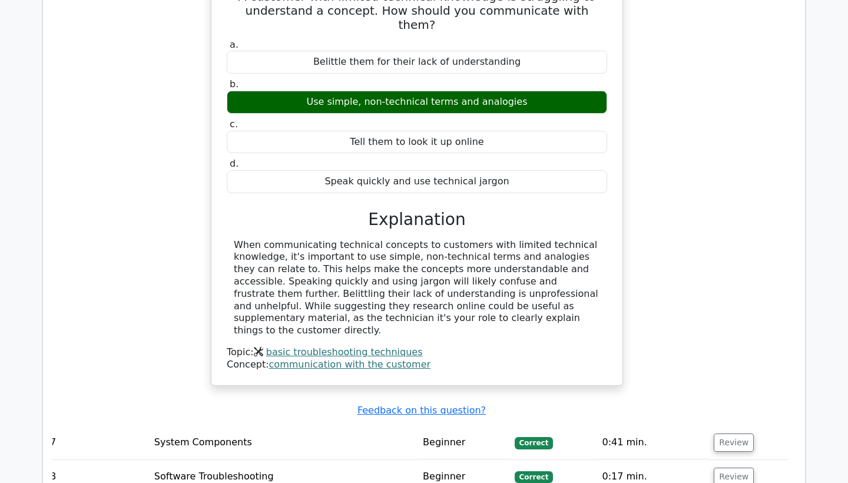
scroll to position [3227, 0]
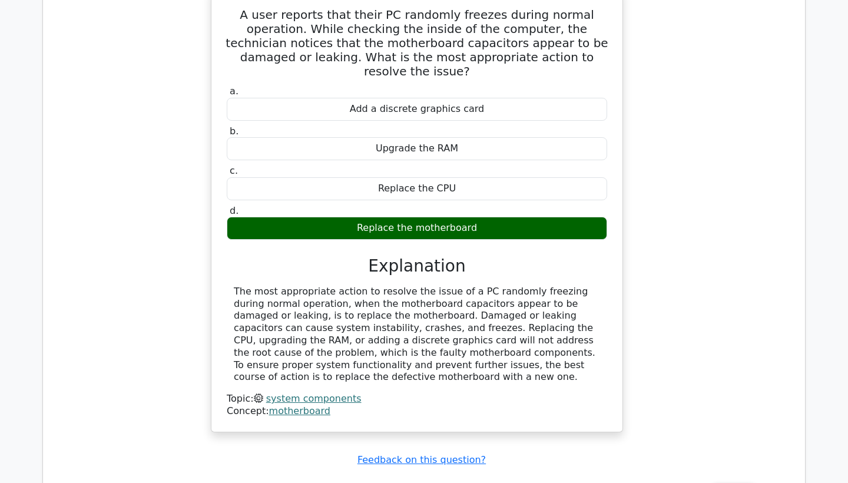
scroll to position [3774, 0]
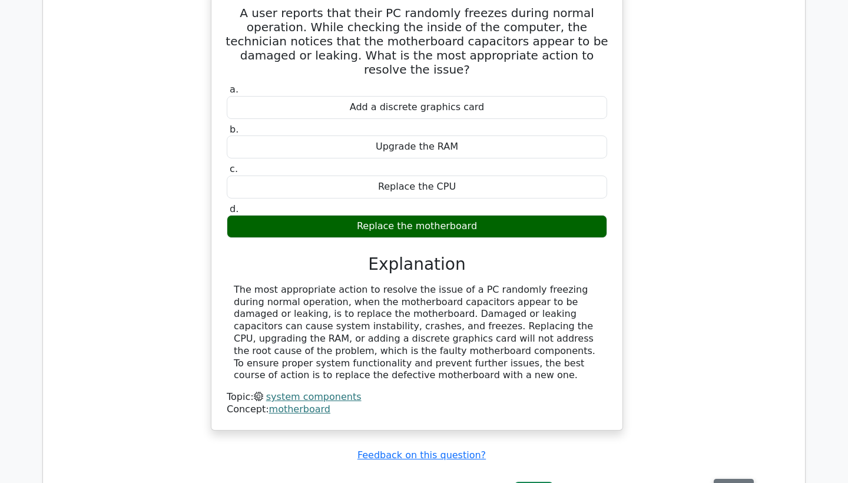
click at [718, 479] on button "Review" at bounding box center [734, 488] width 40 height 18
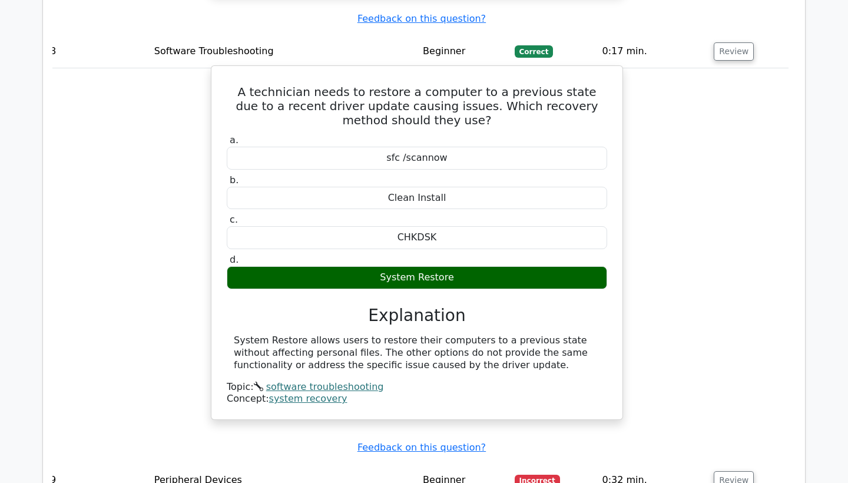
scroll to position [4143, 0]
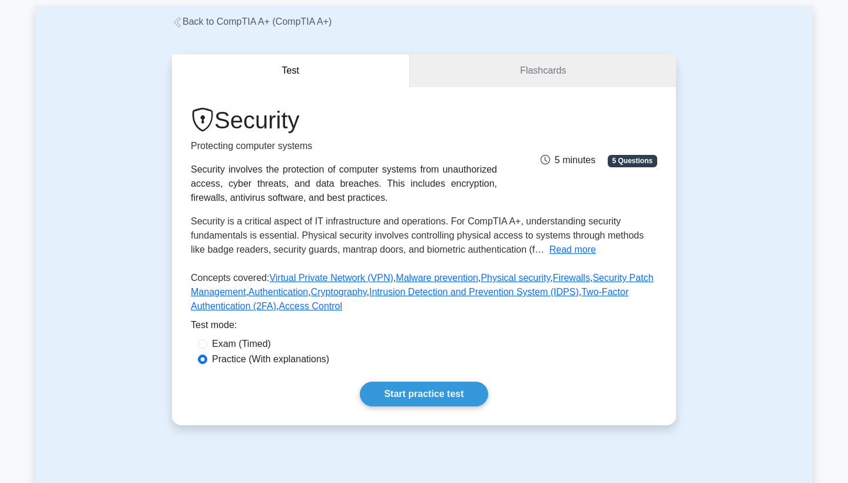
scroll to position [61, 0]
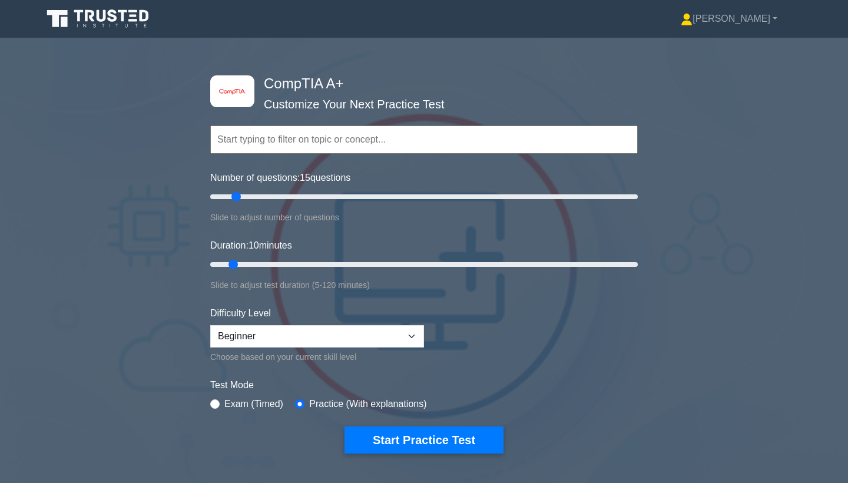
drag, startPoint x: 224, startPoint y: 195, endPoint x: 234, endPoint y: 195, distance: 9.4
click at [234, 195] on input "Number of questions: 15 questions" at bounding box center [424, 197] width 428 height 14
type input "10"
click at [229, 195] on input "Number of questions: 10 questions" at bounding box center [424, 197] width 428 height 14
select select "intermediate"
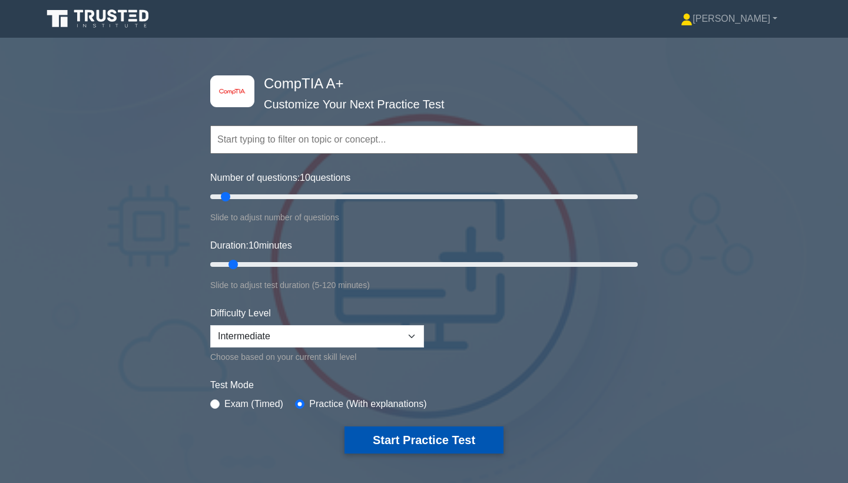
click at [440, 439] on button "Start Practice Test" at bounding box center [424, 440] width 159 height 27
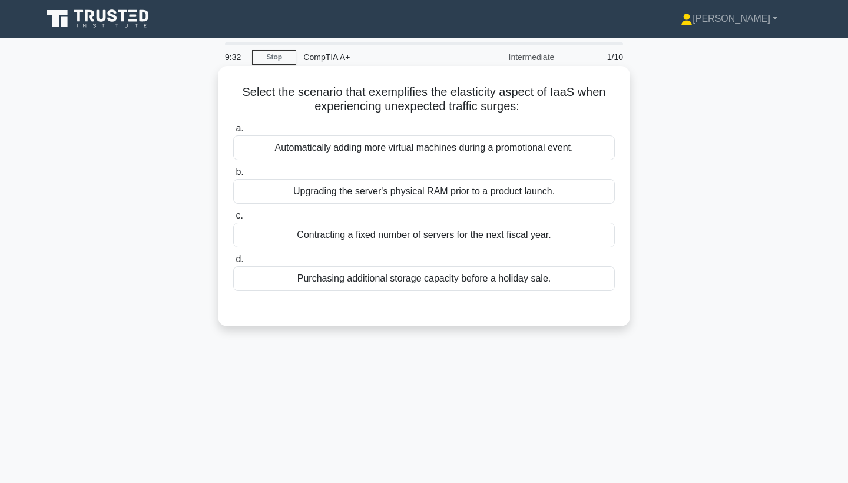
click at [362, 153] on div "Automatically adding more virtual machines during a promotional event." at bounding box center [424, 148] width 382 height 25
click at [233, 133] on input "a. Automatically adding more virtual machines during a promotional event." at bounding box center [233, 129] width 0 height 8
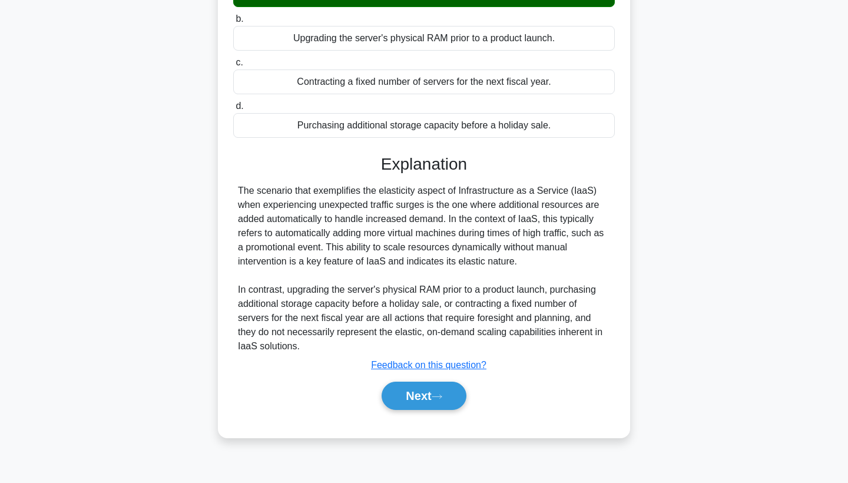
scroll to position [153, 0]
click at [419, 397] on button "Next" at bounding box center [424, 396] width 84 height 28
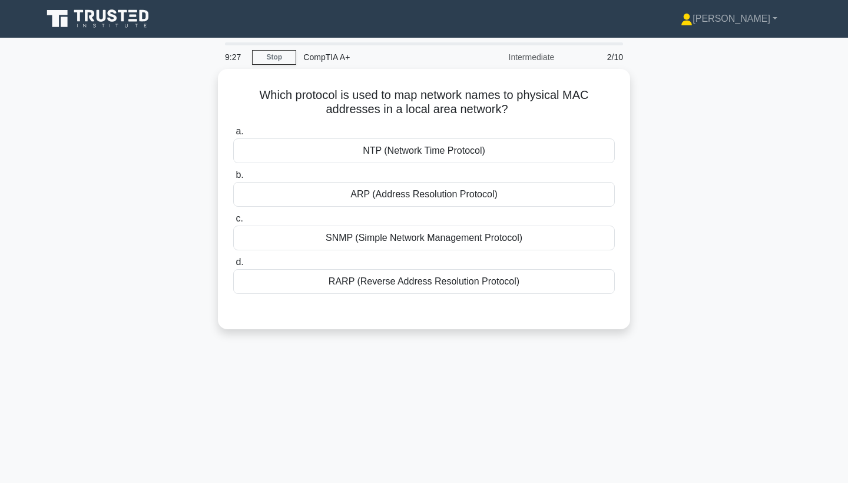
scroll to position [0, 0]
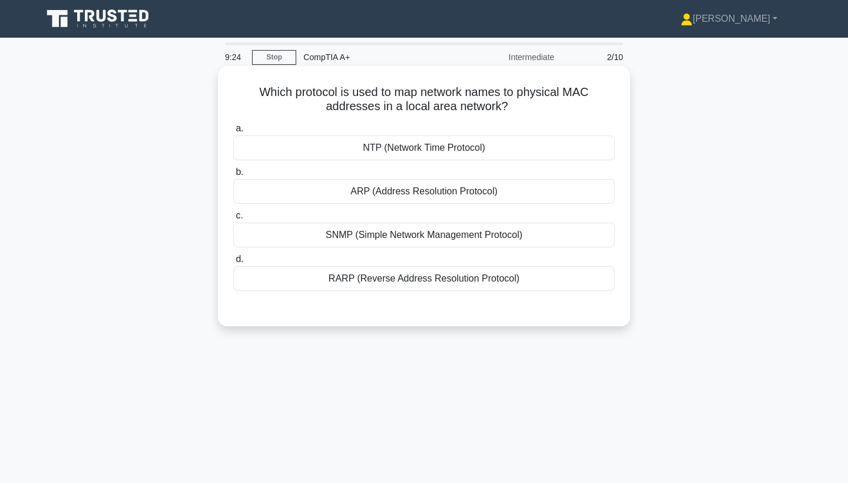
click at [414, 196] on div "ARP (Address Resolution Protocol)" at bounding box center [424, 191] width 382 height 25
click at [233, 176] on input "[PERSON_NAME] (Address Resolution Protocol)" at bounding box center [233, 173] width 0 height 8
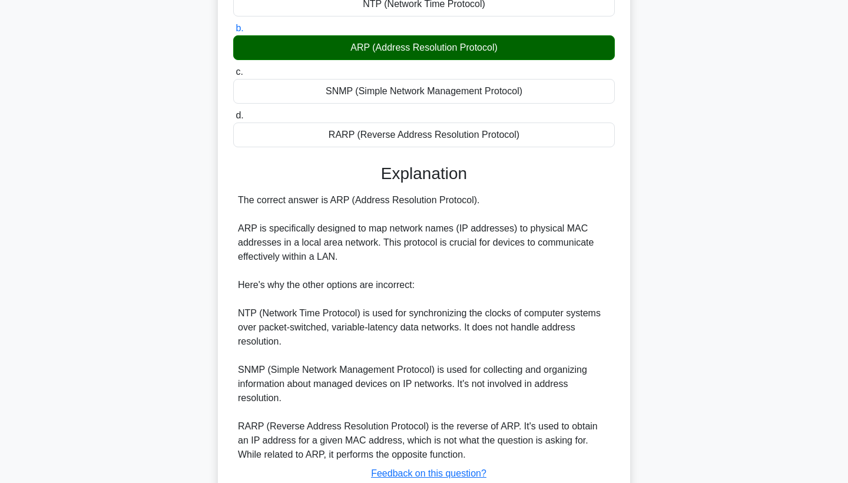
scroll to position [188, 0]
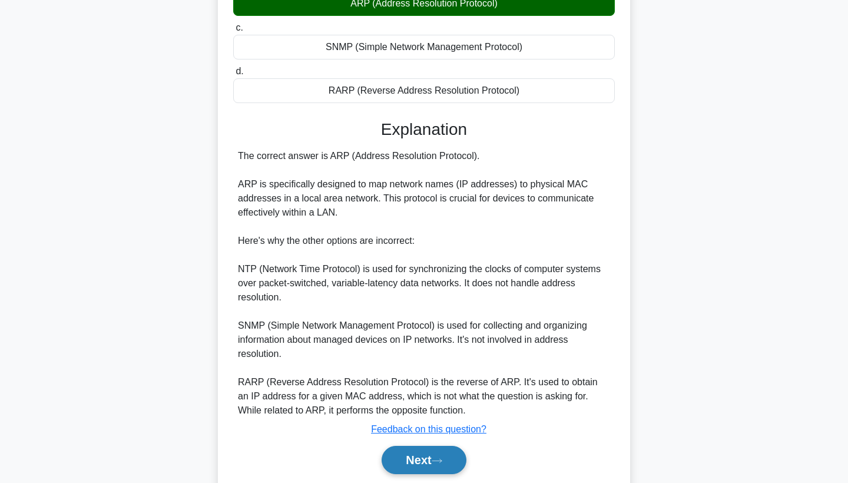
click at [398, 466] on button "Next" at bounding box center [424, 460] width 84 height 28
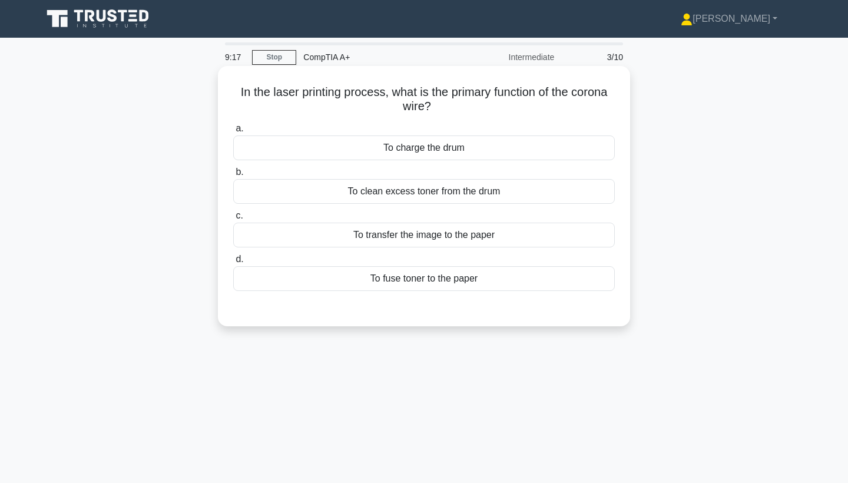
scroll to position [0, 0]
click at [392, 199] on div "To clean excess toner from the drum" at bounding box center [424, 191] width 382 height 25
click at [233, 176] on input "b. To clean excess toner from the drum" at bounding box center [233, 173] width 0 height 8
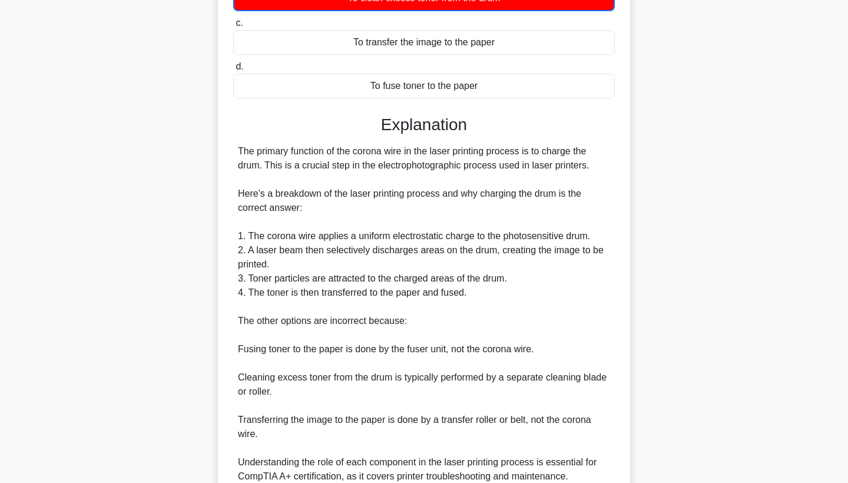
scroll to position [194, 0]
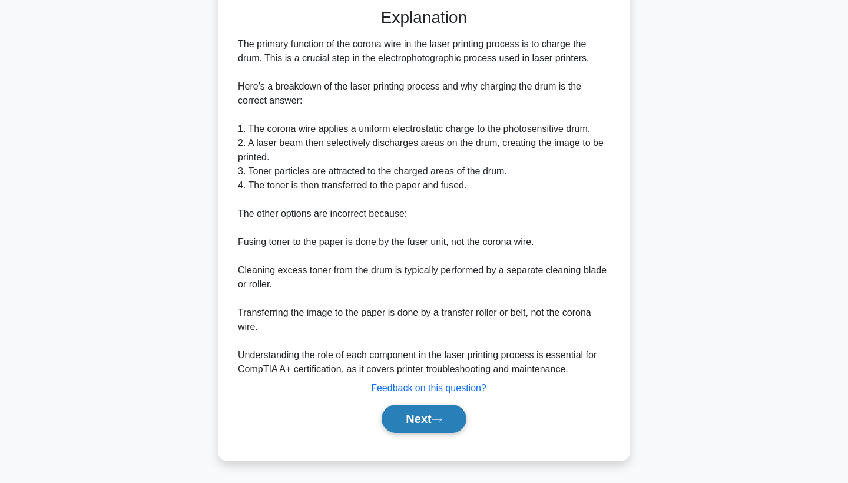
click at [418, 420] on button "Next" at bounding box center [424, 419] width 84 height 28
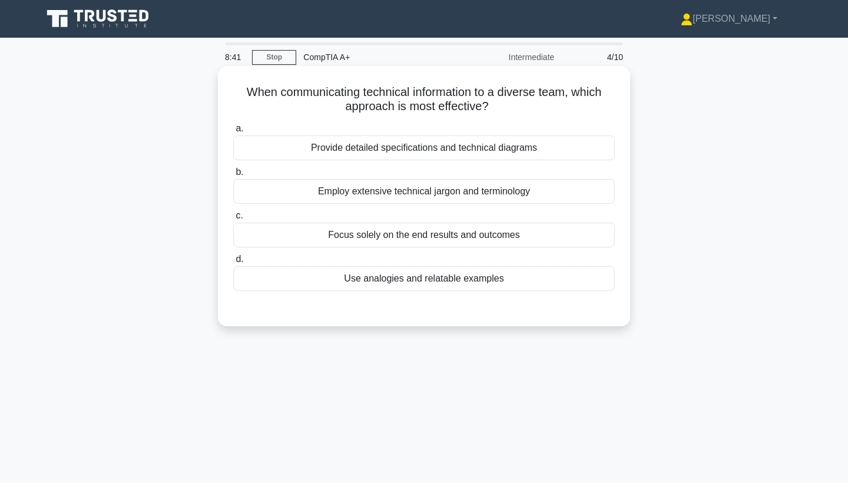
scroll to position [0, 0]
click at [481, 143] on div "Provide detailed specifications and technical diagrams" at bounding box center [424, 148] width 382 height 25
click at [233, 133] on input "a. Provide detailed specifications and technical diagrams" at bounding box center [233, 129] width 0 height 8
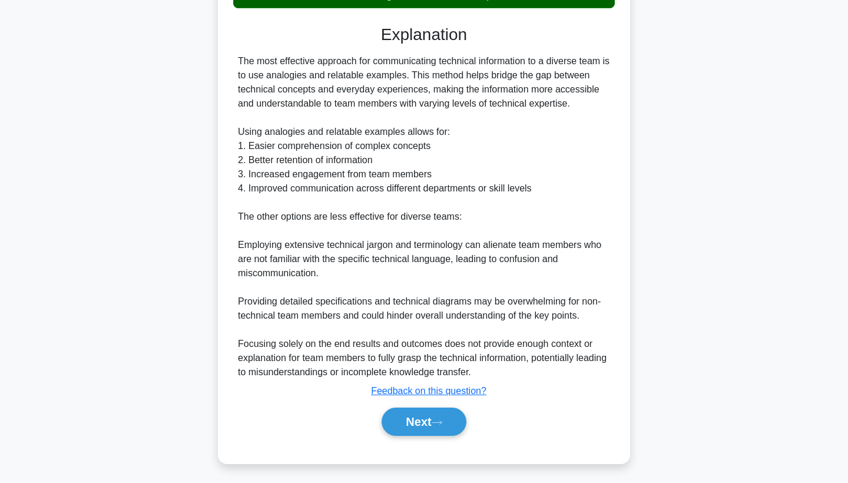
scroll to position [249, 0]
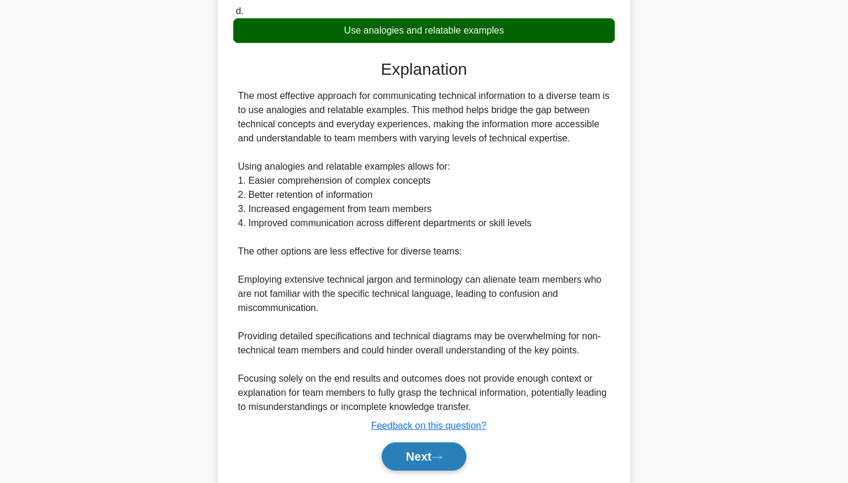
click at [395, 458] on button "Next" at bounding box center [424, 456] width 84 height 28
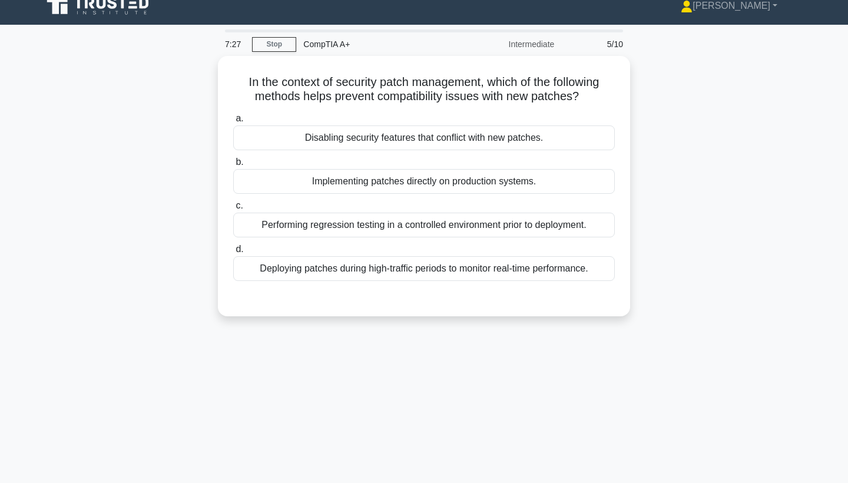
scroll to position [0, 0]
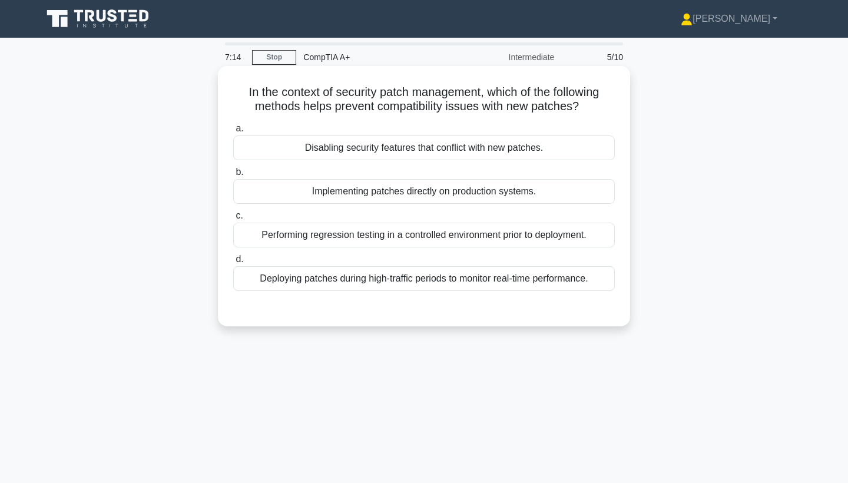
click at [352, 243] on div "Performing regression testing in a controlled environment prior to deployment." at bounding box center [424, 235] width 382 height 25
click at [233, 220] on input "c. Performing regression testing in a controlled environment prior to deploymen…" at bounding box center [233, 216] width 0 height 8
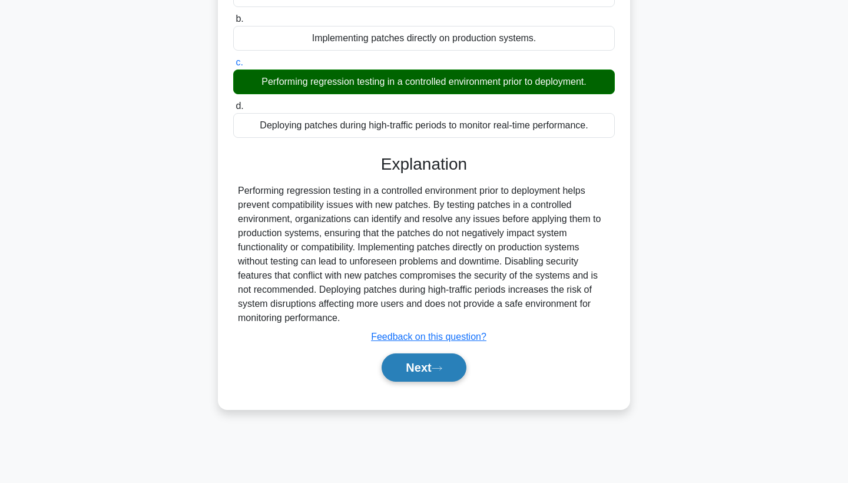
scroll to position [153, 0]
click at [406, 361] on button "Next" at bounding box center [424, 368] width 84 height 28
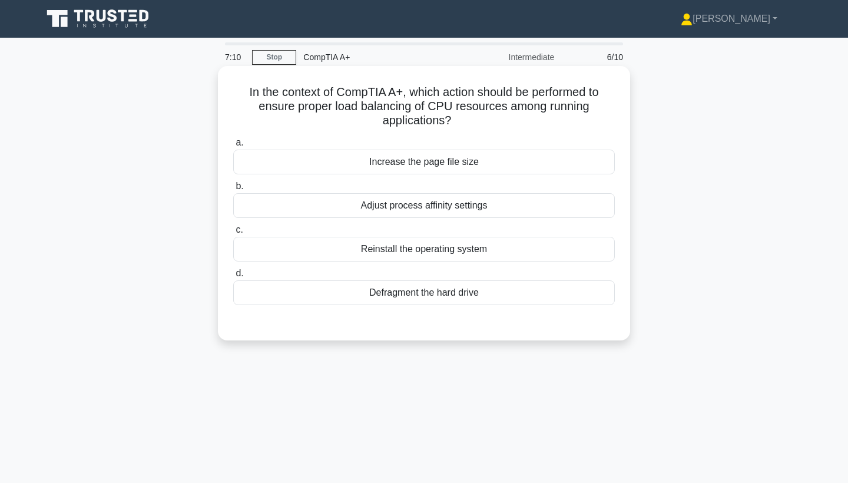
scroll to position [0, 0]
click at [412, 212] on div "Adjust process affinity settings" at bounding box center [424, 205] width 382 height 25
click at [233, 190] on input "b. Adjust process affinity settings" at bounding box center [233, 187] width 0 height 8
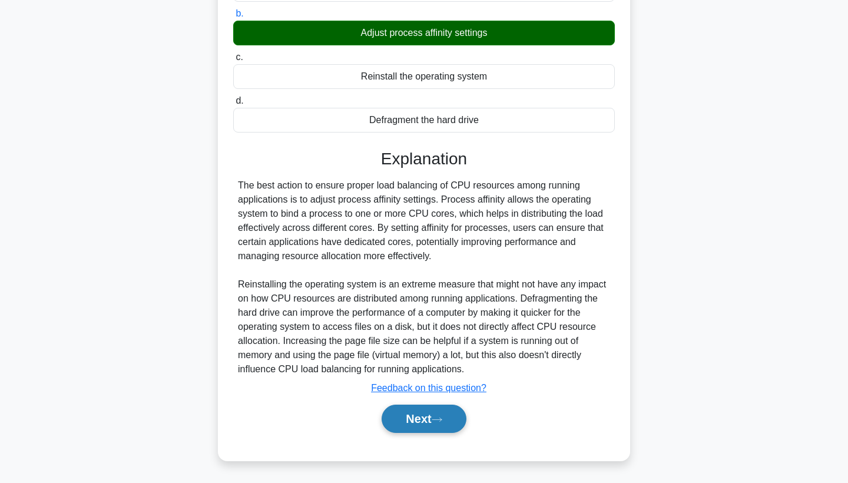
click at [412, 418] on button "Next" at bounding box center [424, 419] width 84 height 28
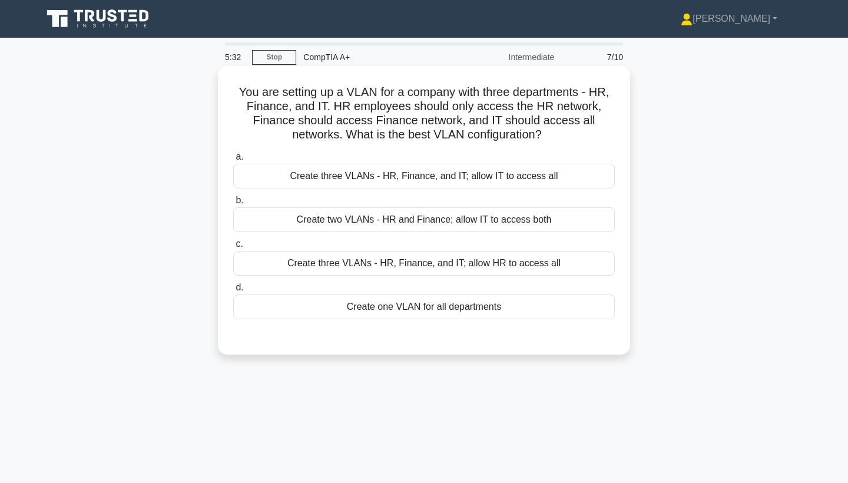
click at [423, 307] on div "Create one VLAN for all departments" at bounding box center [424, 307] width 382 height 25
click at [233, 292] on input "d. Create one VLAN for all departments" at bounding box center [233, 288] width 0 height 8
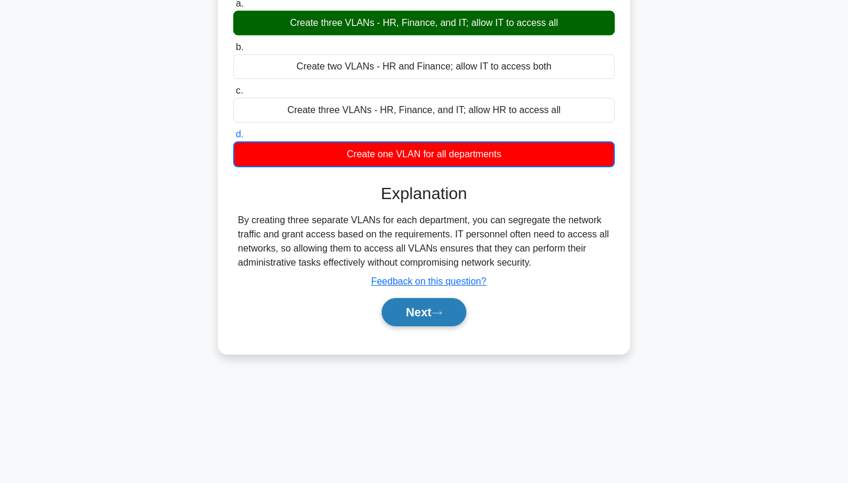
scroll to position [153, 0]
click at [438, 312] on icon at bounding box center [437, 313] width 11 height 6
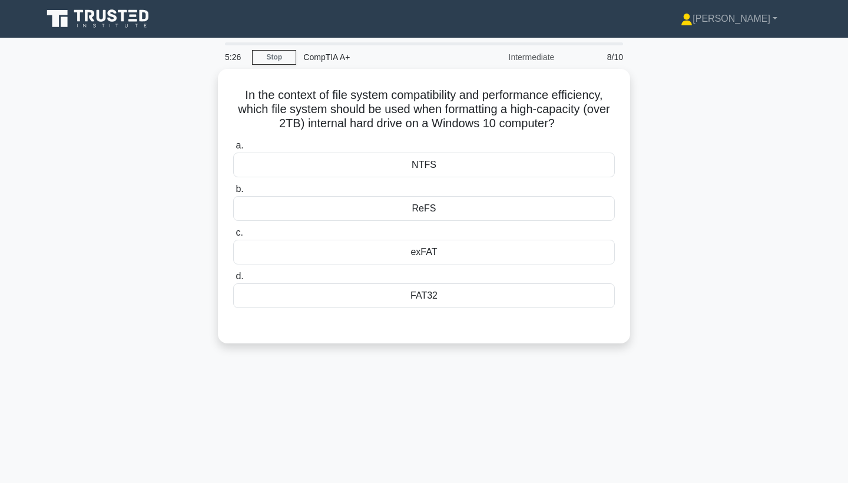
scroll to position [0, 0]
click at [408, 163] on div "NTFS" at bounding box center [424, 162] width 382 height 25
click at [233, 147] on input "a. NTFS" at bounding box center [233, 143] width 0 height 8
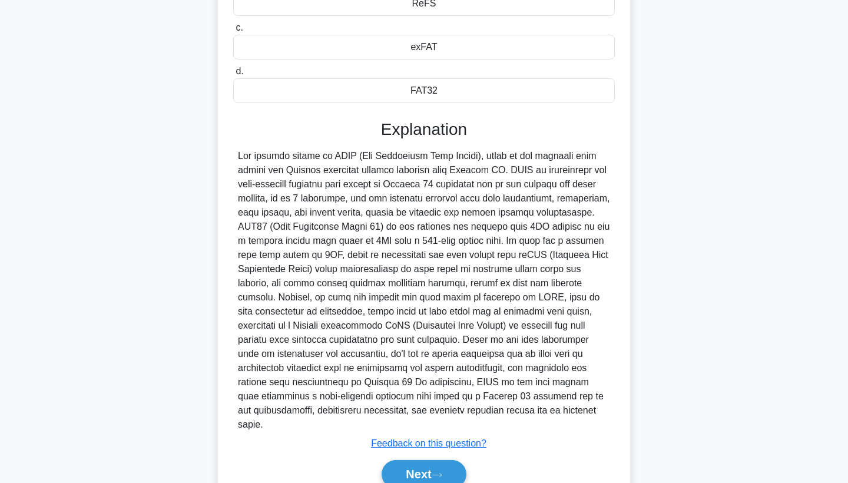
scroll to position [206, 0]
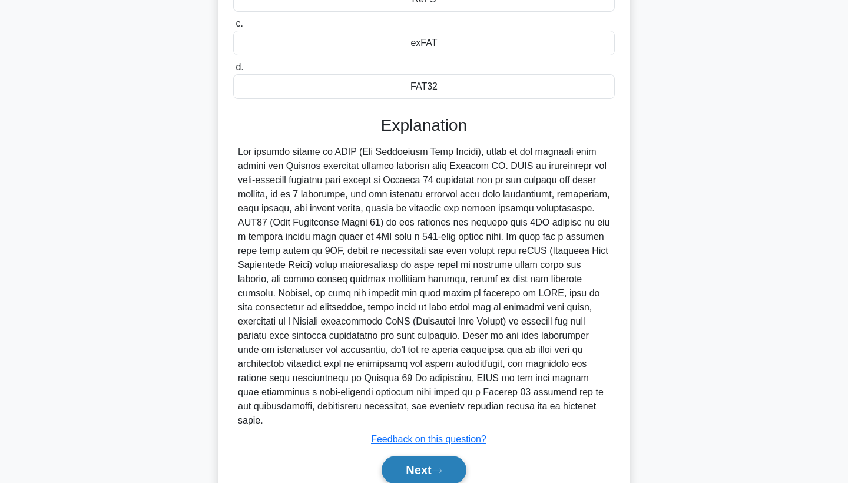
click at [417, 456] on button "Next" at bounding box center [424, 470] width 84 height 28
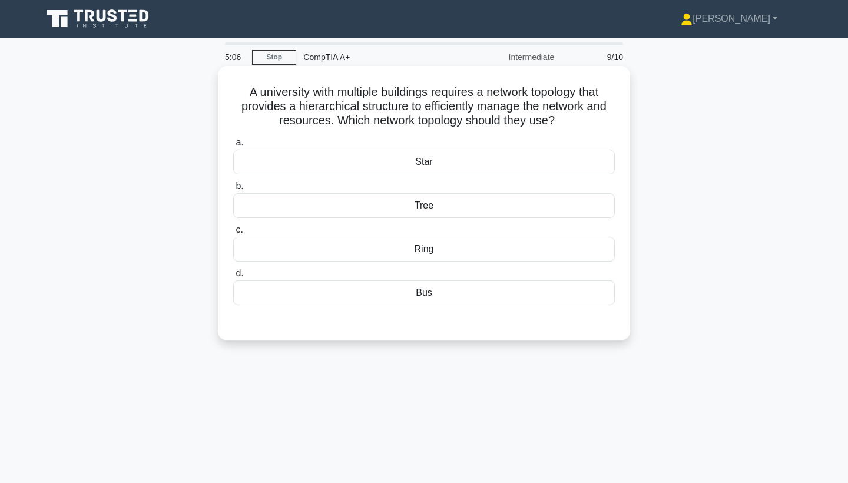
scroll to position [0, 0]
click at [426, 250] on div "Ring" at bounding box center [424, 249] width 382 height 25
click at [233, 234] on input "c. Ring" at bounding box center [233, 230] width 0 height 8
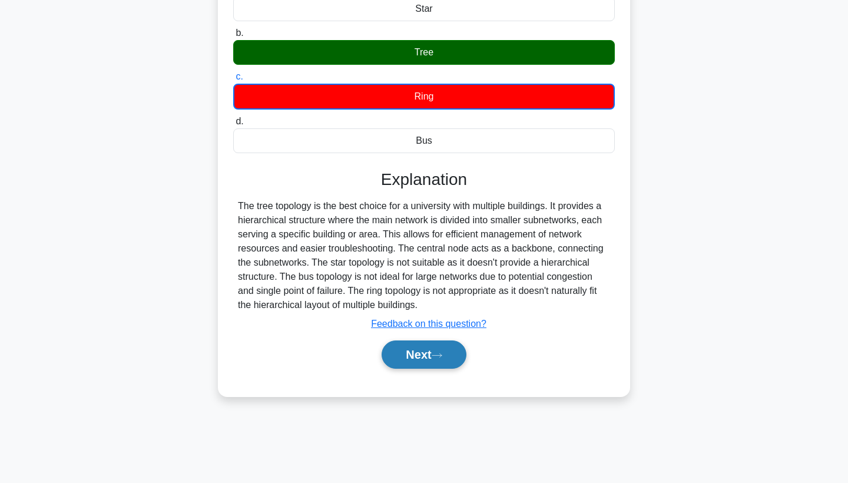
scroll to position [153, 0]
click at [422, 351] on button "Next" at bounding box center [424, 355] width 84 height 28
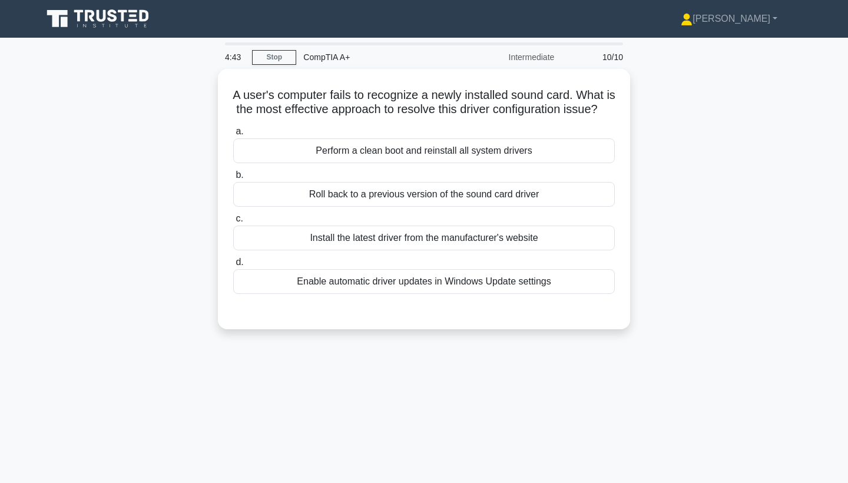
scroll to position [0, 0]
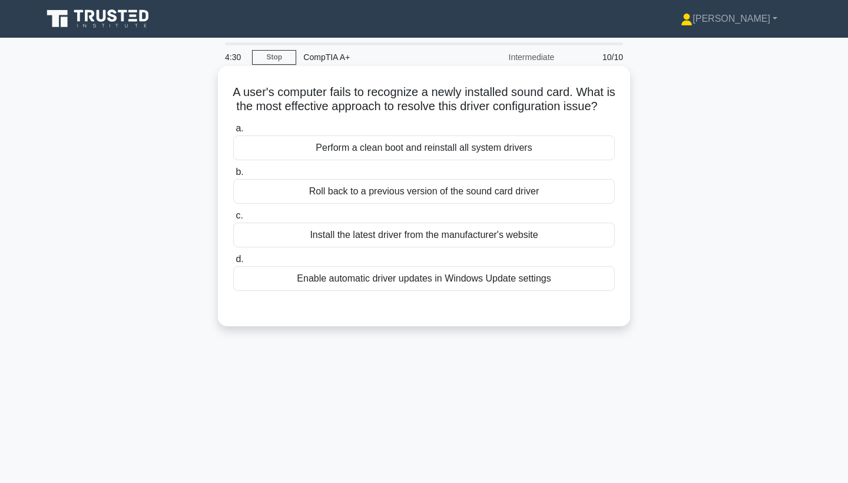
click at [470, 236] on div "Install the latest driver from the manufacturer's website" at bounding box center [424, 235] width 382 height 25
click at [233, 220] on input "c. Install the latest driver from the manufacturer's website" at bounding box center [233, 216] width 0 height 8
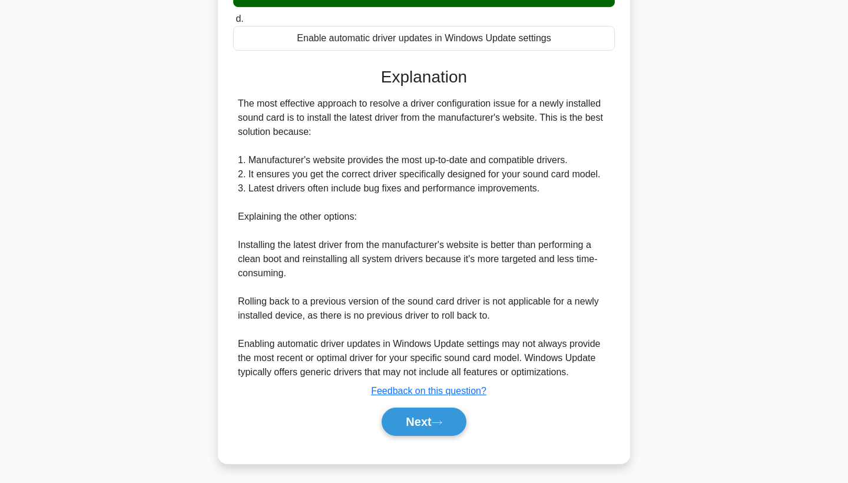
scroll to position [243, 0]
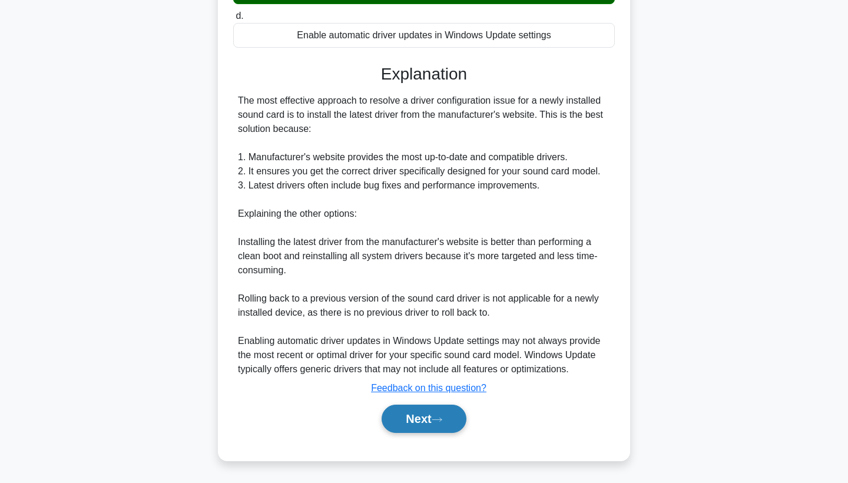
click at [442, 418] on icon at bounding box center [437, 420] width 11 height 6
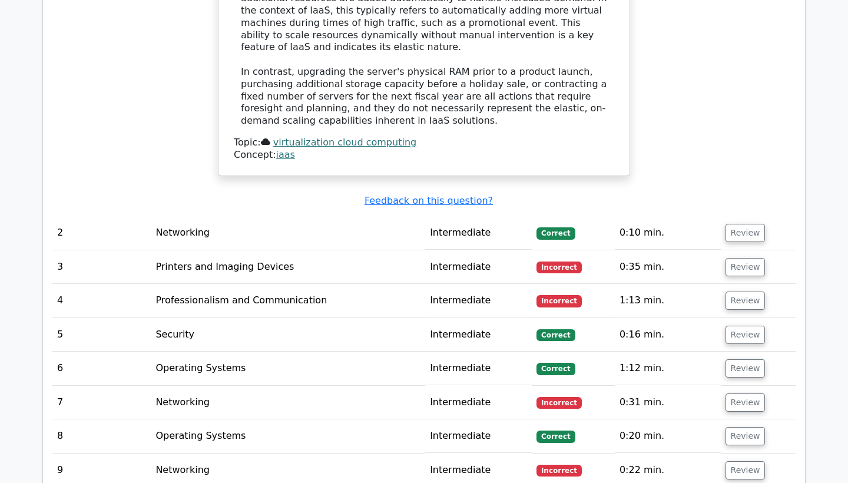
scroll to position [1086, 0]
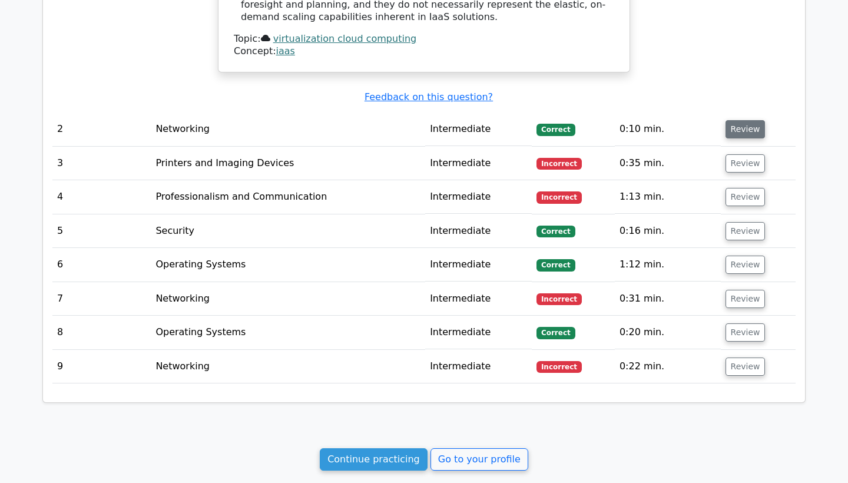
click at [742, 120] on button "Review" at bounding box center [746, 129] width 40 height 18
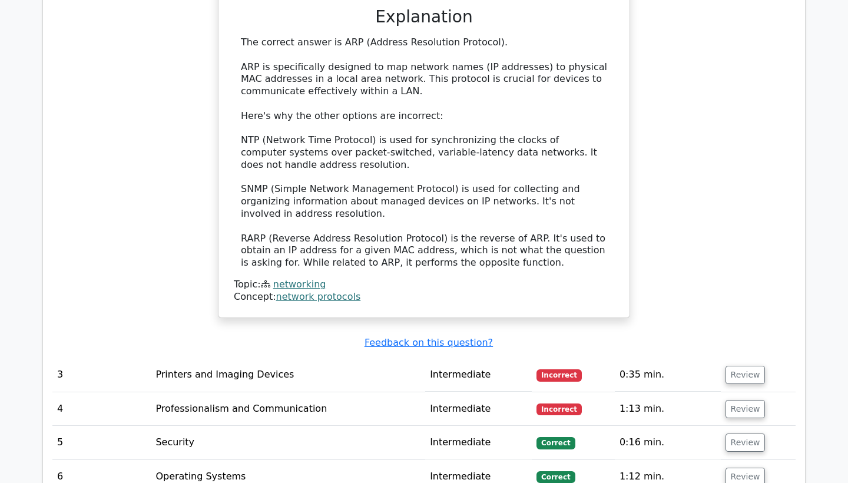
scroll to position [1494, 0]
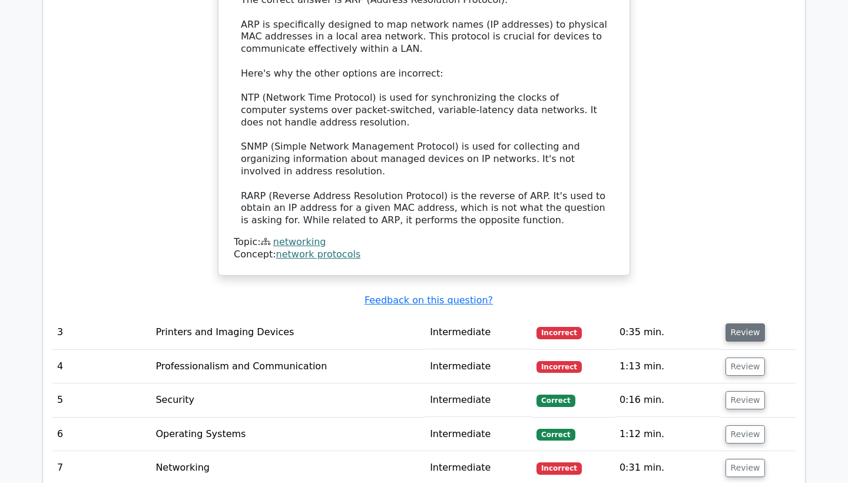
click at [734, 323] on button "Review" at bounding box center [746, 332] width 40 height 18
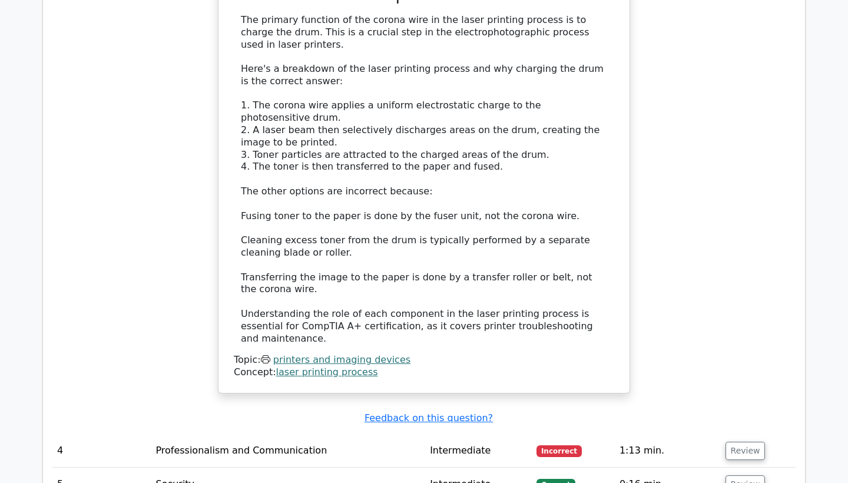
scroll to position [2221, 0]
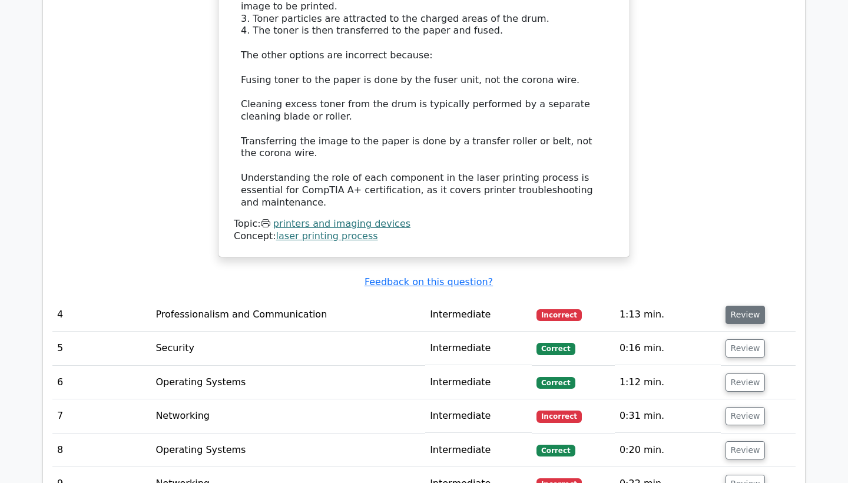
click at [736, 306] on button "Review" at bounding box center [746, 315] width 40 height 18
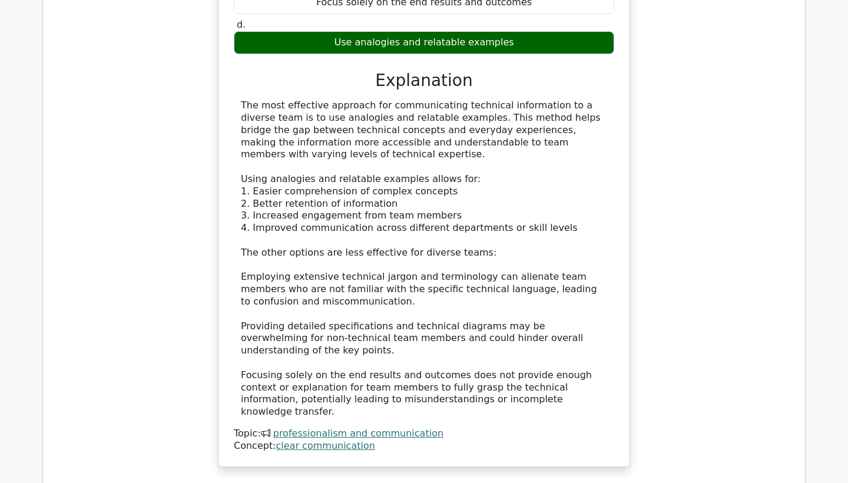
scroll to position [2805, 0]
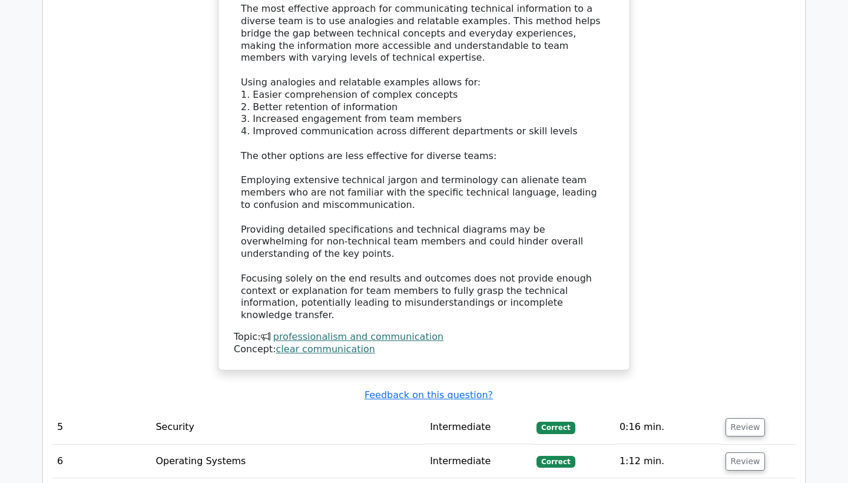
click at [739, 411] on td "Review" at bounding box center [758, 428] width 75 height 34
click at [738, 418] on button "Review" at bounding box center [746, 427] width 40 height 18
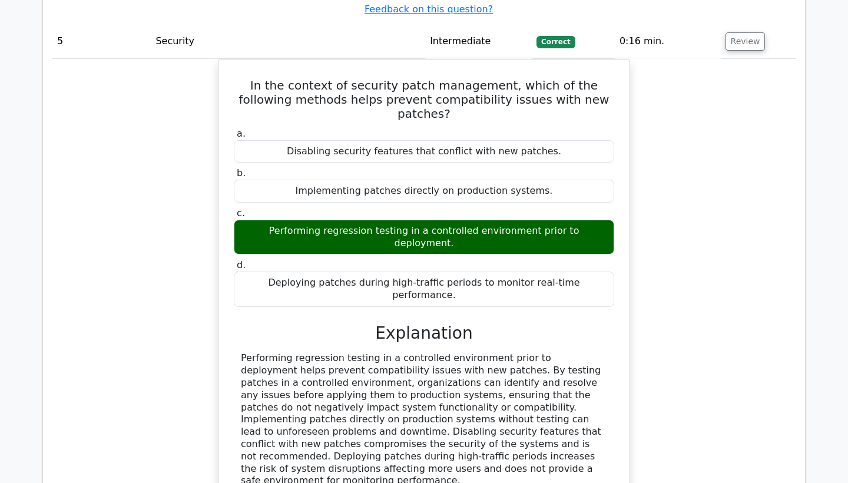
scroll to position [3286, 0]
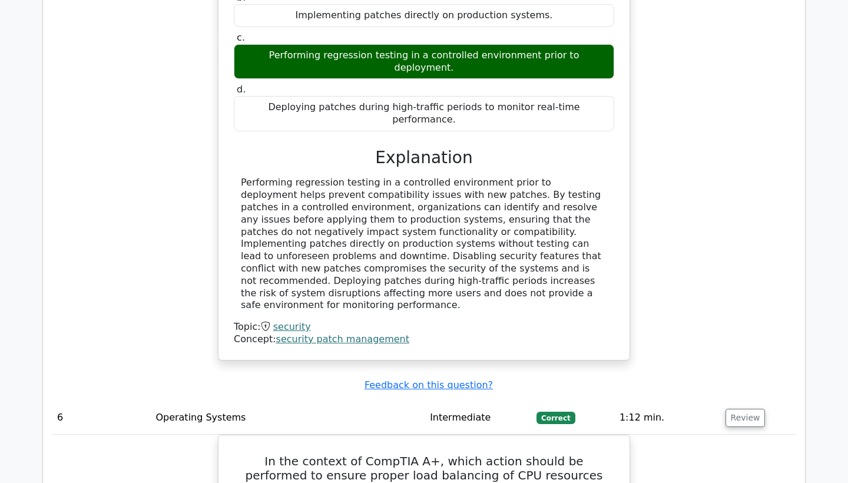
scroll to position [3885, 0]
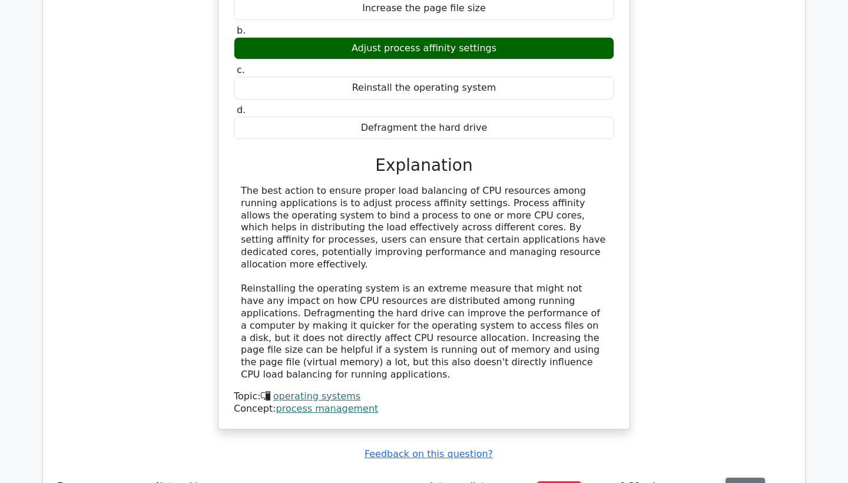
click at [739, 478] on button "Review" at bounding box center [746, 487] width 40 height 18
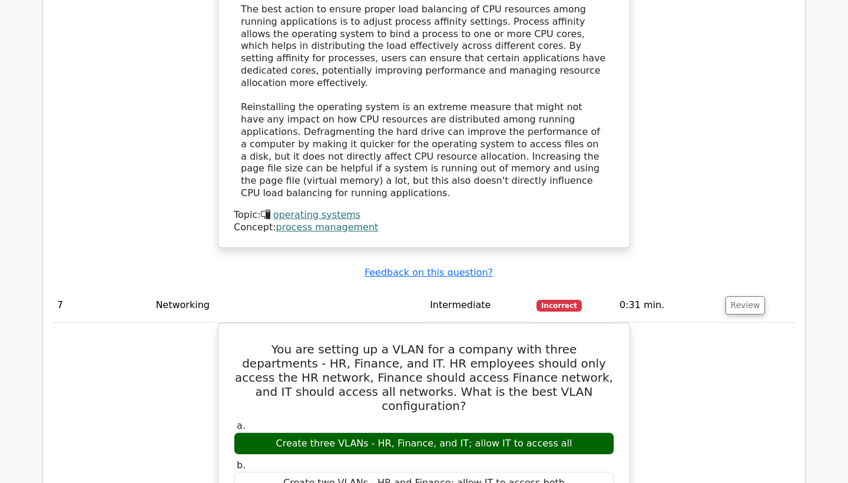
scroll to position [4291, 0]
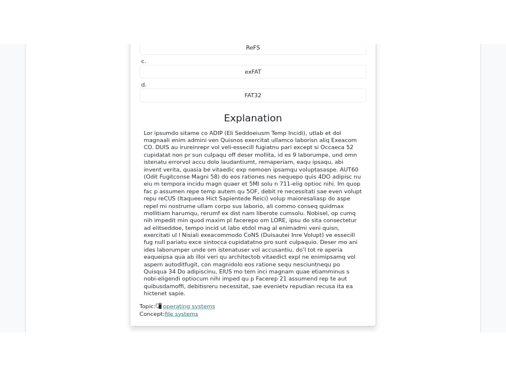
scroll to position [5011, 0]
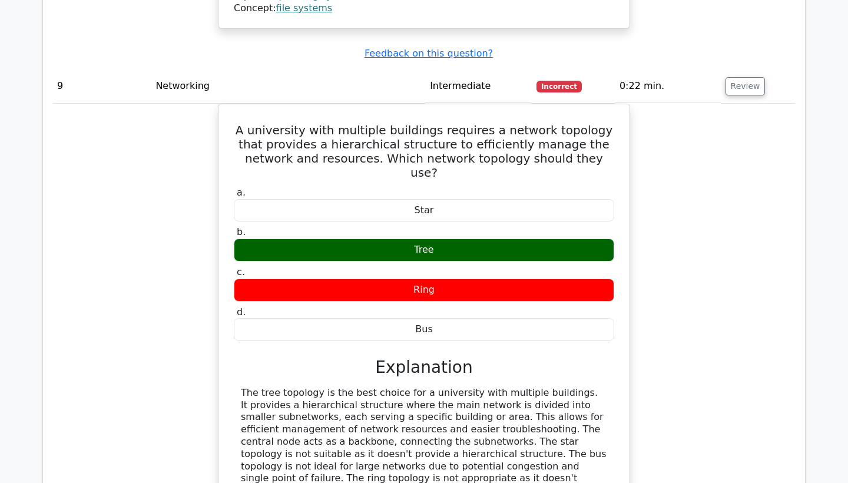
scroll to position [5458, 0]
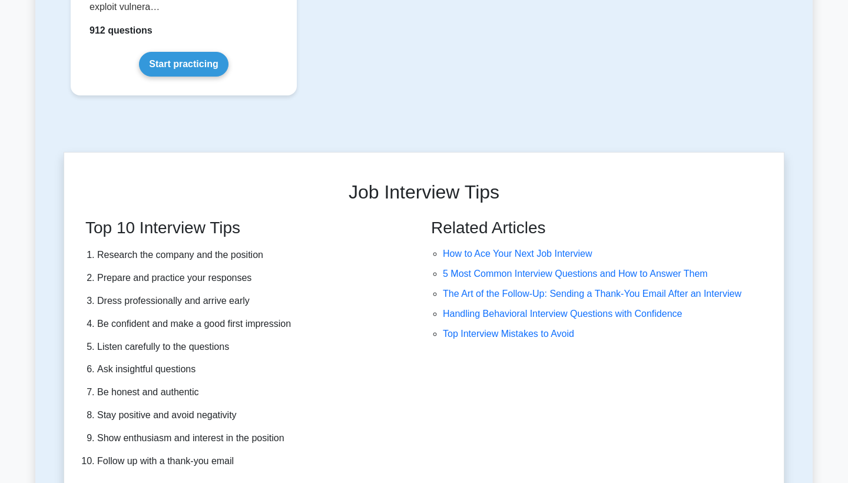
scroll to position [2939, 0]
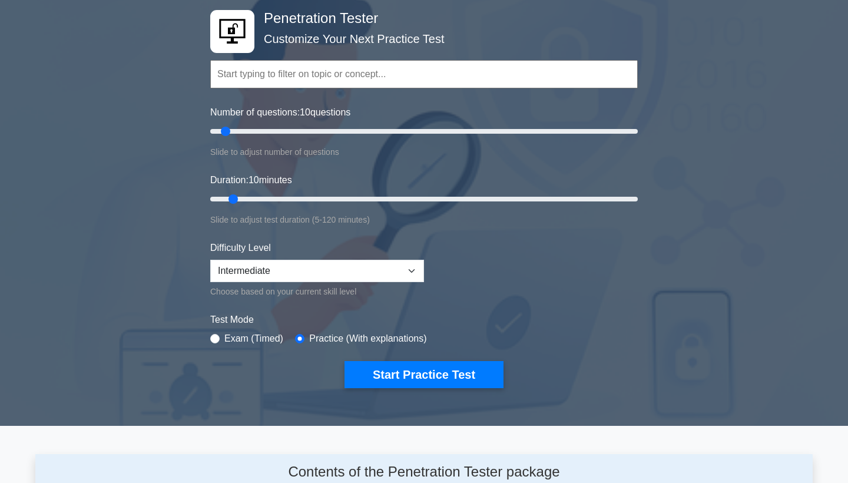
scroll to position [80, 0]
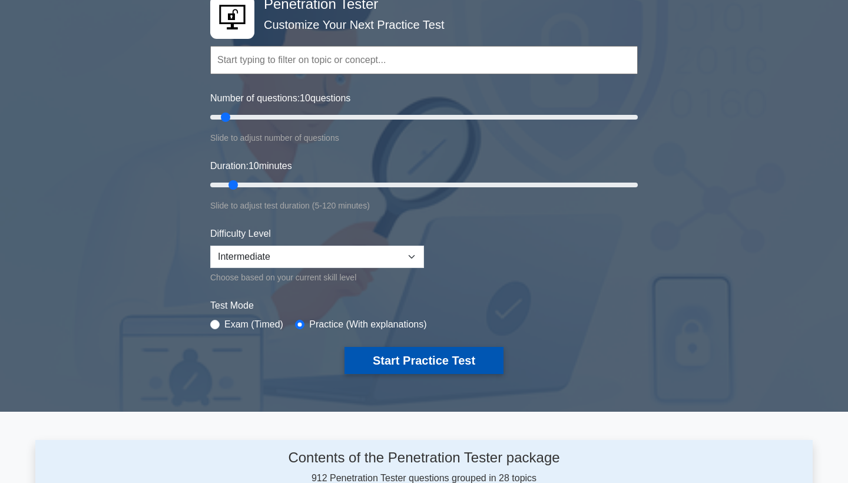
click at [421, 353] on button "Start Practice Test" at bounding box center [424, 360] width 159 height 27
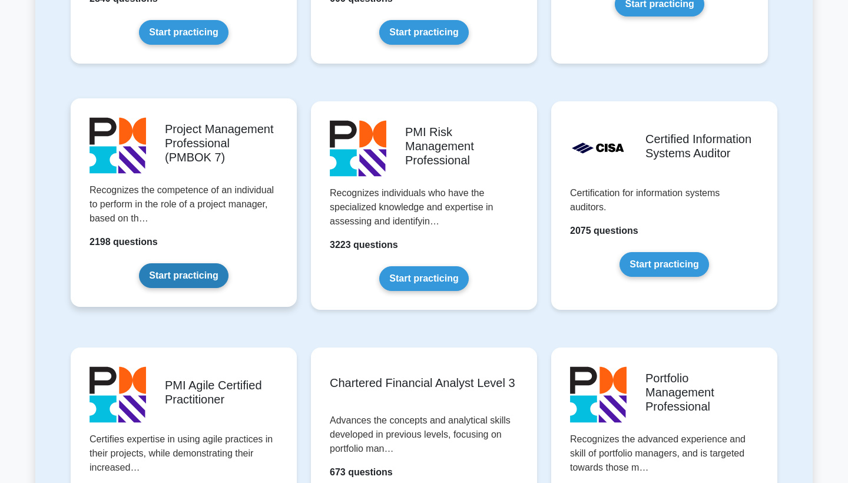
scroll to position [920, 0]
